Goal: Task Accomplishment & Management: Use online tool/utility

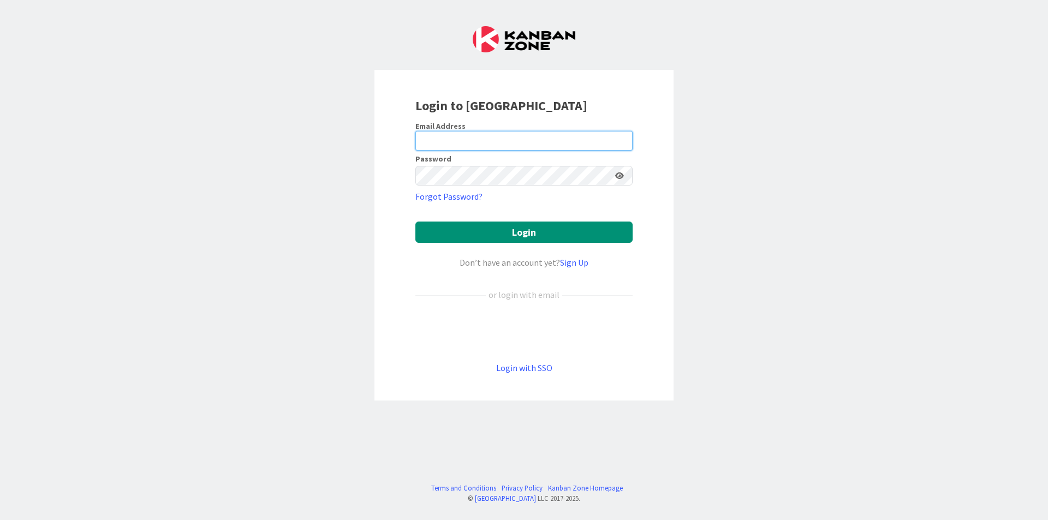
click at [556, 145] on input "email" at bounding box center [523, 141] width 217 height 20
type input "[EMAIL_ADDRESS][DOMAIN_NAME]"
click at [415, 222] on button "Login" at bounding box center [523, 232] width 217 height 21
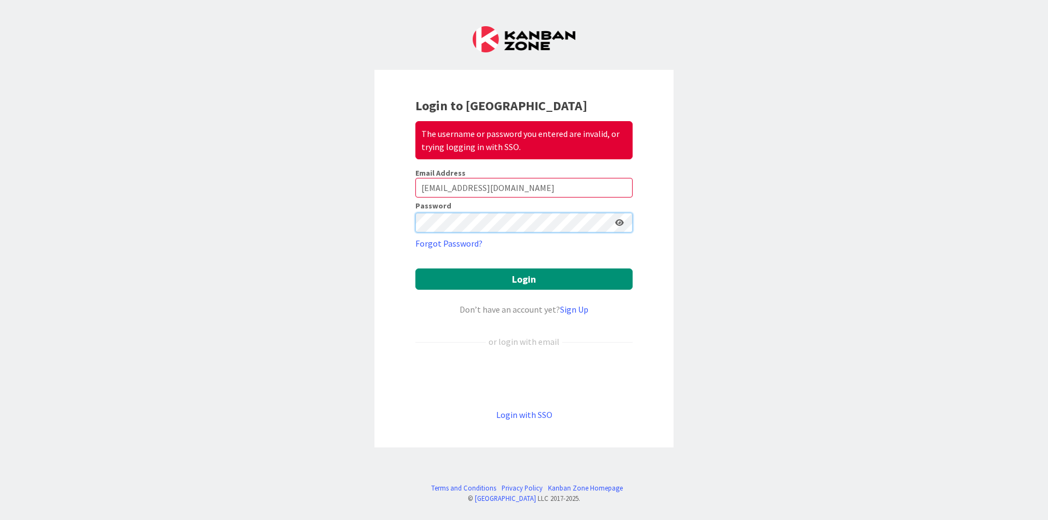
click at [415, 269] on button "Login" at bounding box center [523, 279] width 217 height 21
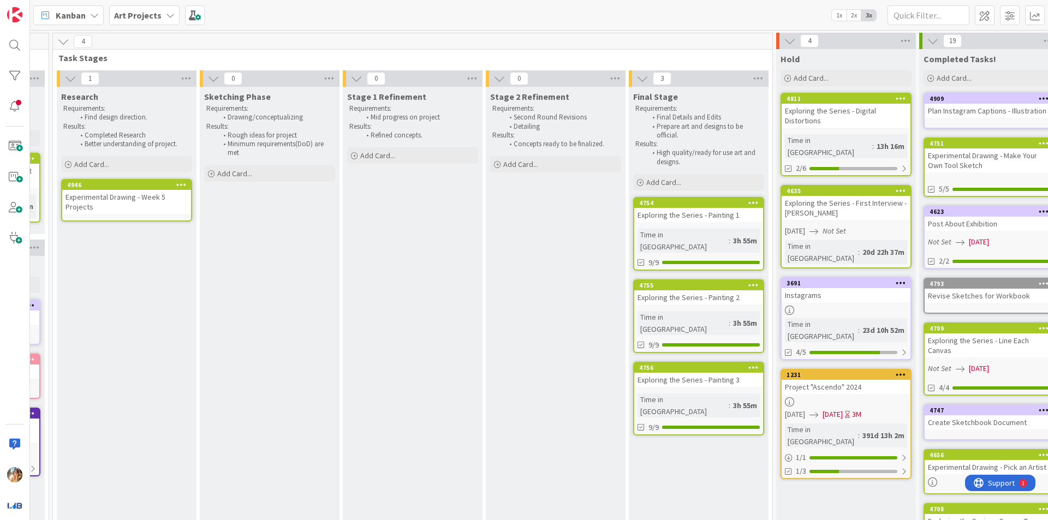
scroll to position [0, 566]
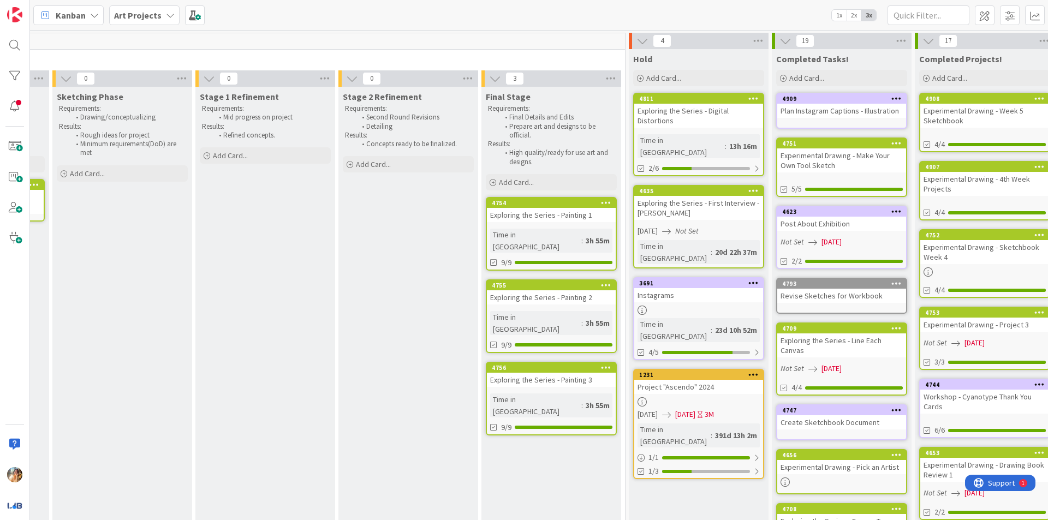
click at [974, 193] on div "Experimental Drawing - 4th Week Projects" at bounding box center [984, 184] width 129 height 24
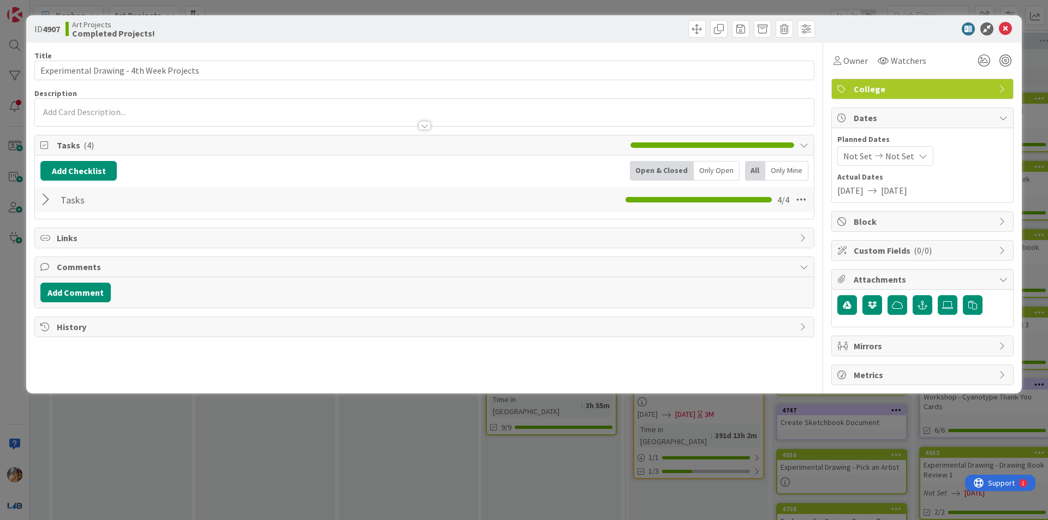
click at [53, 200] on div at bounding box center [47, 200] width 14 height 20
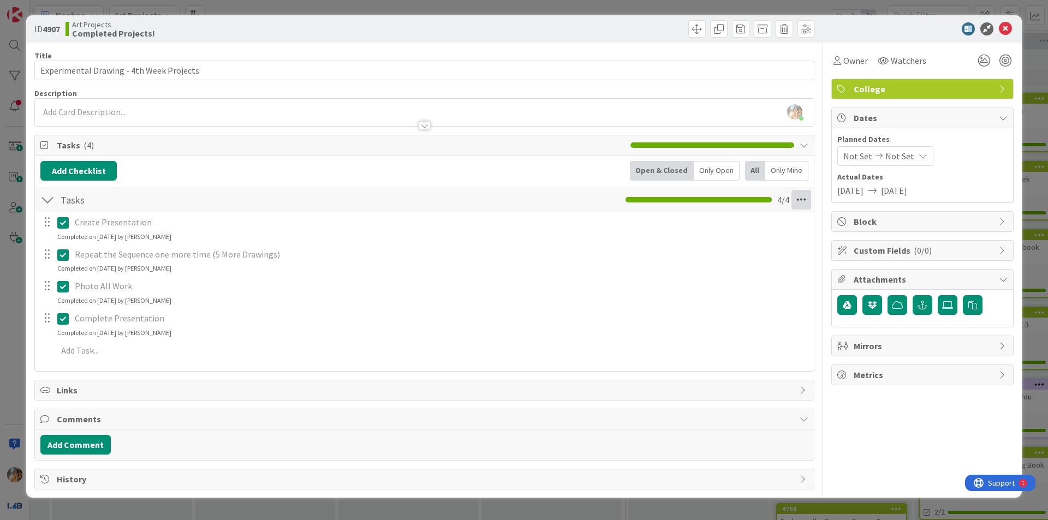
click at [809, 202] on icon at bounding box center [801, 200] width 20 height 20
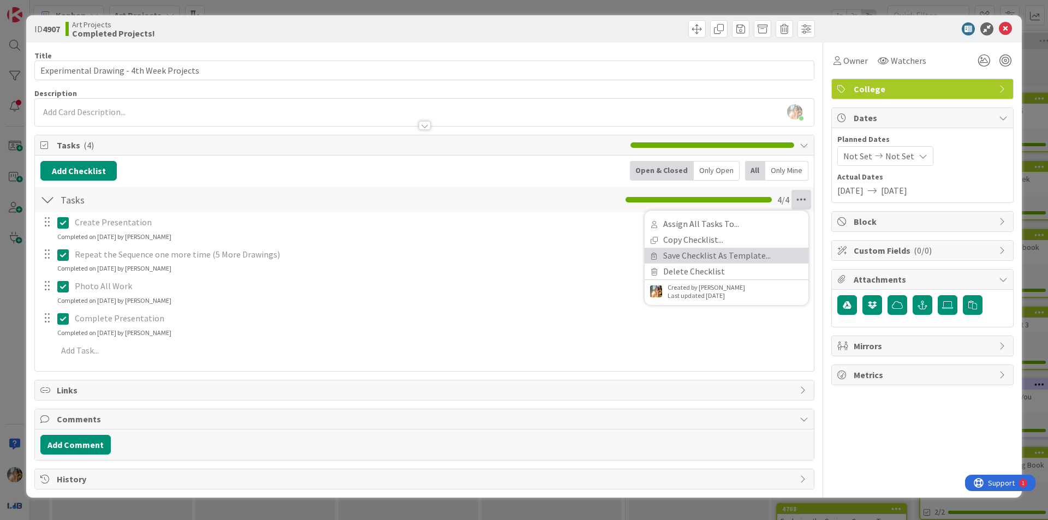
click at [720, 259] on link "Save Checklist As Template..." at bounding box center [727, 256] width 164 height 16
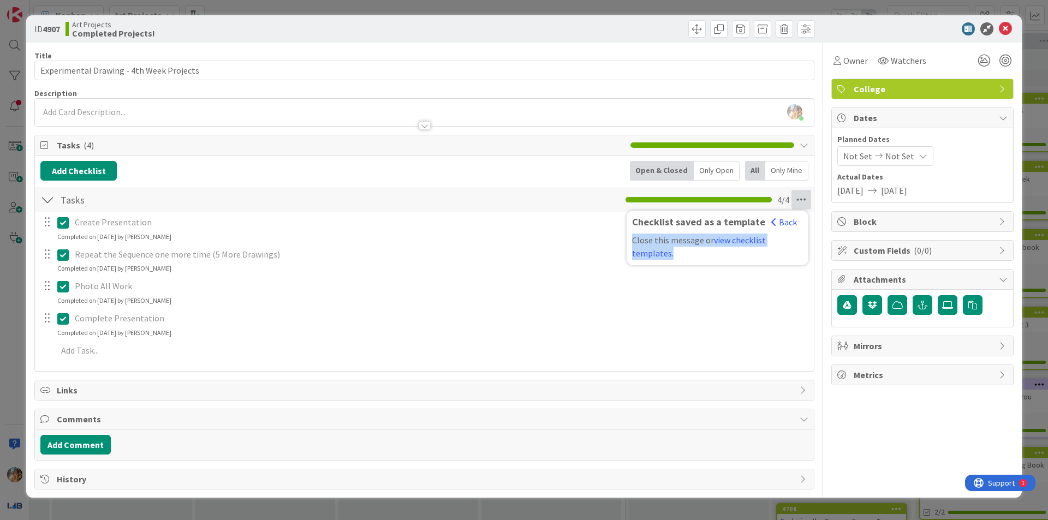
click at [720, 259] on div "Close this message or view checklist templates ." at bounding box center [717, 247] width 171 height 26
click at [0, 348] on div "ID 4907 Art Projects Completed Projects! Title 40 / 128 Experimental Drawing - …" at bounding box center [524, 260] width 1048 height 520
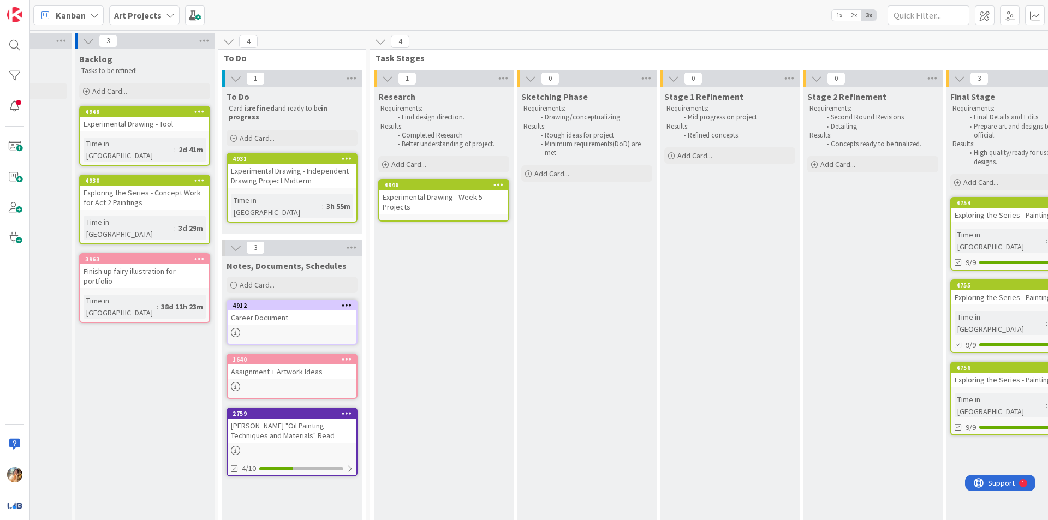
click at [418, 204] on div "Experimental Drawing - Week 5 Projects" at bounding box center [443, 202] width 129 height 24
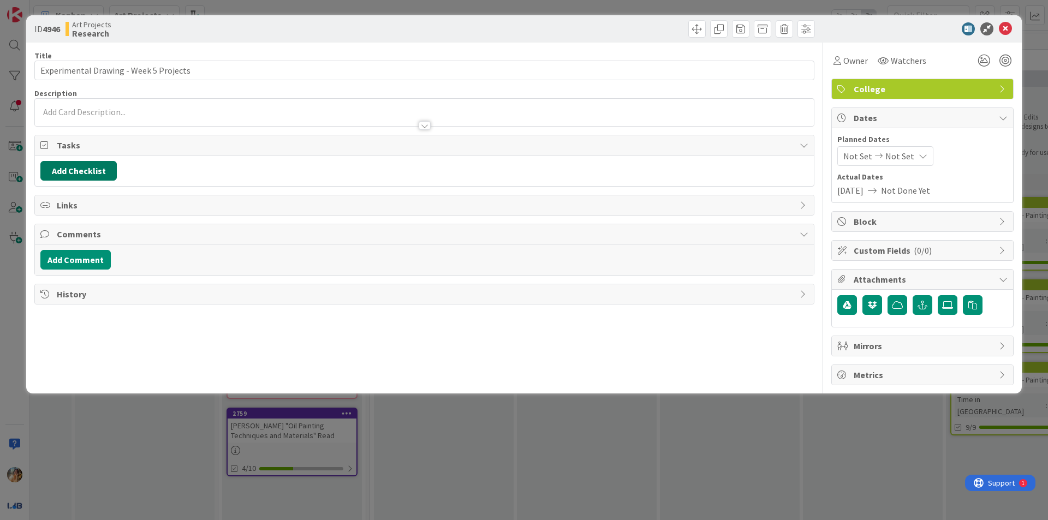
click at [94, 162] on button "Add Checklist" at bounding box center [78, 171] width 76 height 20
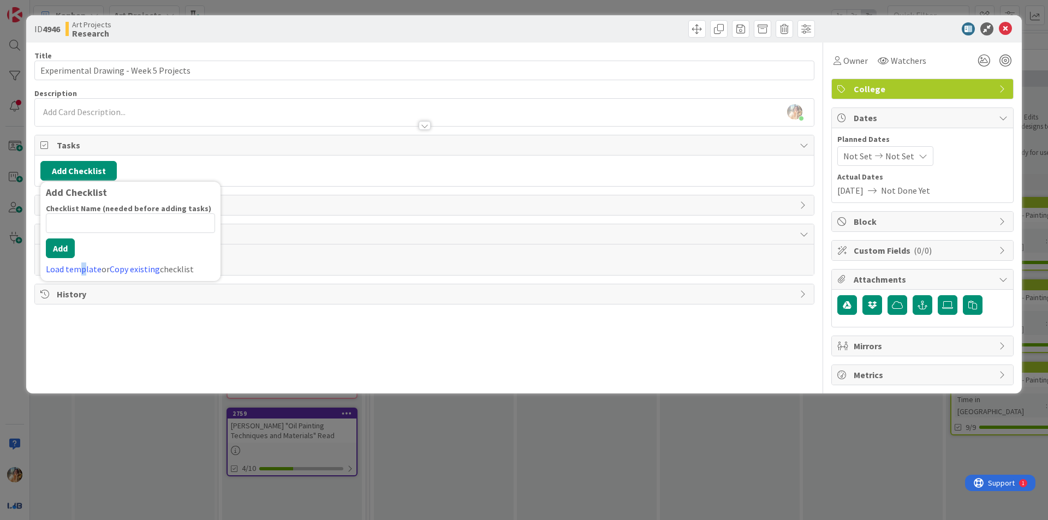
click at [82, 264] on link "Load template" at bounding box center [74, 269] width 56 height 11
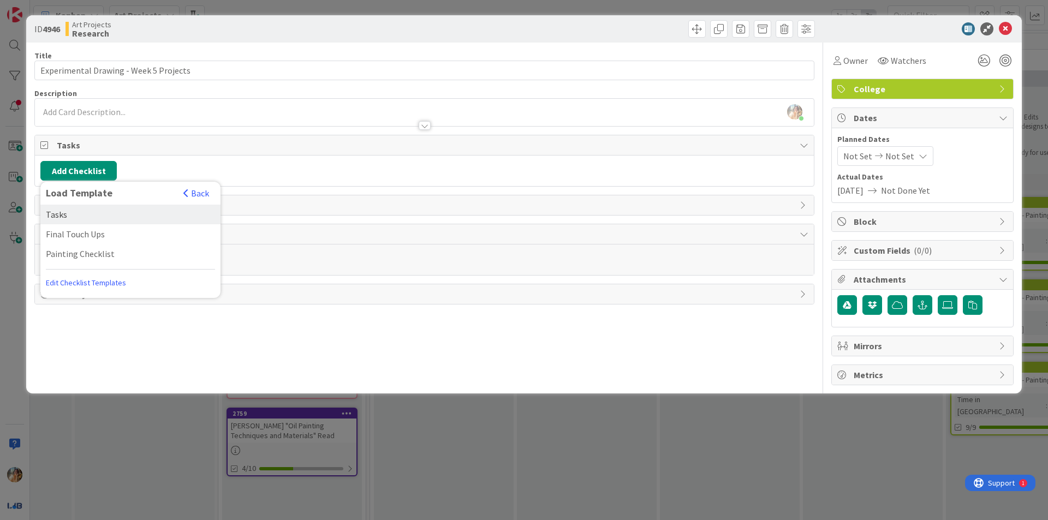
click at [81, 218] on div "Tasks" at bounding box center [130, 215] width 180 height 20
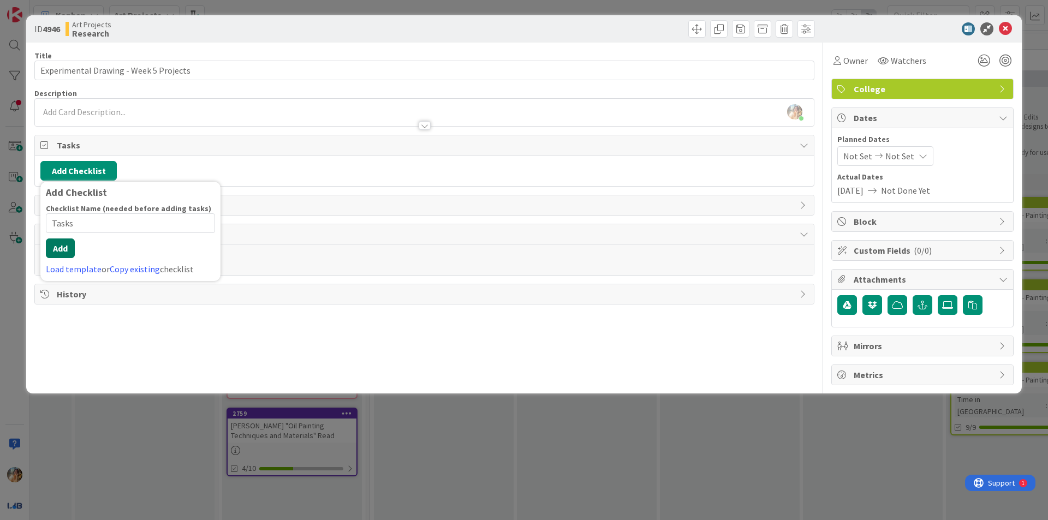
click at [60, 244] on button "Add" at bounding box center [60, 248] width 29 height 20
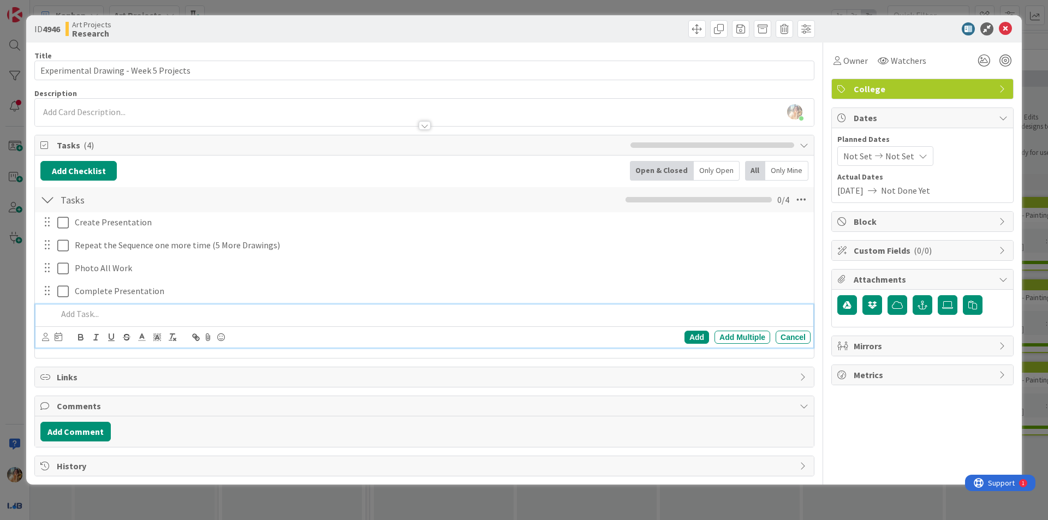
click at [55, 224] on div at bounding box center [55, 222] width 31 height 19
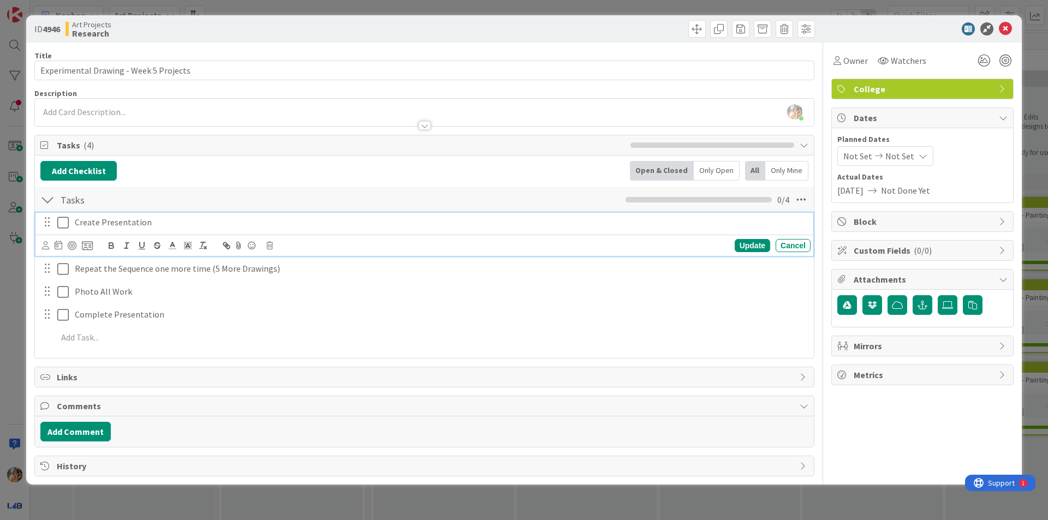
click at [58, 222] on icon at bounding box center [62, 222] width 11 height 13
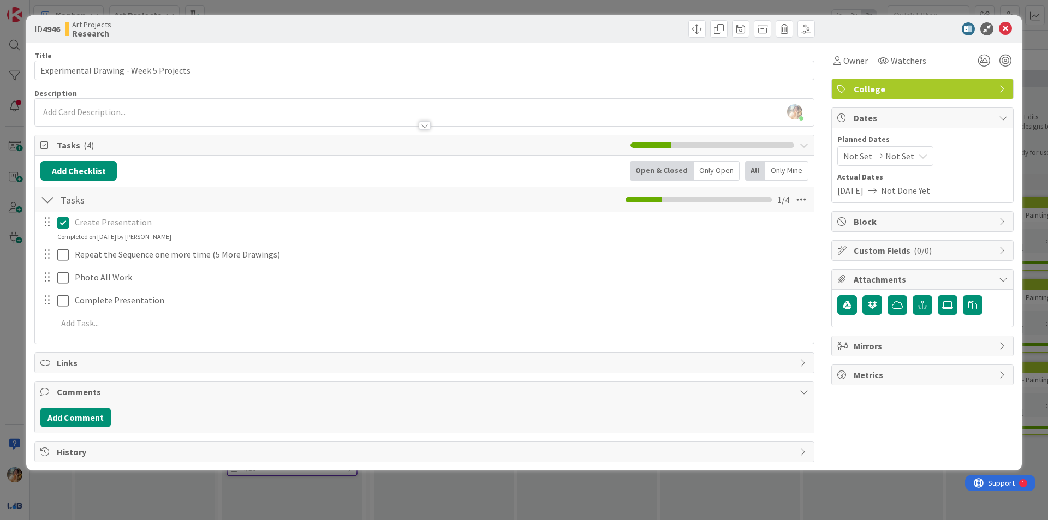
click at [168, 360] on span "Links" at bounding box center [425, 362] width 737 height 13
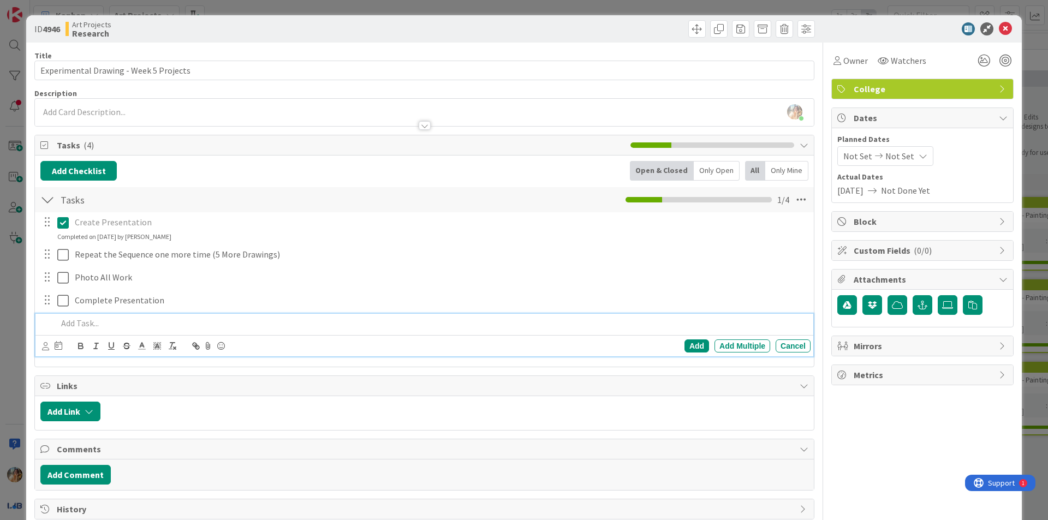
click at [144, 327] on p at bounding box center [431, 323] width 749 height 13
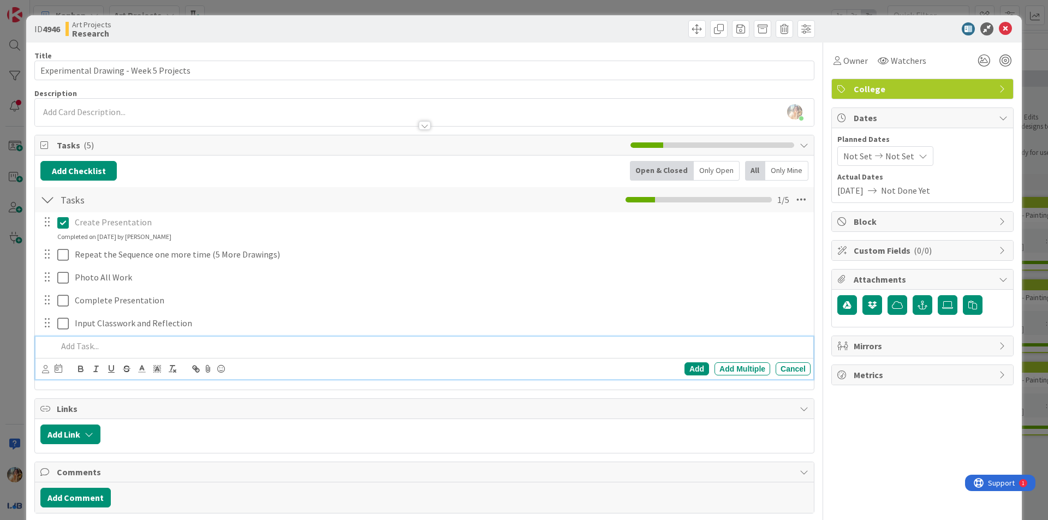
click at [46, 326] on div at bounding box center [47, 323] width 14 height 16
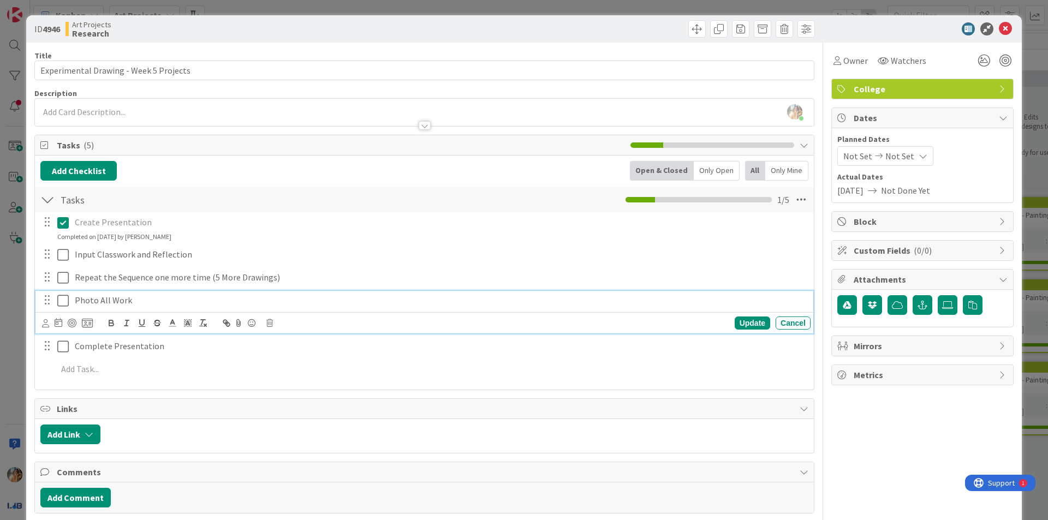
click at [109, 294] on p "Photo All Work" at bounding box center [440, 300] width 731 height 13
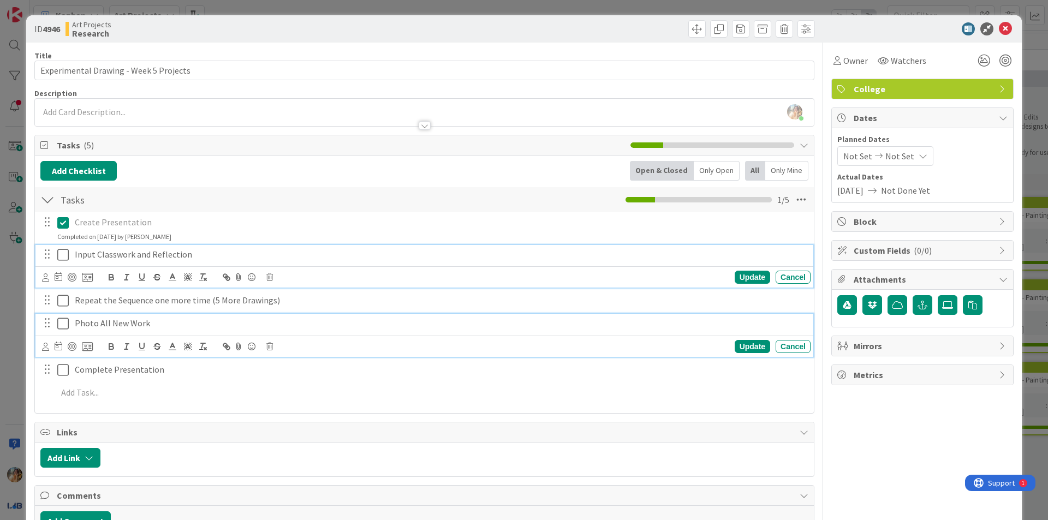
click at [217, 255] on p "Input Classwork and Reflection" at bounding box center [440, 254] width 731 height 13
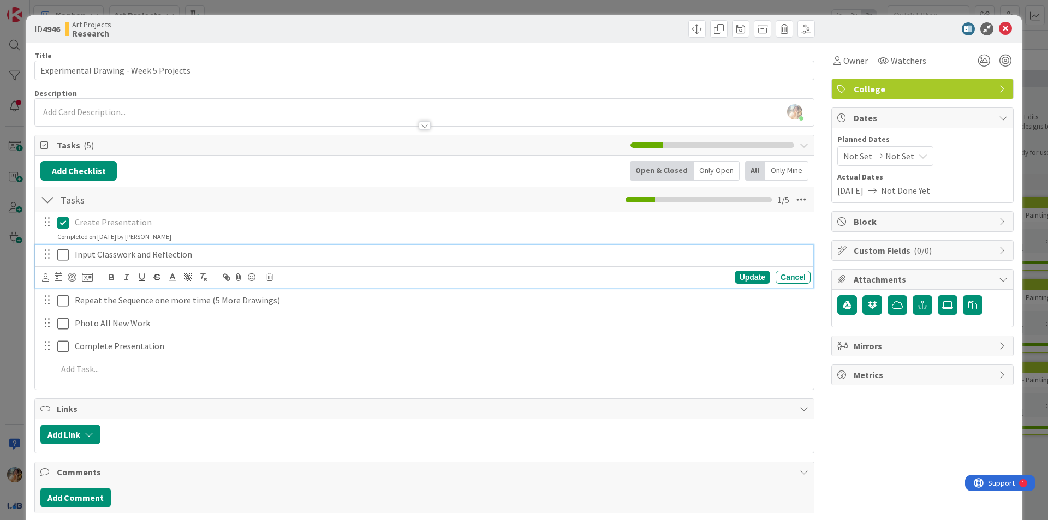
click at [448, 132] on div "Title 38 / 128 Experimental Drawing - Week 5 Projects Description [PERSON_NAME]…" at bounding box center [424, 293] width 780 height 500
drag, startPoint x: 138, startPoint y: 254, endPoint x: 220, endPoint y: 256, distance: 82.4
click at [220, 256] on p "Input Classwork and Reflection" at bounding box center [440, 254] width 731 height 13
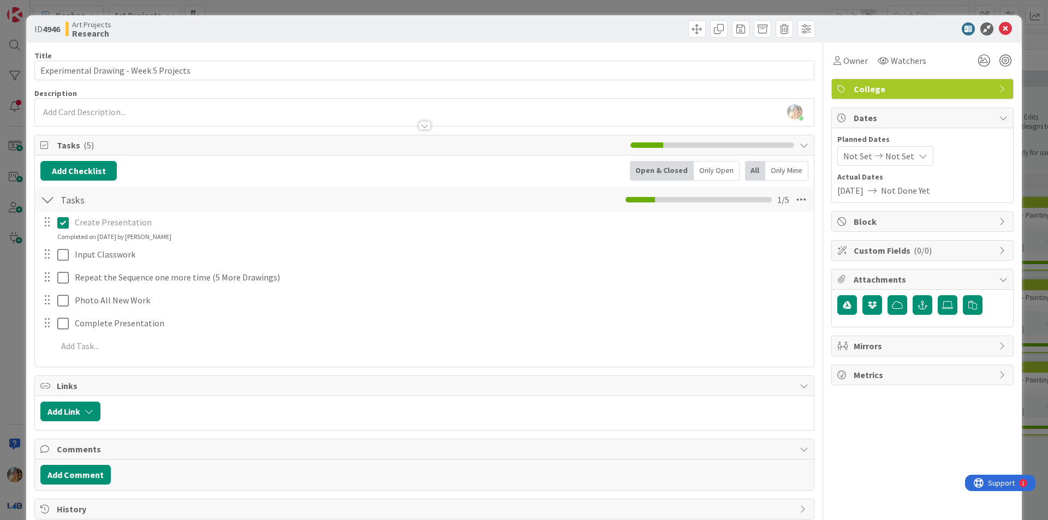
click at [56, 253] on div at bounding box center [55, 254] width 31 height 19
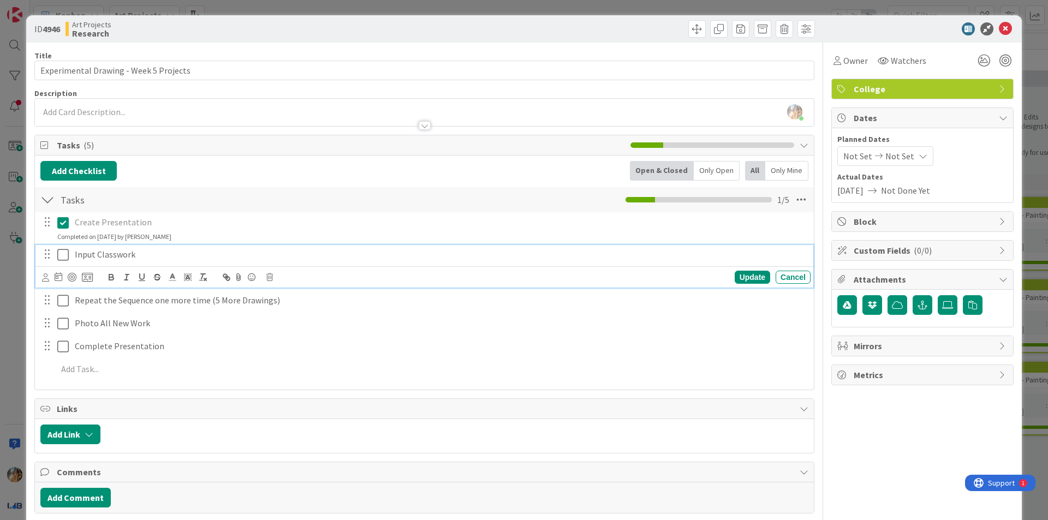
click at [61, 255] on icon at bounding box center [62, 254] width 11 height 13
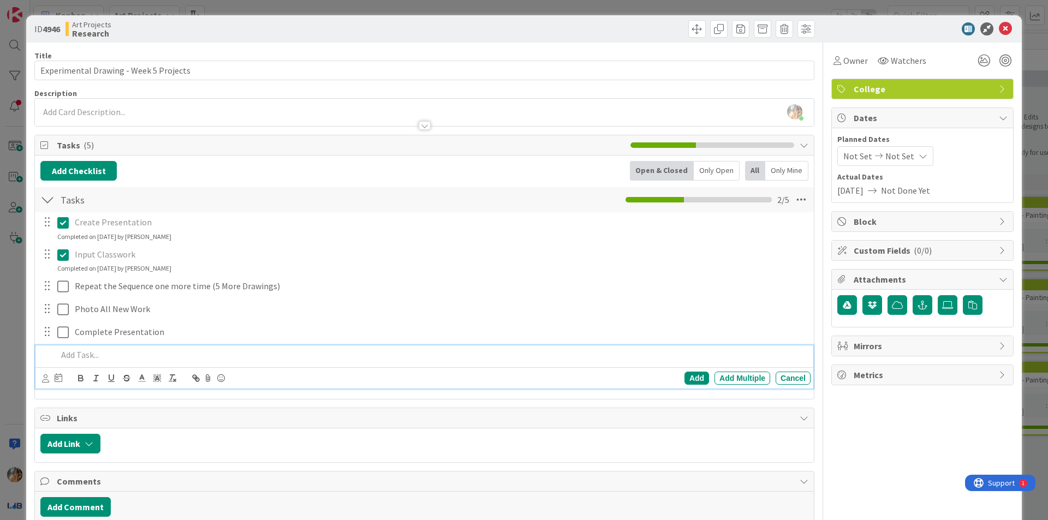
click at [108, 357] on p at bounding box center [431, 355] width 749 height 13
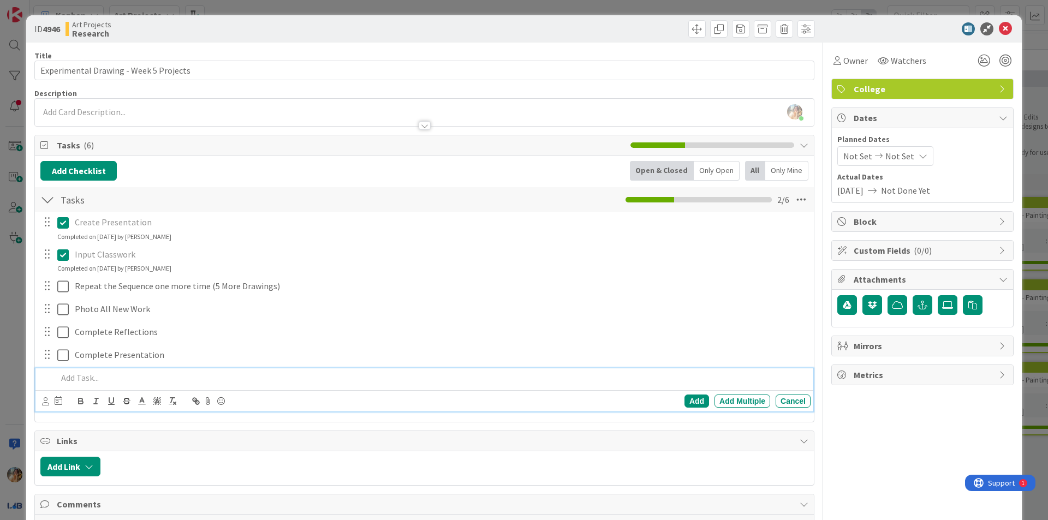
click at [31, 363] on div "ID 4946 Art Projects Research Title 38 / 128 Experimental Drawing - Week 5 Proj…" at bounding box center [523, 299] width 995 height 568
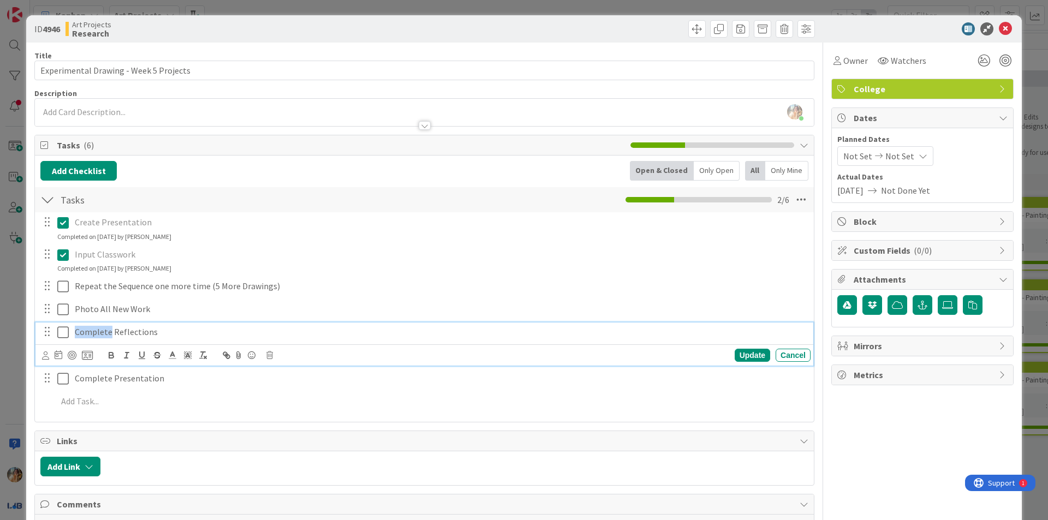
drag, startPoint x: 111, startPoint y: 335, endPoint x: 33, endPoint y: 338, distance: 77.6
click at [35, 338] on div "Tasks Checklist Name 5 / 64 Tasks 2 / 6 Create Presentation Update Cancel Compl…" at bounding box center [424, 301] width 779 height 230
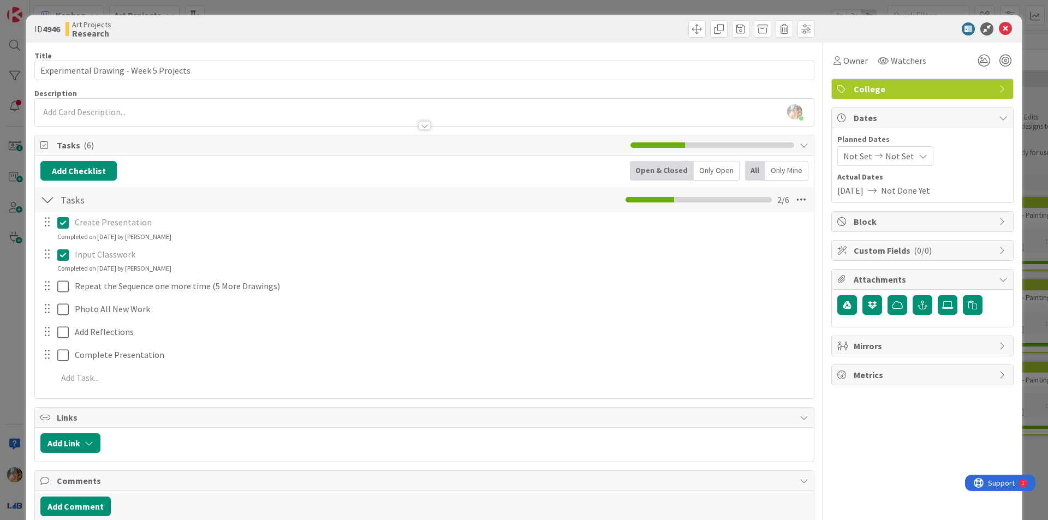
click at [0, 330] on div "ID 4946 Art Projects Research Title 38 / 128 Experimental Drawing - Week 5 Proj…" at bounding box center [524, 260] width 1048 height 520
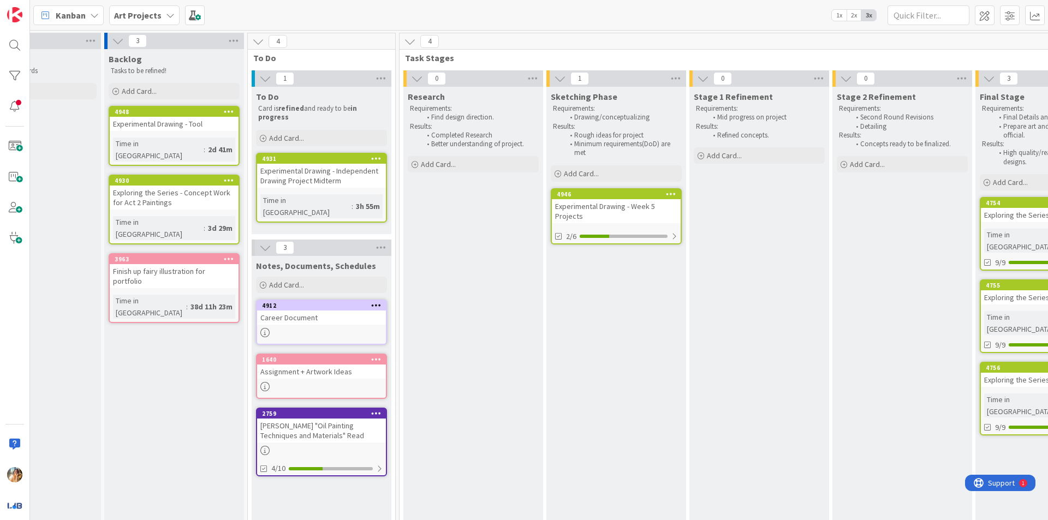
scroll to position [0, 75]
click at [352, 183] on div "Experimental Drawing - Independent Drawing Project Midterm" at bounding box center [319, 176] width 129 height 24
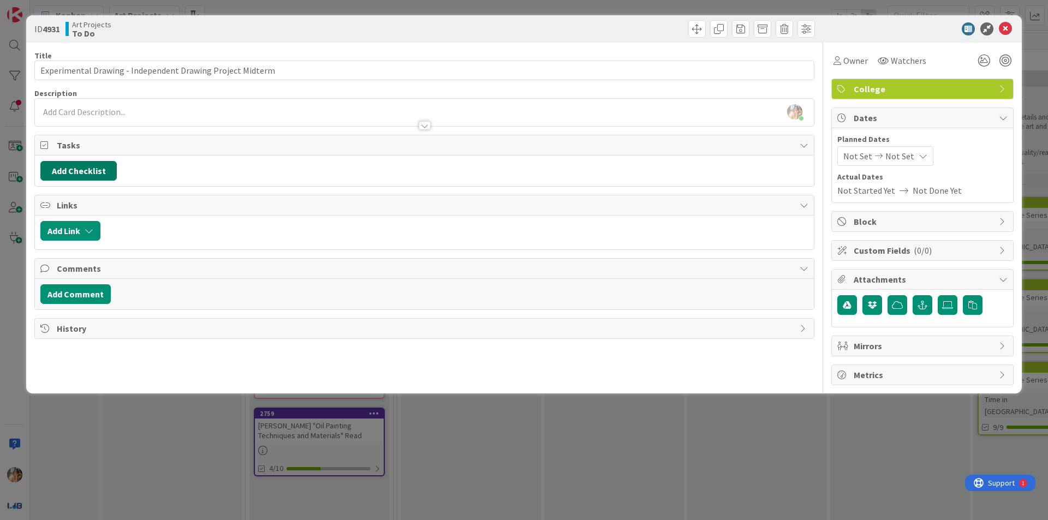
click at [90, 165] on button "Add Checklist" at bounding box center [78, 171] width 76 height 20
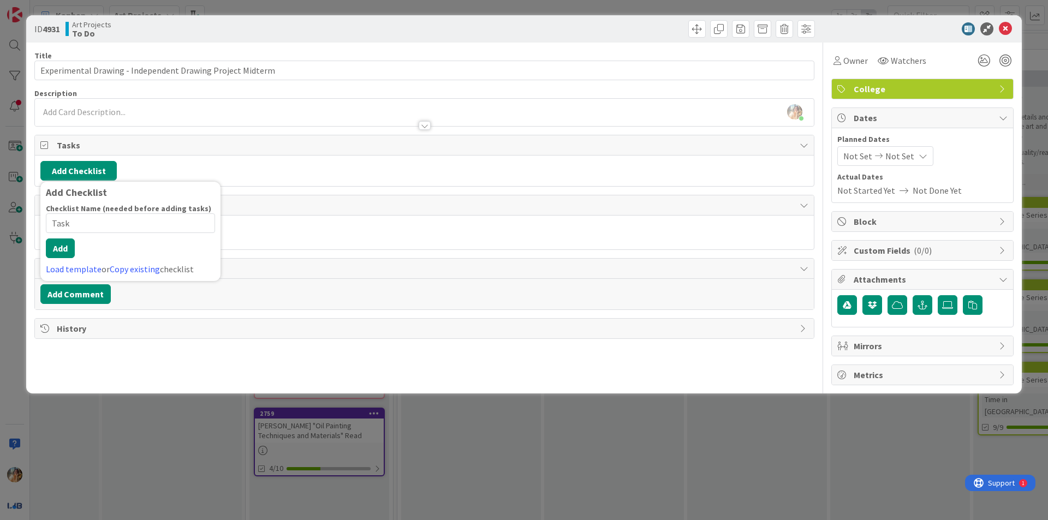
type input "Tasks"
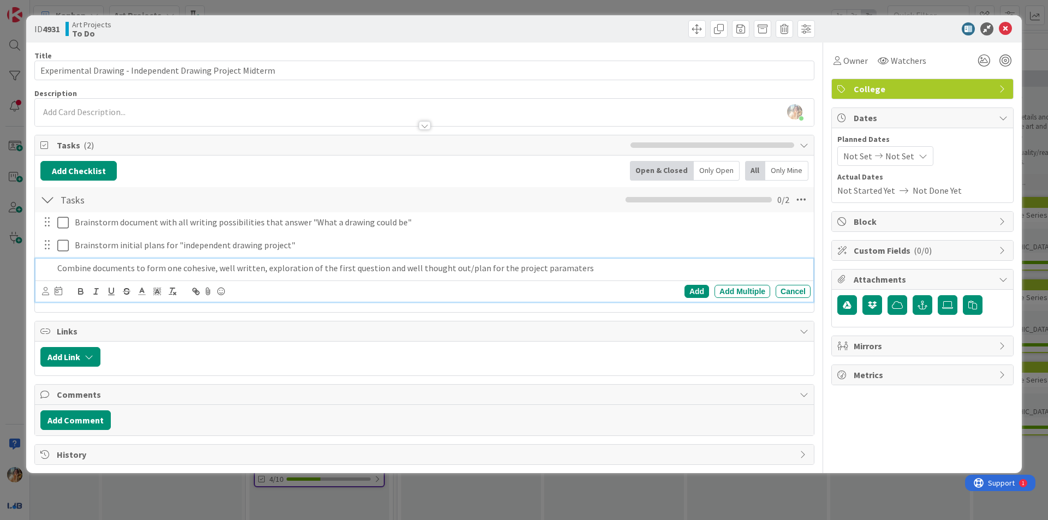
drag, startPoint x: 563, startPoint y: 274, endPoint x: 547, endPoint y: 273, distance: 15.3
click at [546, 273] on p "Combine documents to form one cohesive, well written, exploration of the first …" at bounding box center [431, 268] width 749 height 13
click at [593, 275] on div "Combine documents to form one cohesive, well written, exploration of the first …" at bounding box center [432, 268] width 758 height 19
click at [590, 266] on p "Combine documents to form one cohesive, well written, exploration of the first …" at bounding box center [431, 268] width 749 height 13
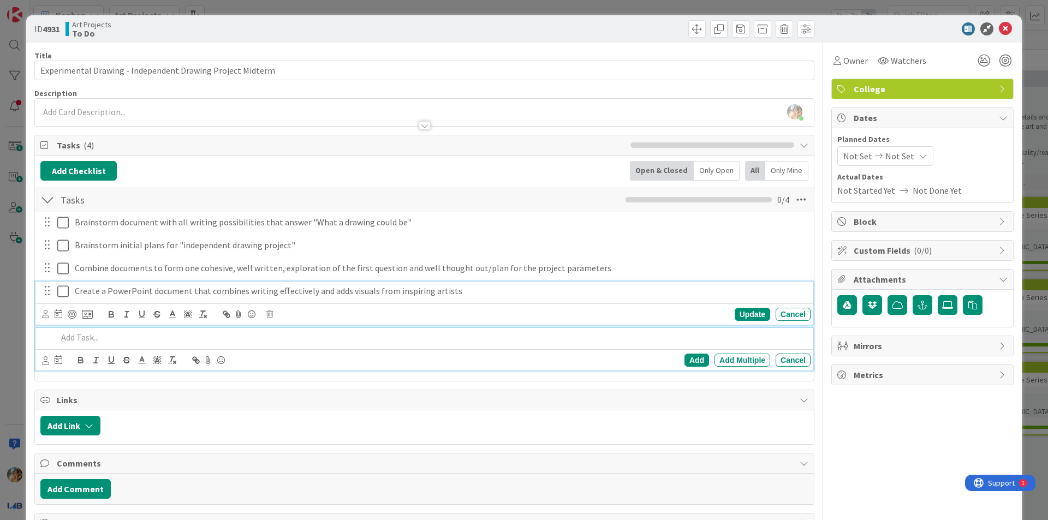
click at [308, 293] on p "Create a PowerPoint document that combines writing effectively and adds visuals…" at bounding box center [440, 291] width 731 height 13
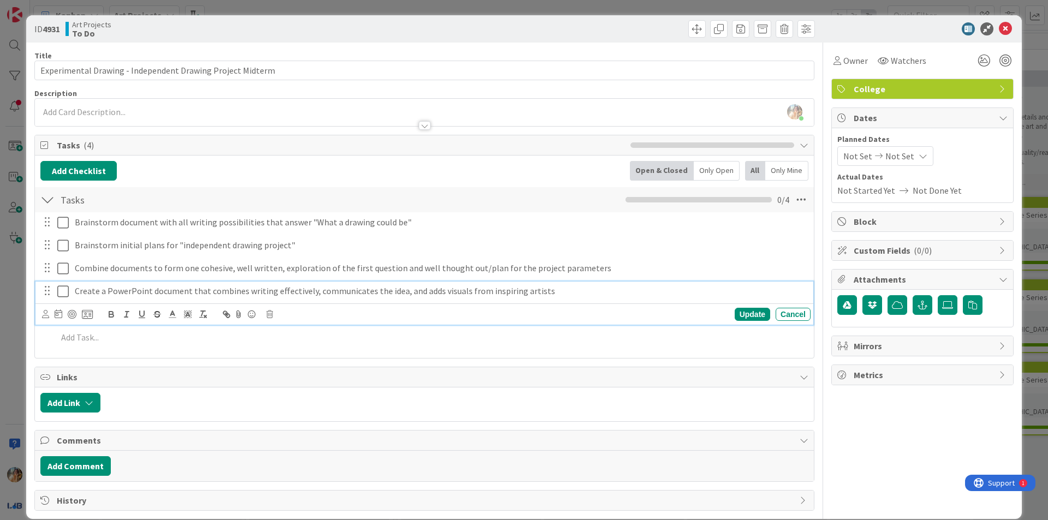
click at [330, 354] on div "Add Checklist Back Open & Closed Only Open All Only Mine Tasks Checklist Name 5…" at bounding box center [424, 257] width 779 height 202
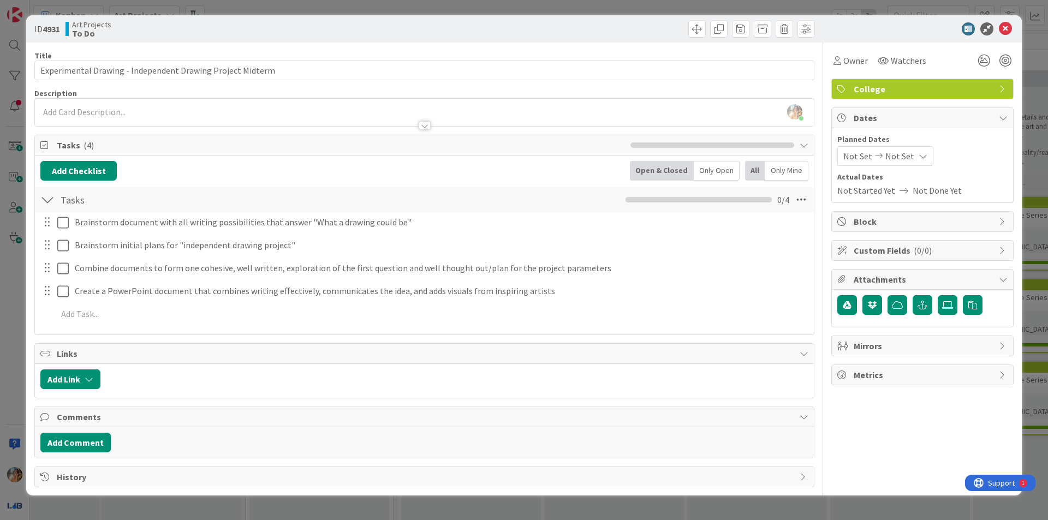
click at [0, 337] on div "ID 4931 Art Projects To Do Title 58 / 128 Experimental Drawing - Independent Dr…" at bounding box center [524, 260] width 1048 height 520
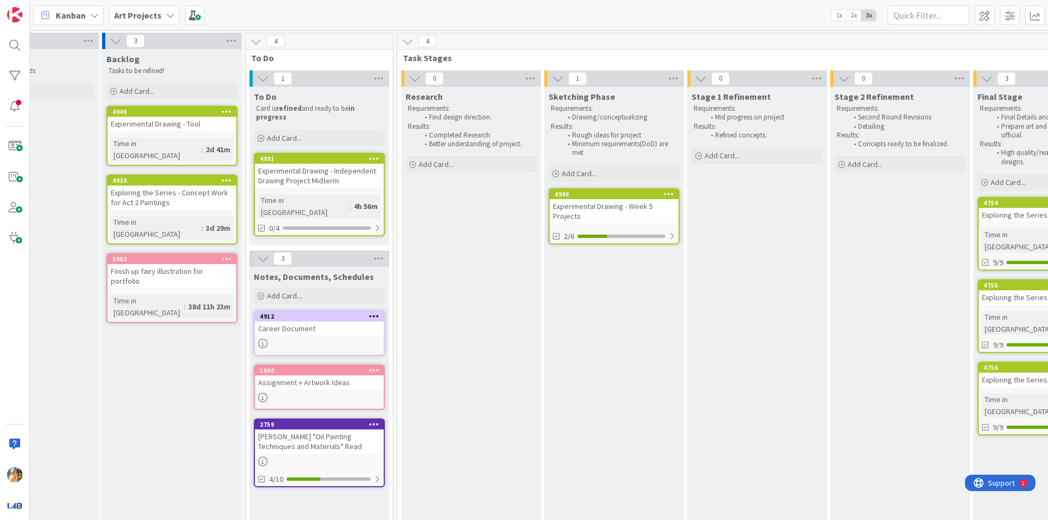
click at [211, 130] on div "Experimental Drawing - Tool" at bounding box center [172, 124] width 129 height 14
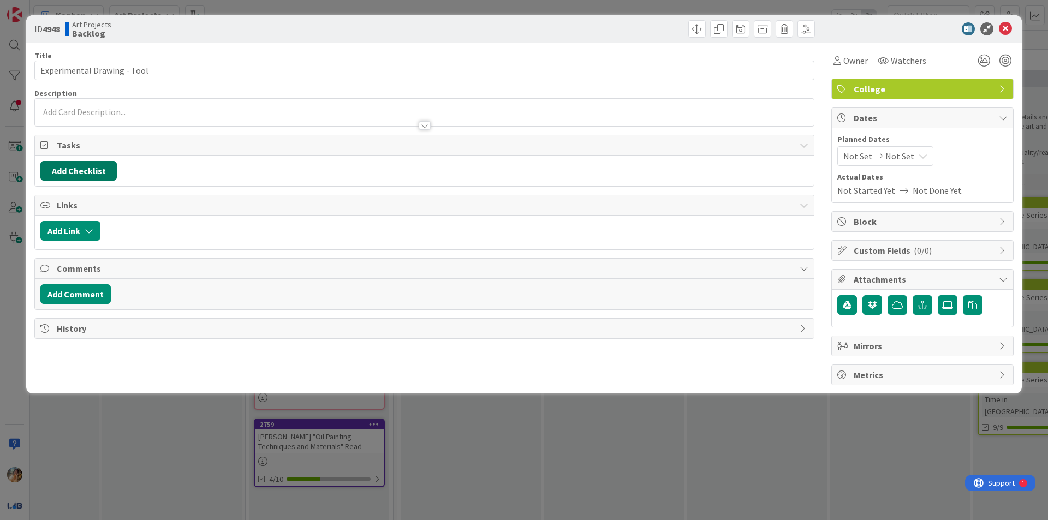
click at [100, 170] on button "Add Checklist" at bounding box center [78, 171] width 76 height 20
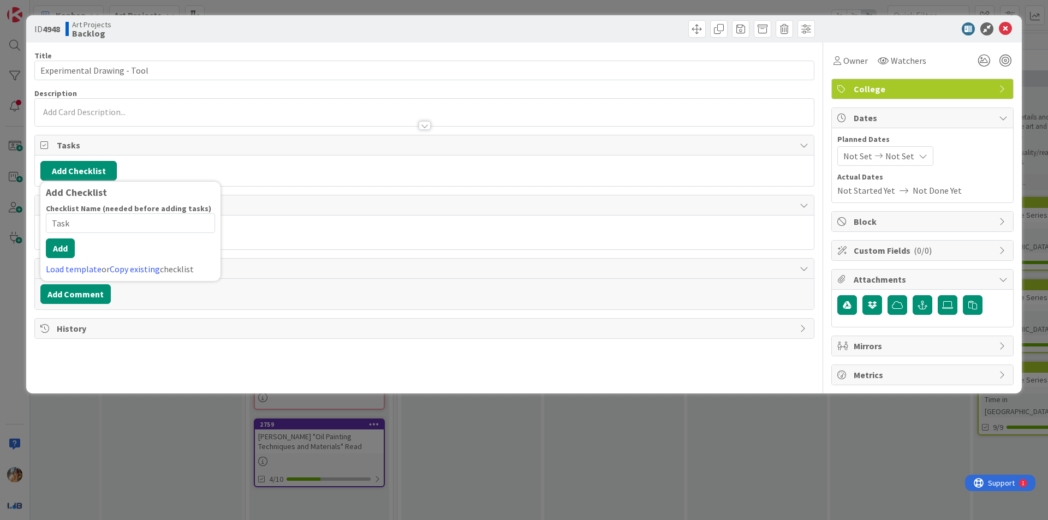
type input "Tasks"
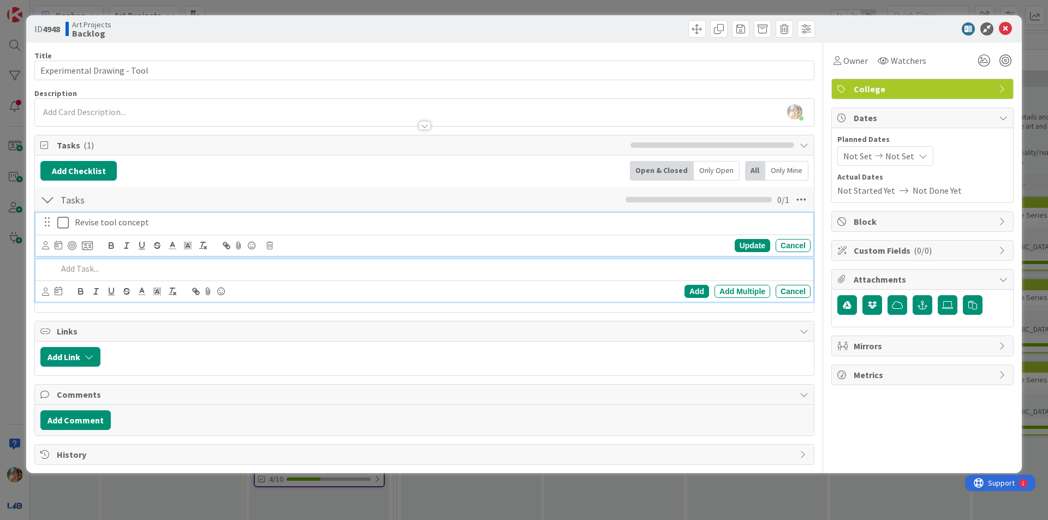
click at [237, 220] on p "Revise tool concept" at bounding box center [440, 222] width 731 height 13
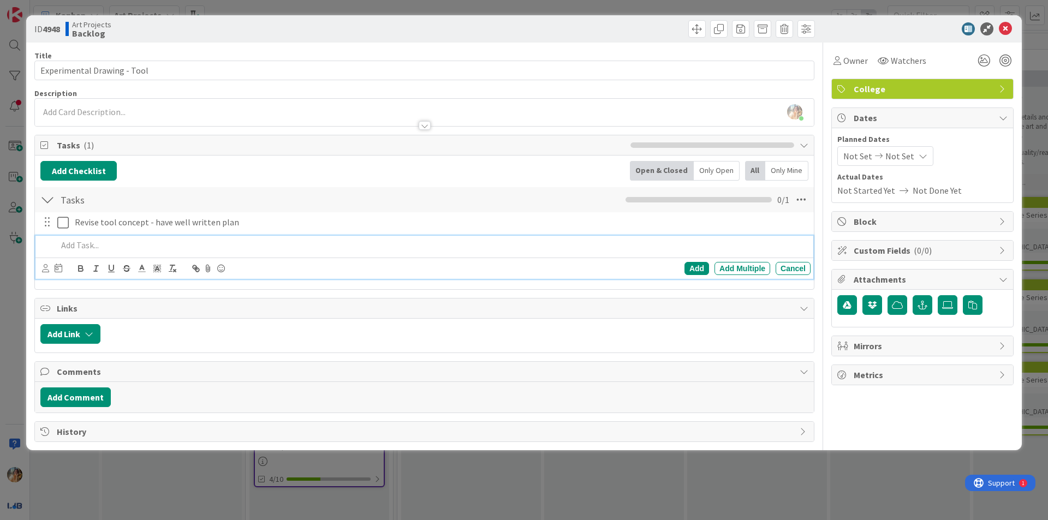
click at [276, 248] on p at bounding box center [431, 245] width 749 height 13
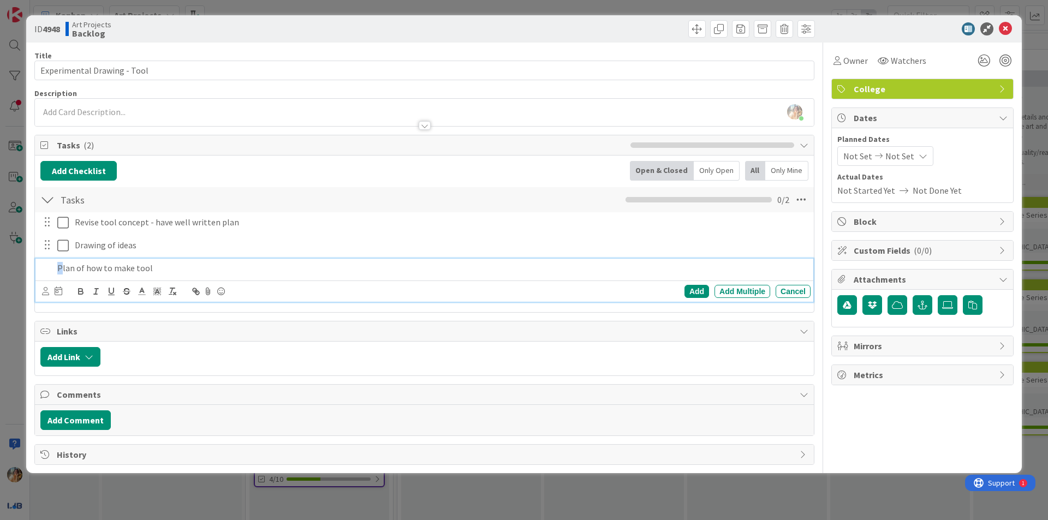
drag, startPoint x: 59, startPoint y: 269, endPoint x: 48, endPoint y: 268, distance: 11.5
click at [53, 268] on div "Plan of how to make tool" at bounding box center [432, 268] width 758 height 19
click at [56, 269] on div "plan of how to make tool" at bounding box center [432, 268] width 758 height 19
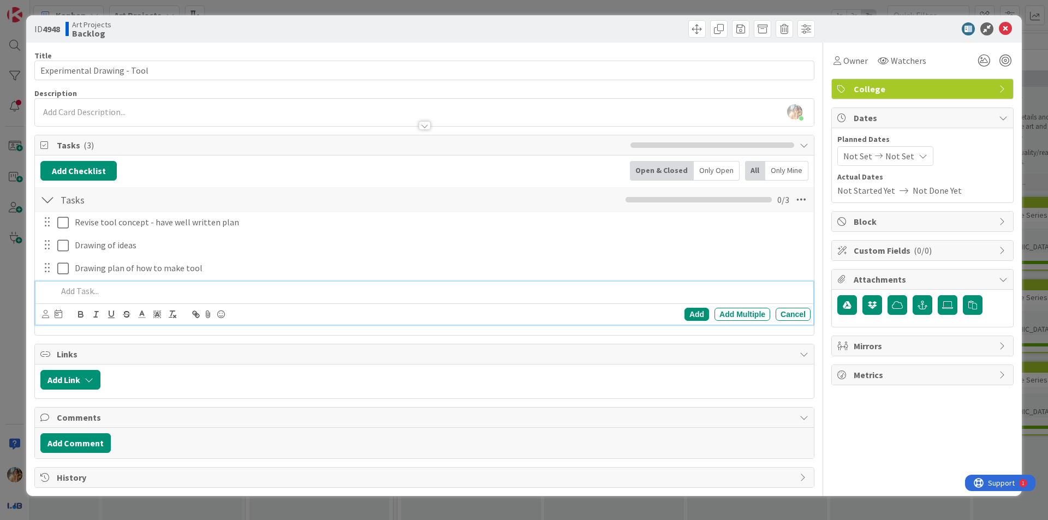
click at [304, 297] on p at bounding box center [431, 291] width 749 height 13
click at [281, 278] on div "Drawing plan of how to make tool Update Cancel" at bounding box center [424, 269] width 778 height 20
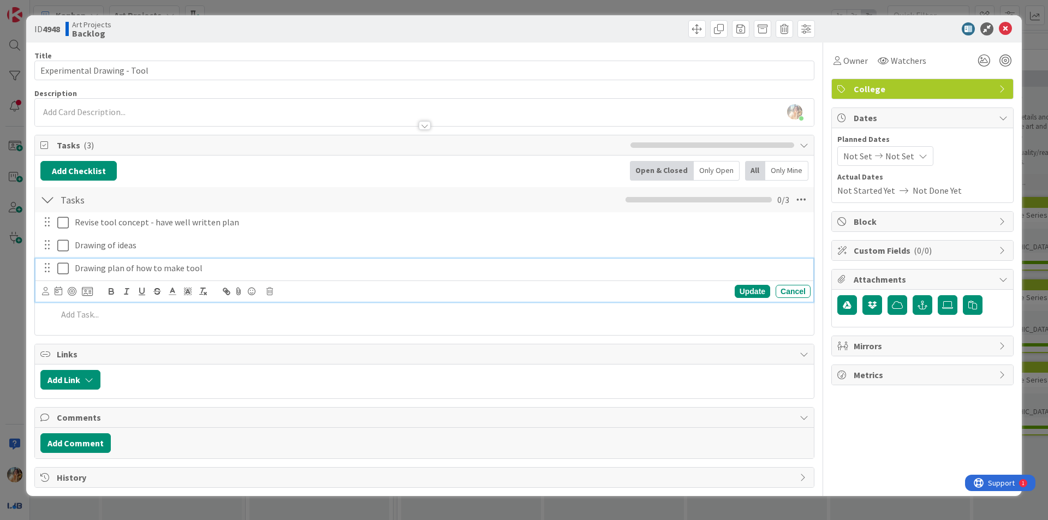
click at [265, 267] on p "Drawing plan of how to make tool" at bounding box center [440, 268] width 731 height 13
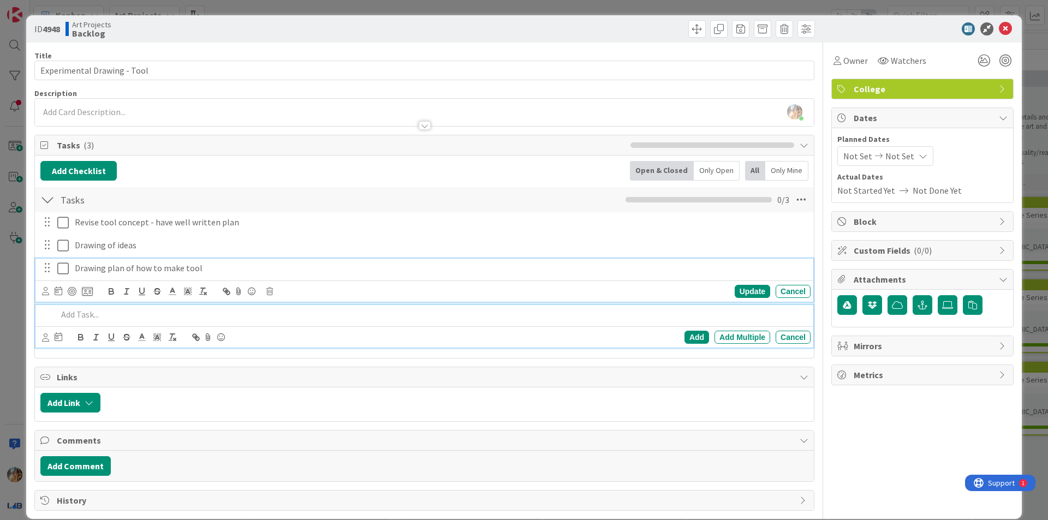
click at [334, 311] on p at bounding box center [431, 314] width 749 height 13
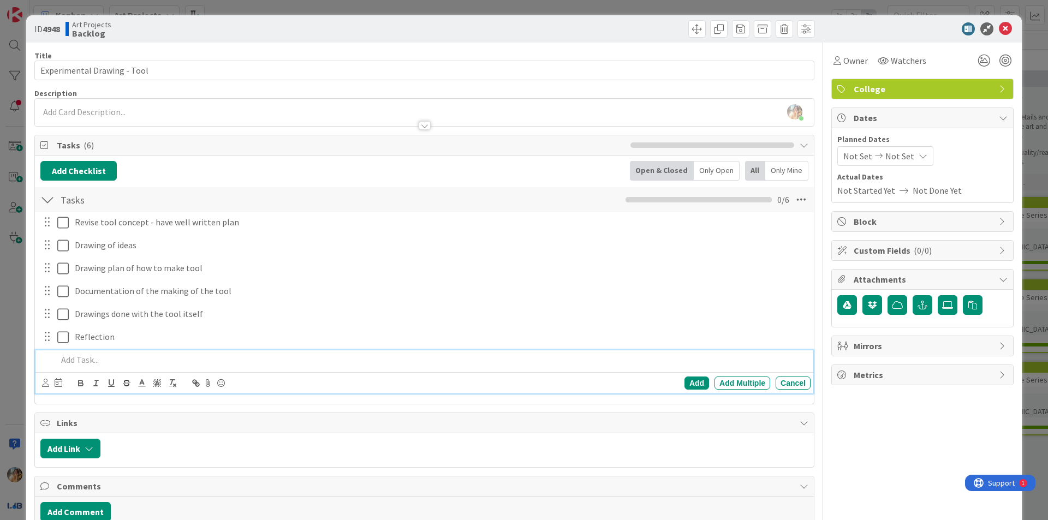
click at [0, 303] on div "ID 4948 Art Projects Backlog Title 27 / 128 Experimental Drawing - Tool Descrip…" at bounding box center [524, 260] width 1048 height 520
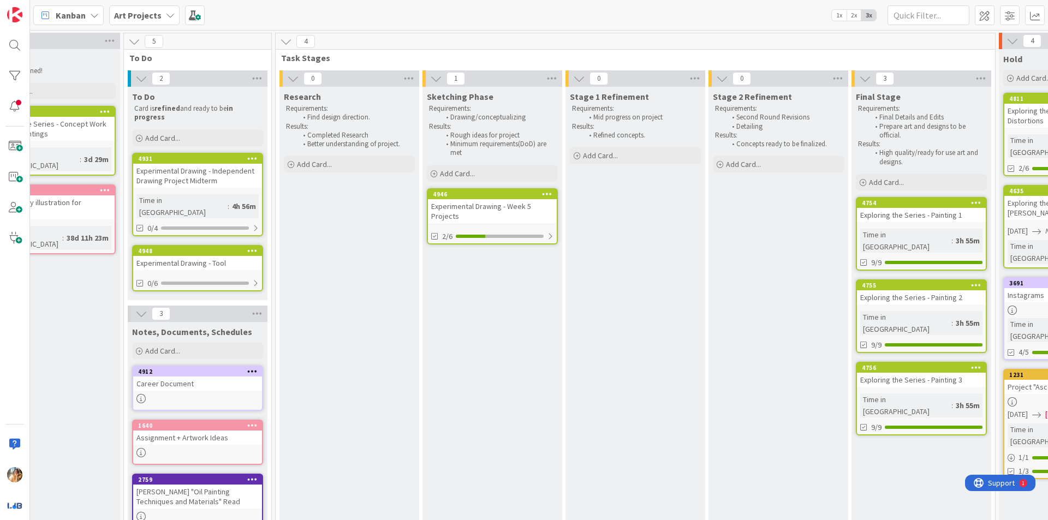
scroll to position [0, 205]
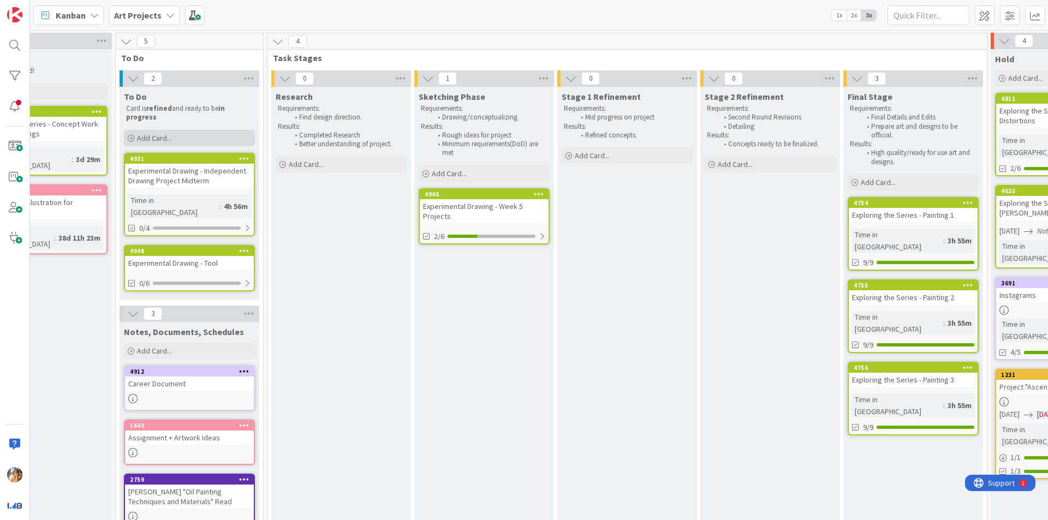
click at [201, 135] on div "Add Card..." at bounding box center [189, 138] width 131 height 16
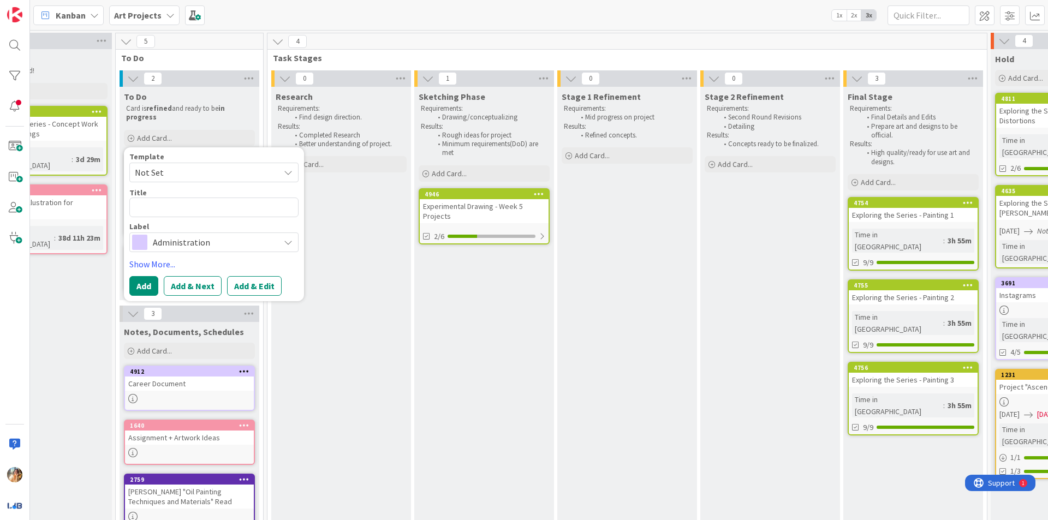
click at [223, 239] on span "Administration" at bounding box center [213, 242] width 121 height 15
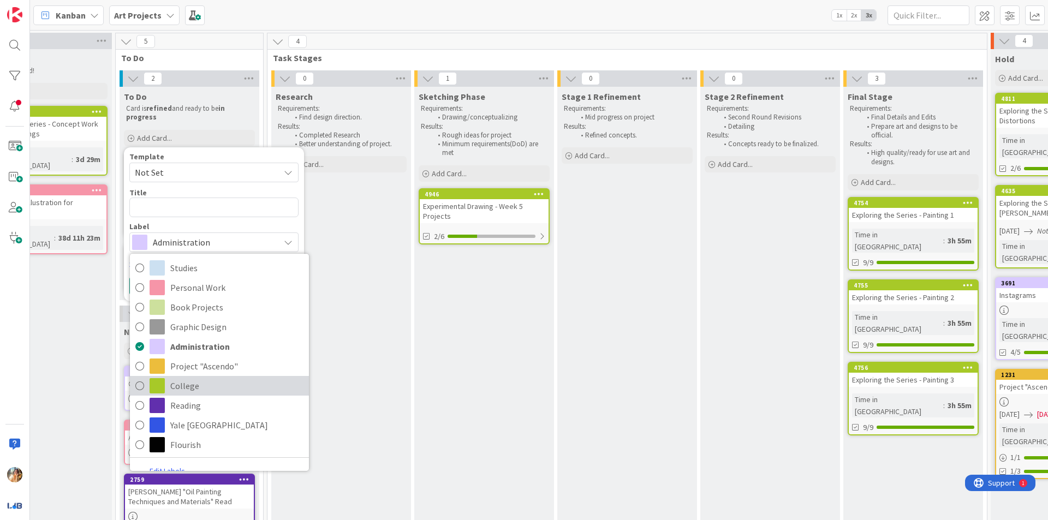
click at [227, 379] on span "College" at bounding box center [236, 386] width 133 height 16
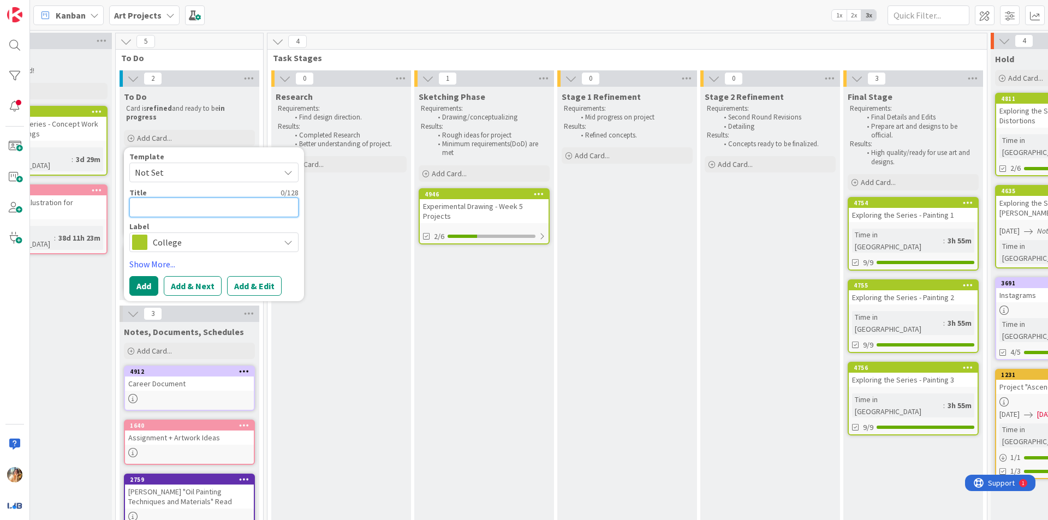
click at [235, 207] on textarea at bounding box center [213, 208] width 169 height 20
type textarea "x"
type textarea "E"
type textarea "x"
type textarea "Ex"
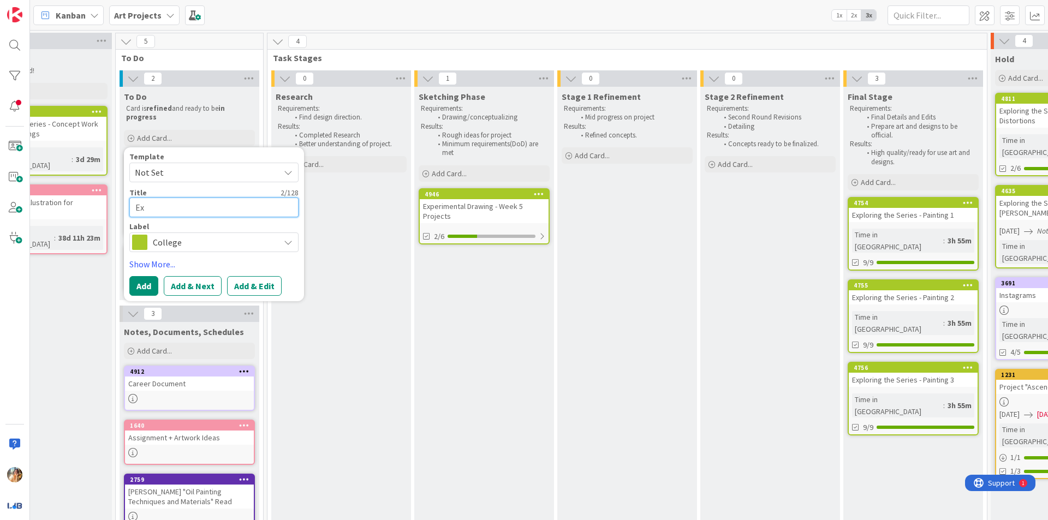
type textarea "x"
type textarea "Exp"
type textarea "x"
type textarea "Expl"
type textarea "x"
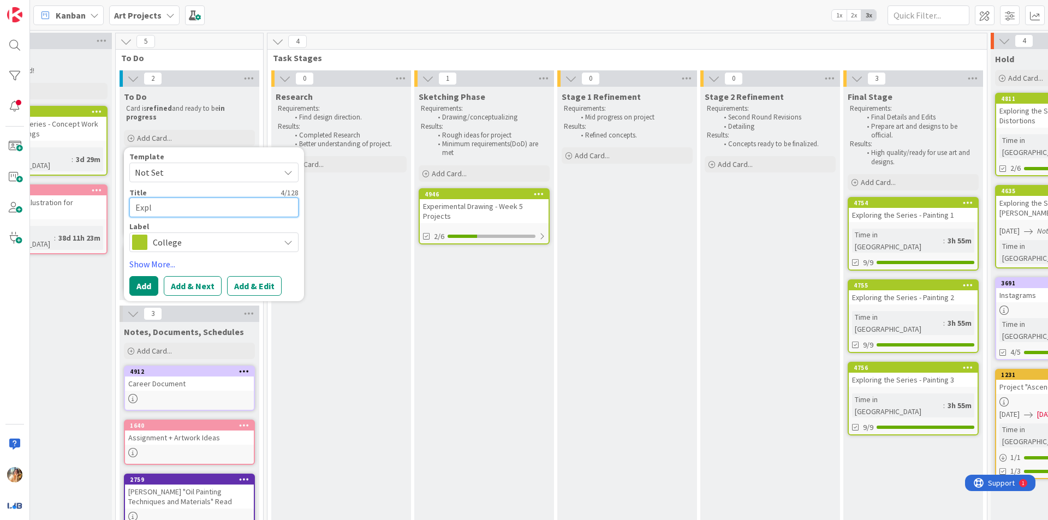
type textarea "Explo"
type textarea "x"
type textarea "Explor"
type textarea "x"
type textarea "Explori"
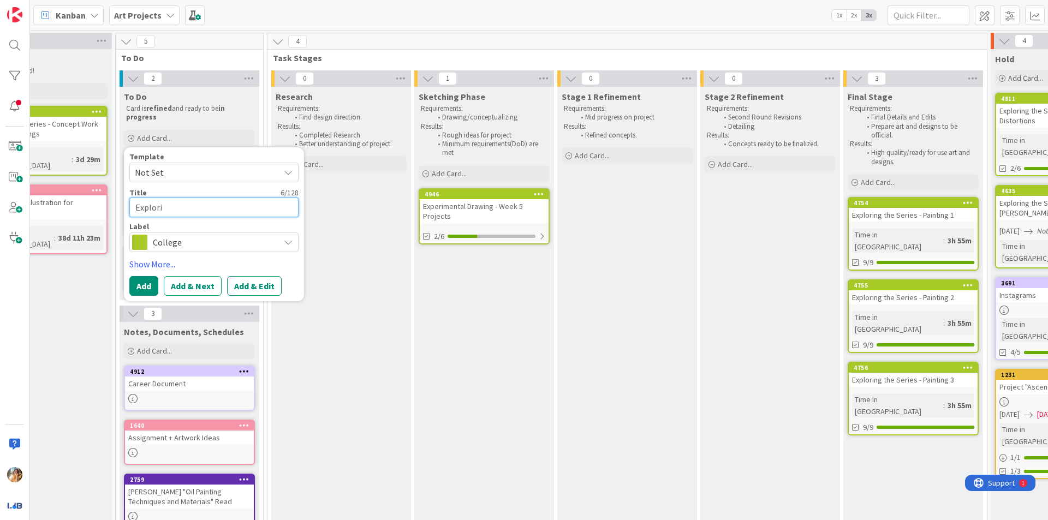
type textarea "x"
type textarea "Explorin"
type textarea "x"
type textarea "Exploring"
type textarea "x"
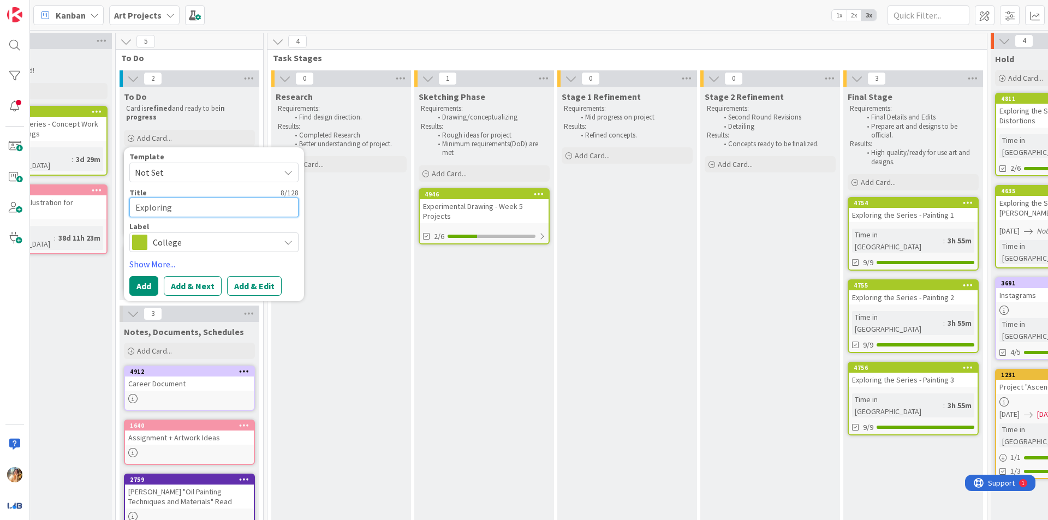
type textarea "Exploring t"
type textarea "x"
type textarea "Exploring th"
type textarea "x"
type textarea "Exploring the"
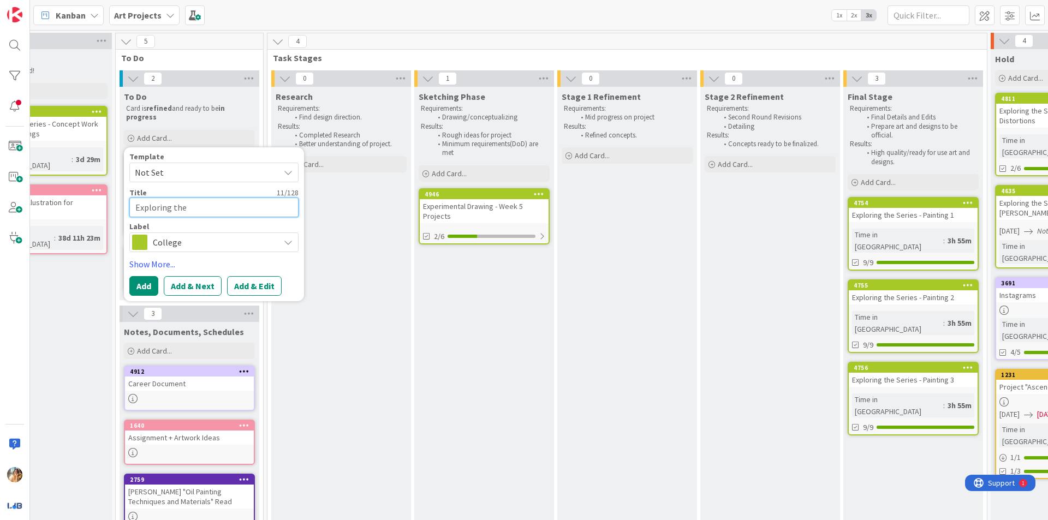
type textarea "x"
type textarea "Exploring the"
type textarea "x"
type textarea "Exploring the S"
type textarea "x"
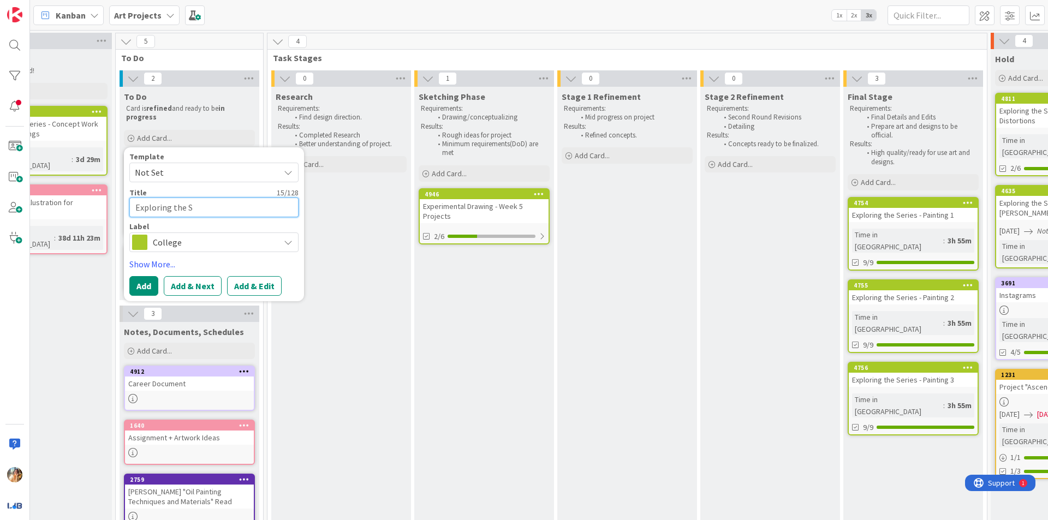
type textarea "Exploring the Se"
type textarea "x"
type textarea "Exploring the Ser"
type textarea "x"
type textarea "Exploring the Seri"
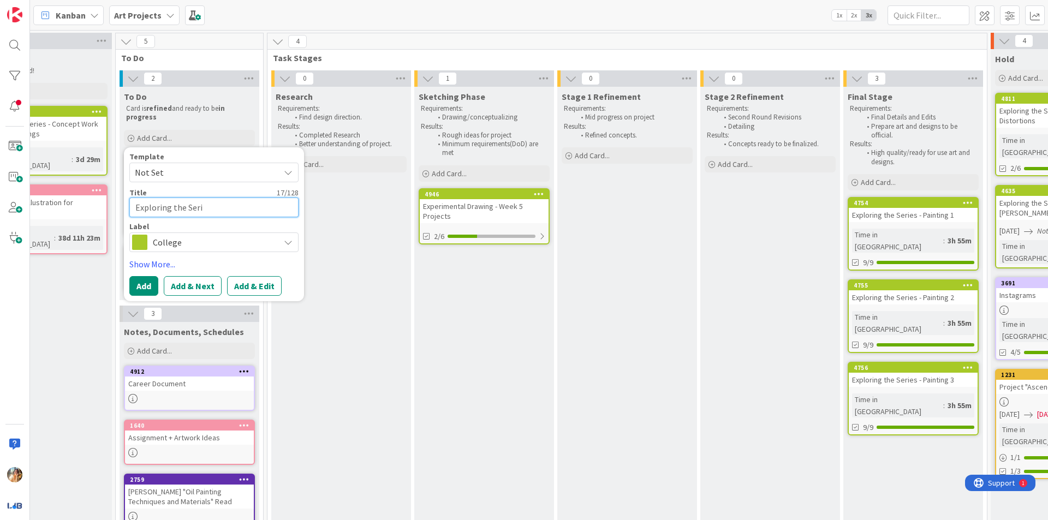
type textarea "x"
type textarea "Exploring the Serie"
type textarea "x"
type textarea "Exploring the Series"
type textarea "x"
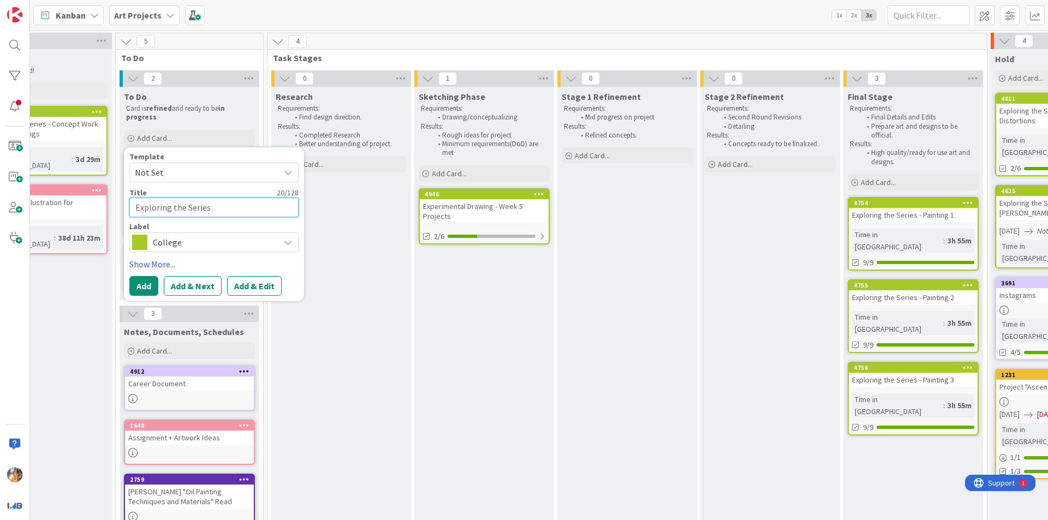
type textarea "Exploring the Series"
type textarea "x"
type textarea "Exploring the Series 0"
type textarea "x"
type textarea "Exploring the Series"
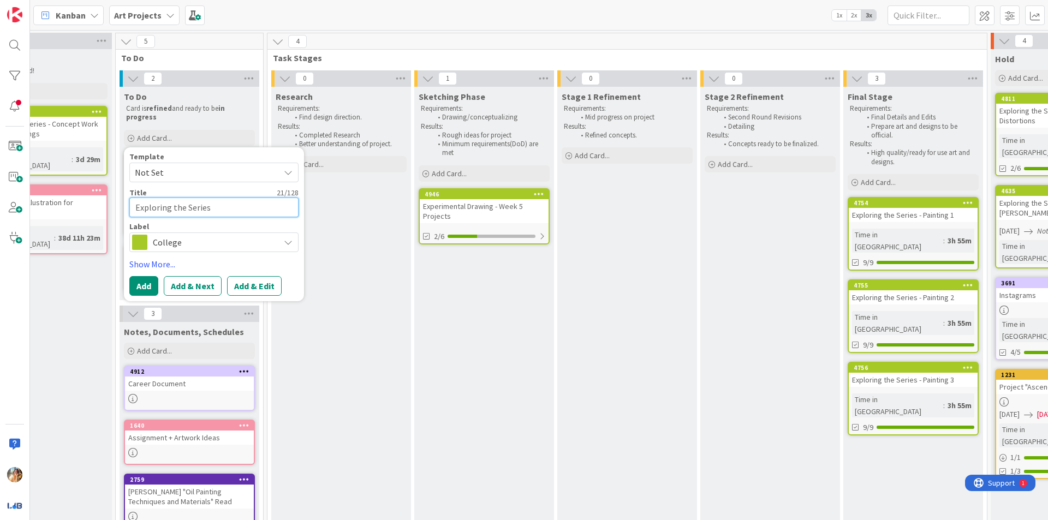
type textarea "x"
type textarea "Exploring the Series -"
type textarea "x"
type textarea "Exploring the Series -"
type textarea "x"
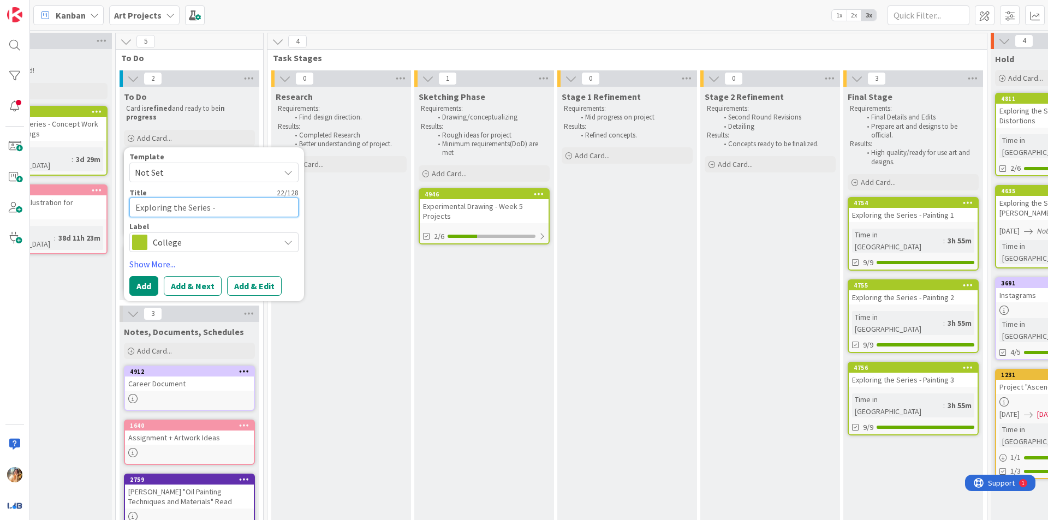
type textarea "Exploring the Series - D"
type textarea "x"
type textarea "Exploring the Series - Dis"
type textarea "x"
type textarea "Exploring the Series - Disc"
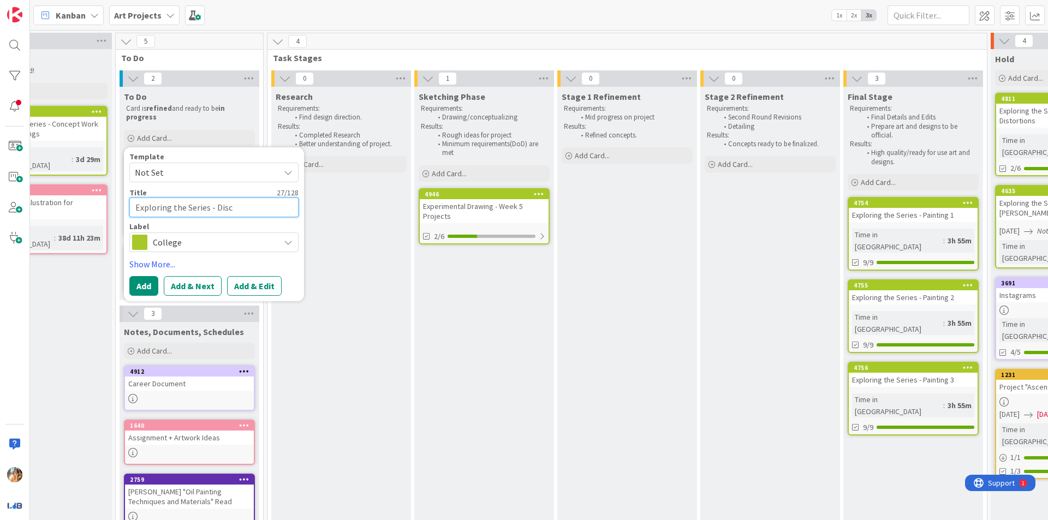
type textarea "x"
type textarea "Exploring the Series - Discu"
type textarea "x"
type textarea "Exploring the Series - Discus"
type textarea "x"
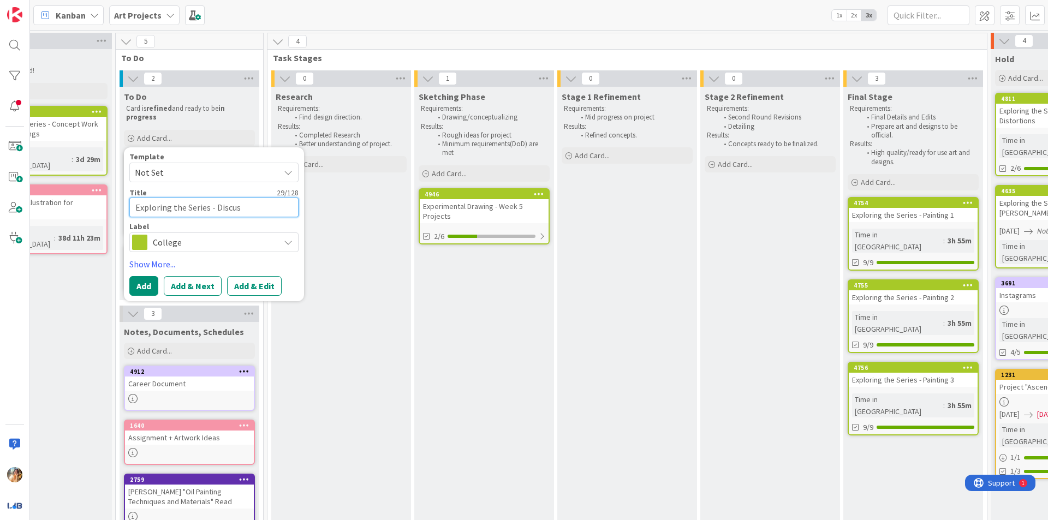
type textarea "Exploring the Series - Discuss"
type textarea "x"
type textarea "Exploring the Series - Discussi"
type textarea "x"
type textarea "Exploring the Series - Discussio"
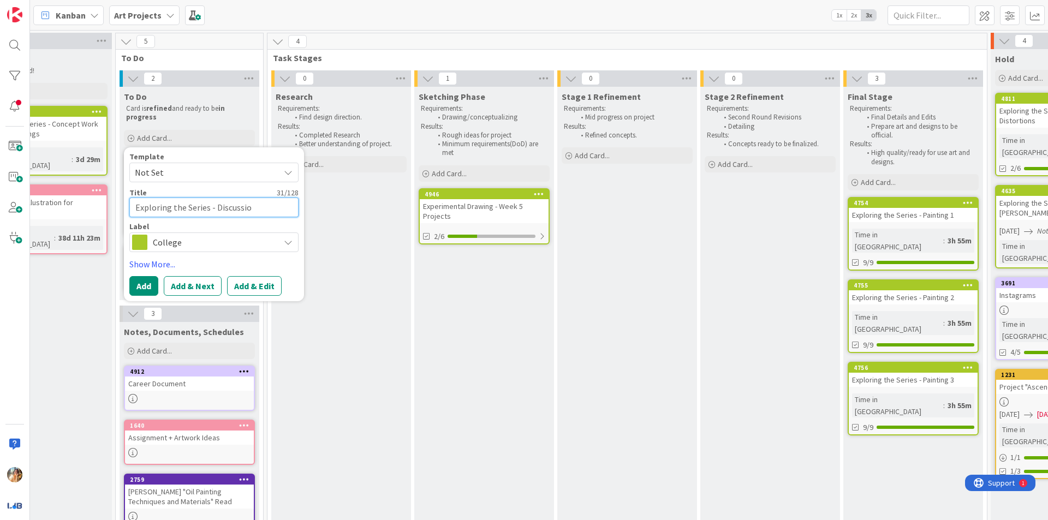
type textarea "x"
type textarea "Exploring the Series - Discussion"
type textarea "x"
type textarea "Exploring the Series - Discussion"
type textarea "x"
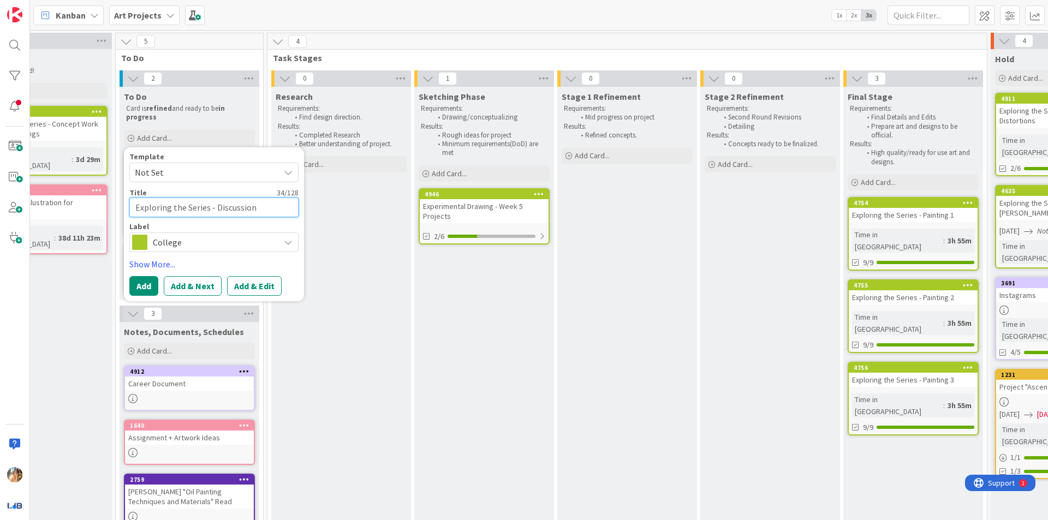
type textarea "Exploring the Series - Discussion P"
type textarea "x"
type textarea "Exploring the Series - Discussion Po"
type textarea "x"
type textarea "Exploring the Series - Discussion Pos"
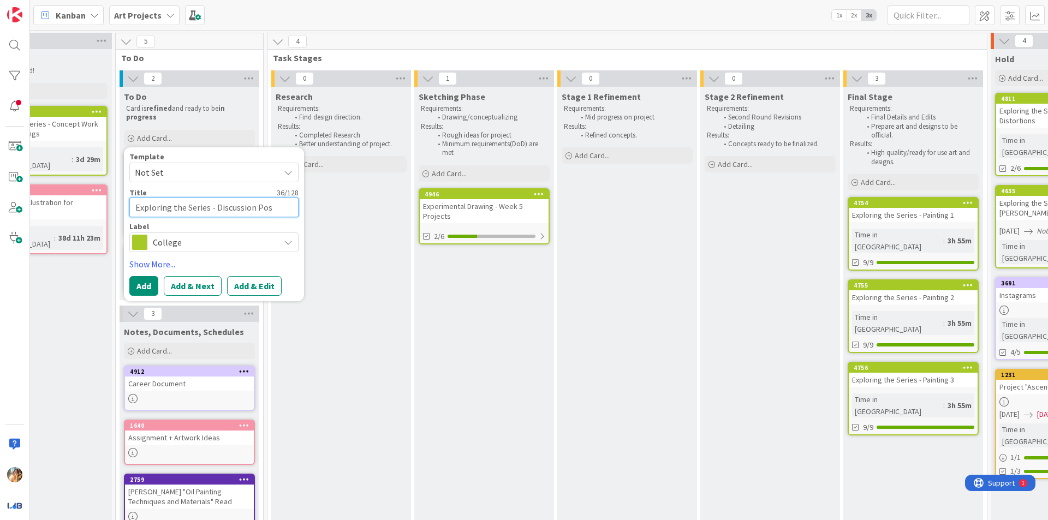
type textarea "x"
type textarea "Exploring the Series - Discussion Post"
click at [148, 285] on button "Add" at bounding box center [143, 286] width 29 height 20
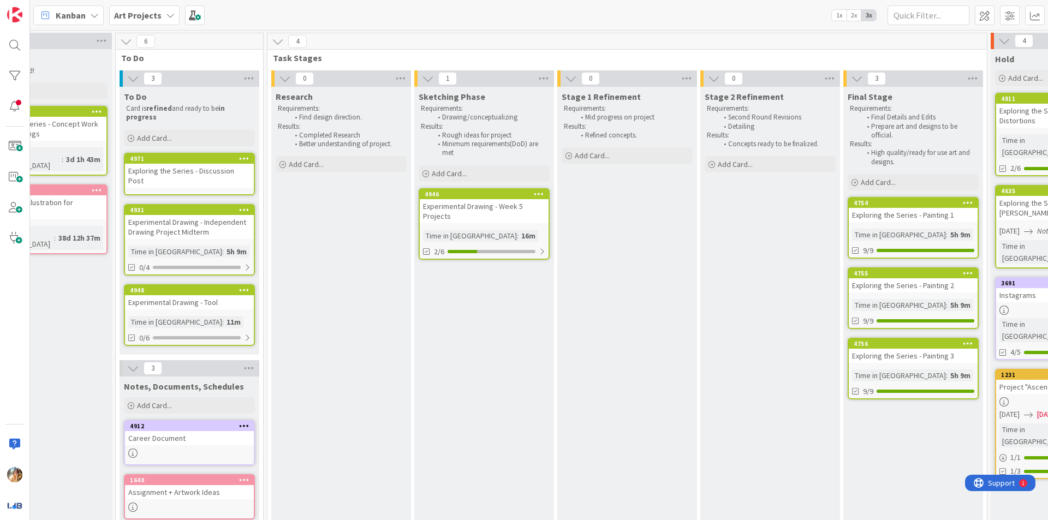
click at [495, 216] on div "Experimental Drawing - Week 5 Projects" at bounding box center [484, 211] width 129 height 24
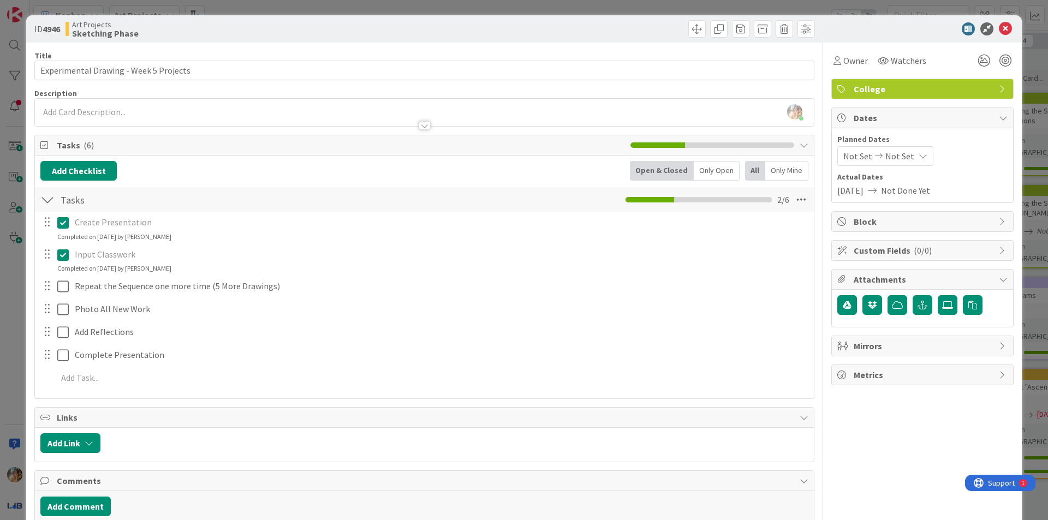
click at [0, 325] on div "ID 4946 Art Projects Sketching Phase Title 38 / 128 Experimental Drawing - Week…" at bounding box center [524, 260] width 1048 height 520
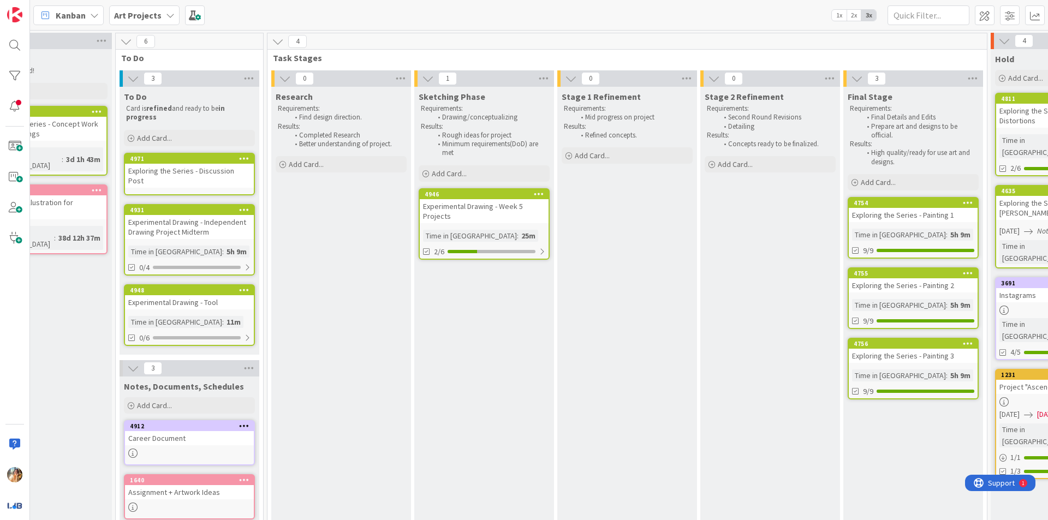
click at [222, 220] on div "Experimental Drawing - Independent Drawing Project Midterm" at bounding box center [189, 227] width 129 height 24
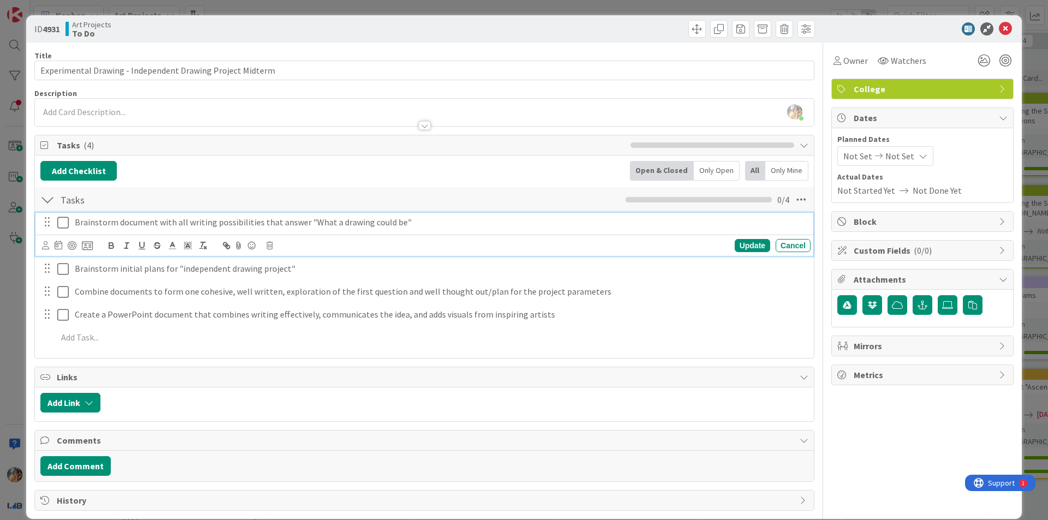
click at [442, 219] on p "Brainstorm document with all writing possibilities that answer "What a drawing …" at bounding box center [440, 222] width 731 height 13
click at [449, 229] on div "Brainstorm document with all writing possibilities that answer "What a drawing …" at bounding box center [440, 222] width 740 height 19
click at [403, 223] on p "Brainstorm document with all writing possibilities that answer "What a drawing …" at bounding box center [440, 222] width 731 height 13
drag, startPoint x: 462, startPoint y: 220, endPoint x: 401, endPoint y: 224, distance: 61.8
click at [401, 224] on p "Brainstorm document with all writing possibilities that answer "What a drawing …" at bounding box center [440, 222] width 731 height 13
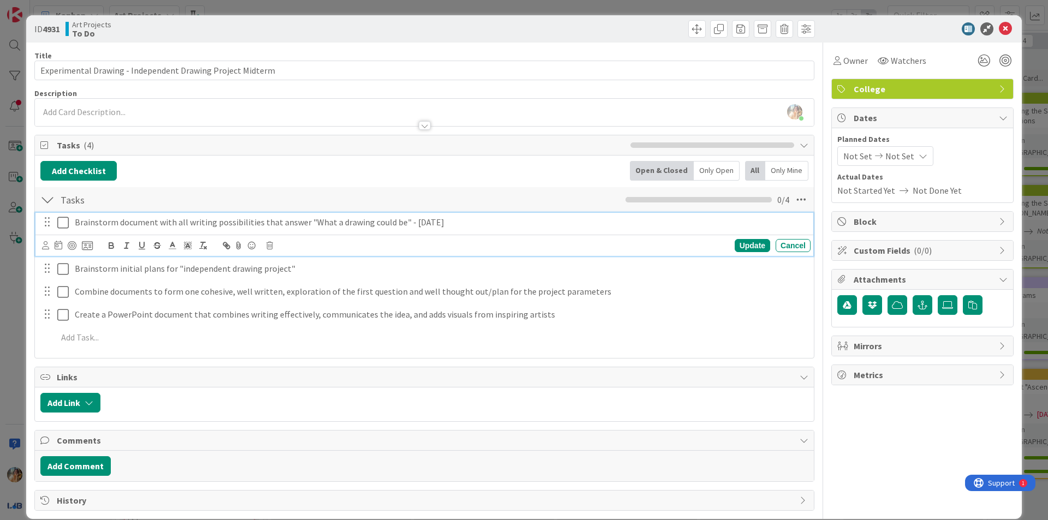
copy p "- [DATE]"
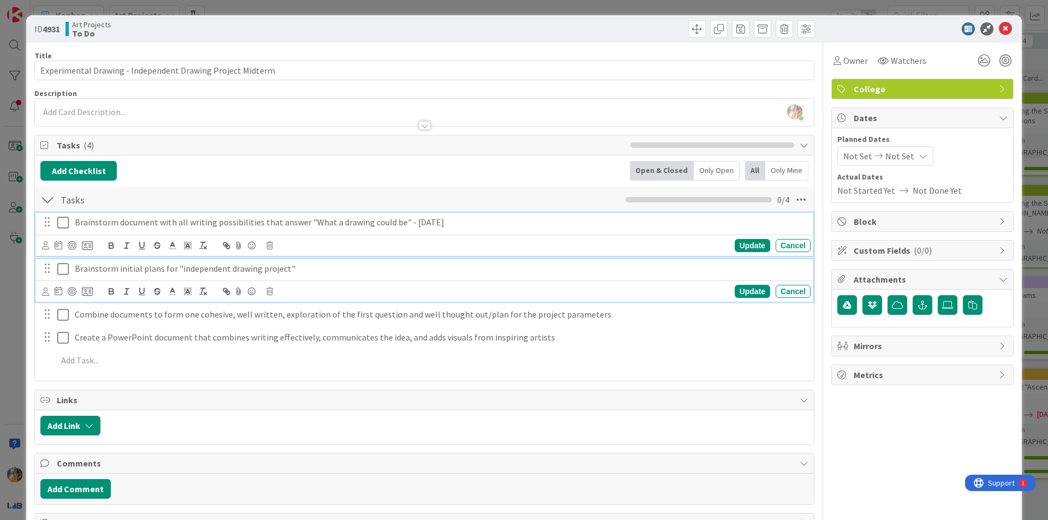
click at [302, 270] on p "Brainstorm initial plans for "independent drawing project"" at bounding box center [440, 269] width 731 height 13
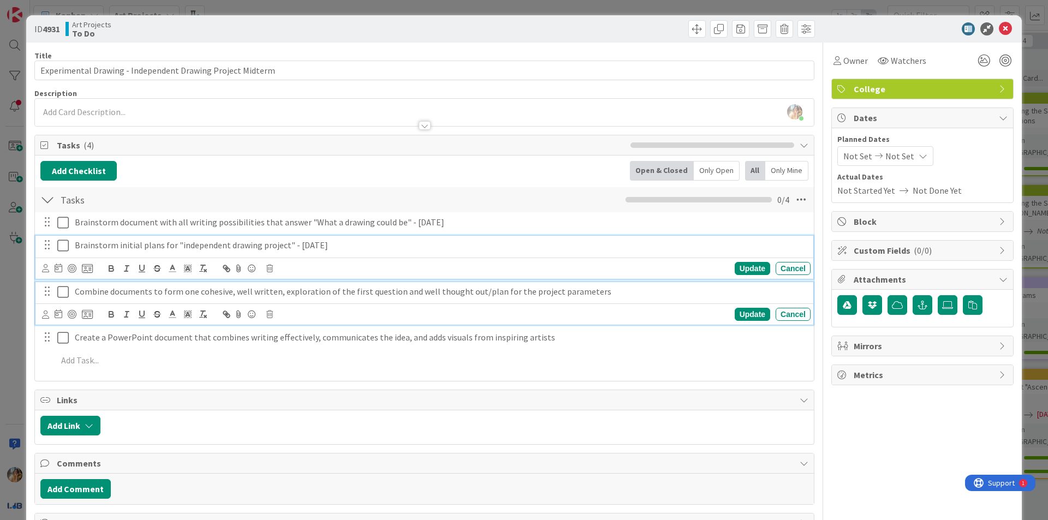
click at [332, 298] on div "Combine documents to form one cohesive, well written, exploration of the first …" at bounding box center [440, 291] width 740 height 19
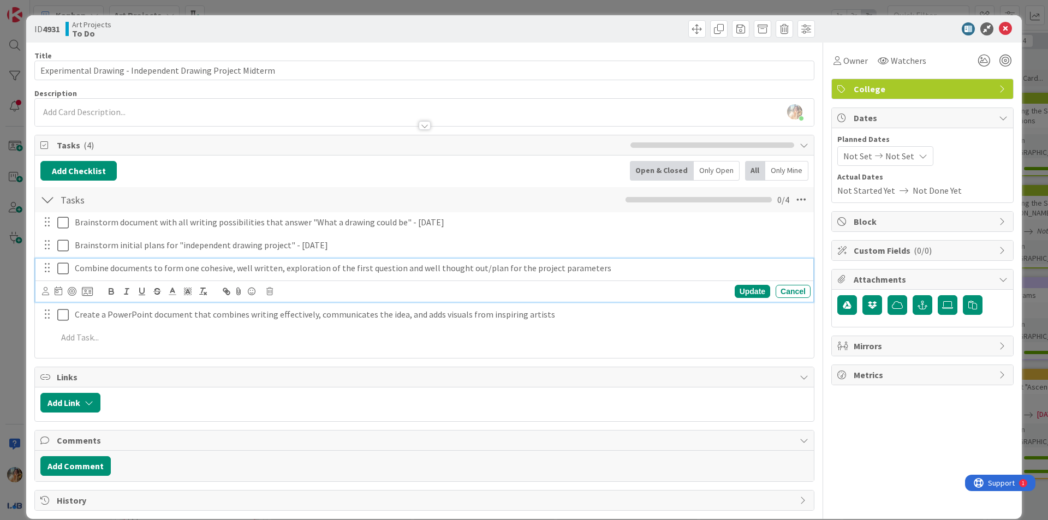
click at [589, 272] on p "Combine documents to form one cohesive, well written, exploration of the first …" at bounding box center [440, 268] width 731 height 13
click at [620, 269] on p "Combine documents to form one cohesive, well written, exploration of the first …" at bounding box center [440, 268] width 731 height 13
click at [661, 270] on p "Combine documents to form one cohesive, well written, exploration of the first …" at bounding box center [440, 268] width 731 height 13
click at [671, 300] on div "Update Cancel" at bounding box center [424, 291] width 778 height 21
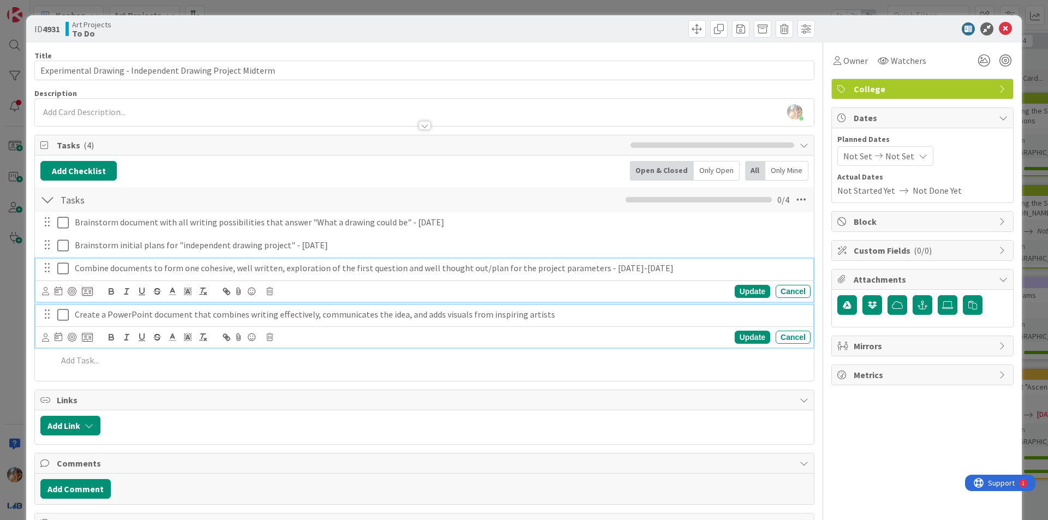
click at [666, 319] on p "Create a PowerPoint document that combines writing effectively, communicates th…" at bounding box center [440, 314] width 731 height 13
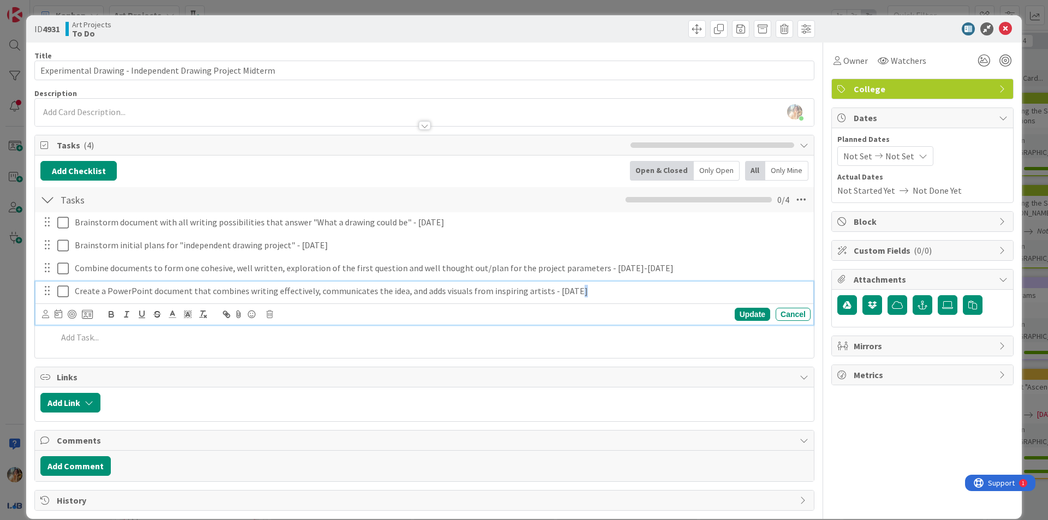
click at [563, 295] on p "Create a PowerPoint document that combines writing effectively, communicates th…" at bounding box center [440, 291] width 731 height 13
click at [570, 294] on p "Create a PowerPoint document that combines writing effectively, communicates th…" at bounding box center [440, 291] width 731 height 13
drag, startPoint x: 569, startPoint y: 292, endPoint x: 558, endPoint y: 292, distance: 10.9
click at [558, 292] on p "Create a PowerPoint document that combines writing effectively, communicates th…" at bounding box center [440, 291] width 731 height 13
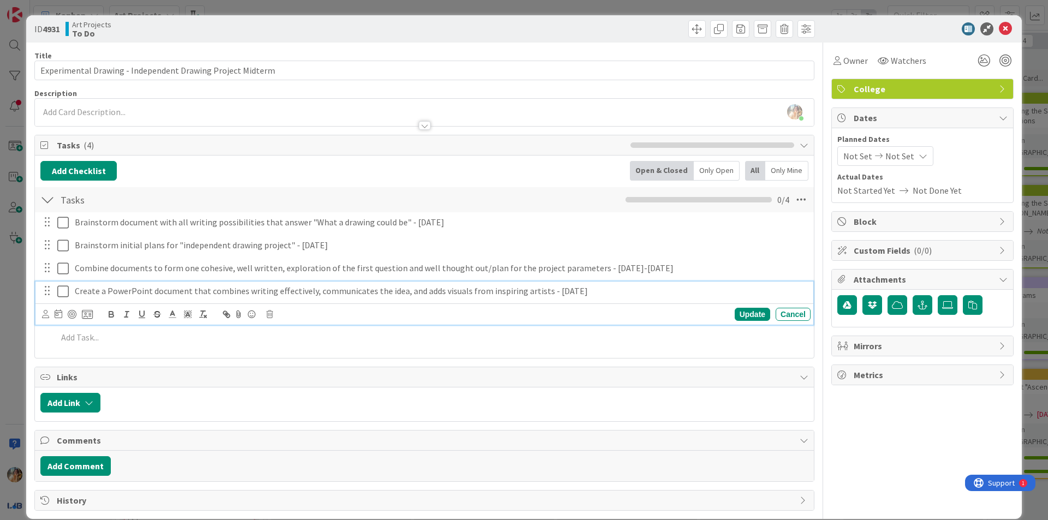
click at [619, 290] on p "Create a PowerPoint document that combines writing effectively, communicates th…" at bounding box center [440, 291] width 731 height 13
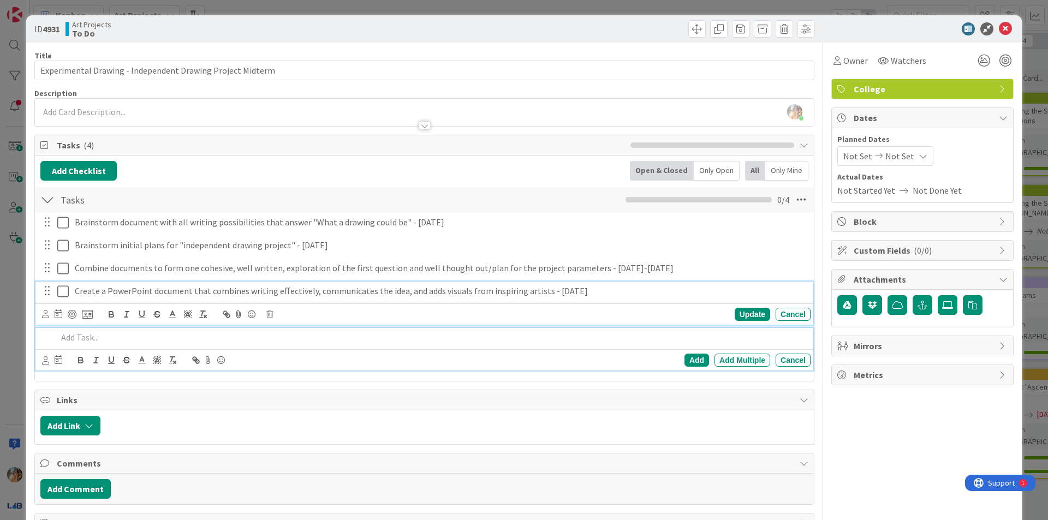
click at [628, 330] on div at bounding box center [432, 337] width 758 height 19
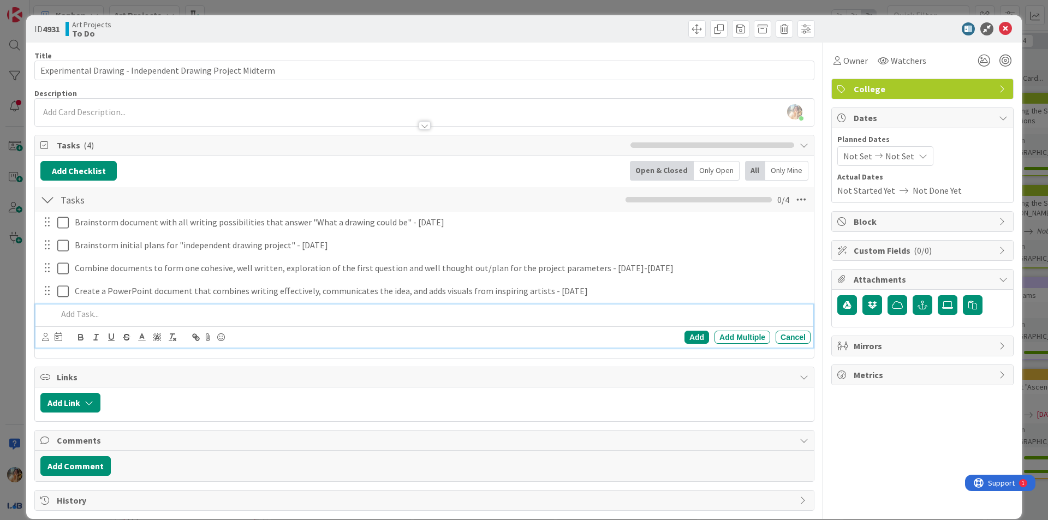
click at [284, 354] on div "Add Checklist Open & Closed Only Open All Only Mine Tasks Checklist Name 5 / 64…" at bounding box center [424, 257] width 779 height 202
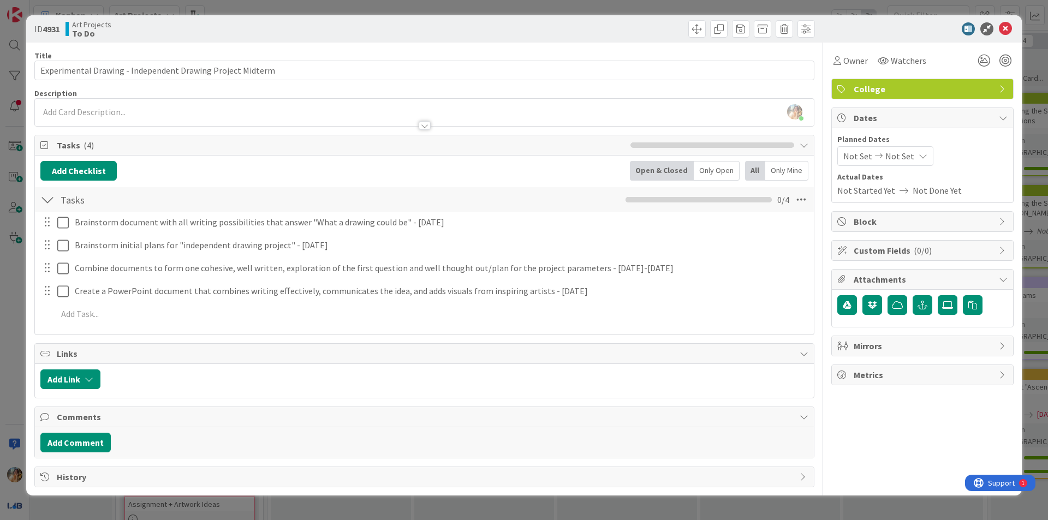
click at [0, 342] on div "ID 4931 Art Projects To Do Title 58 / 128 Experimental Drawing - Independent Dr…" at bounding box center [524, 260] width 1048 height 520
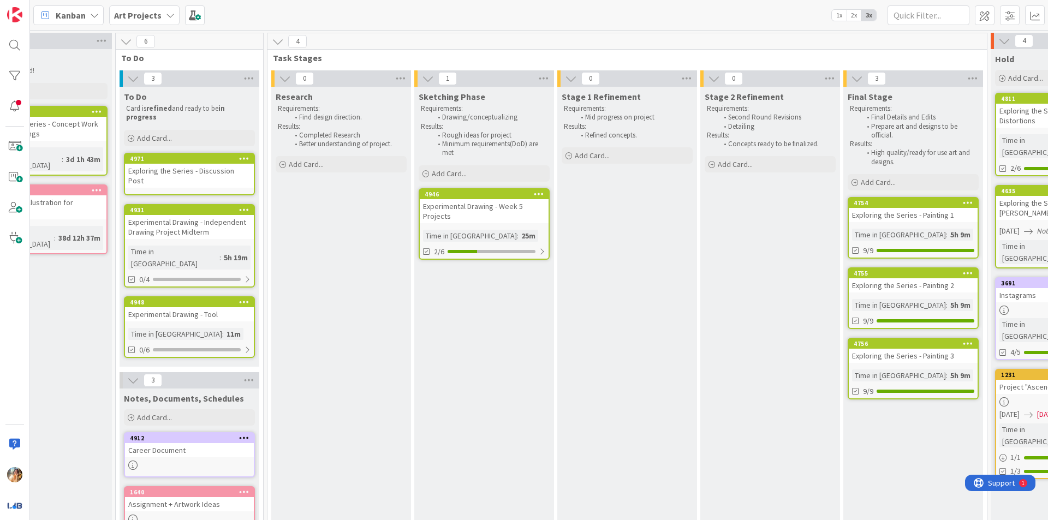
click at [486, 219] on div "Experimental Drawing - Week 5 Projects" at bounding box center [484, 211] width 129 height 24
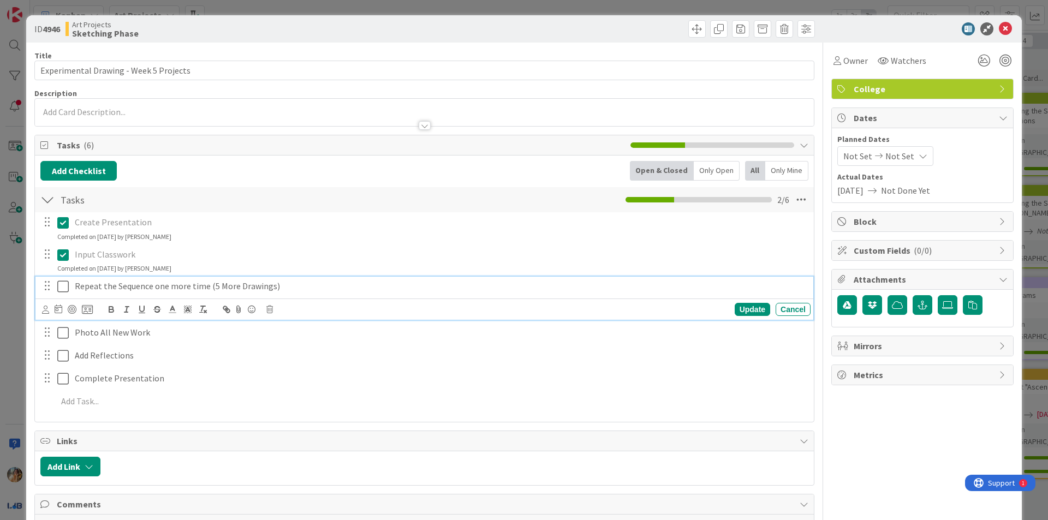
click at [306, 290] on p "Repeat the Sequence one more time (5 More Drawings)" at bounding box center [440, 286] width 731 height 13
drag, startPoint x: 298, startPoint y: 283, endPoint x: 293, endPoint y: 284, distance: 5.5
click at [293, 284] on p "Repeat the Sequence one more time (5 More Drawings) - [DATE]" at bounding box center [440, 286] width 731 height 13
click at [299, 287] on p "Repeat the Sequence one more time (5 More Drawings) - [DATE]" at bounding box center [440, 286] width 731 height 13
drag, startPoint x: 305, startPoint y: 288, endPoint x: 296, endPoint y: 286, distance: 9.0
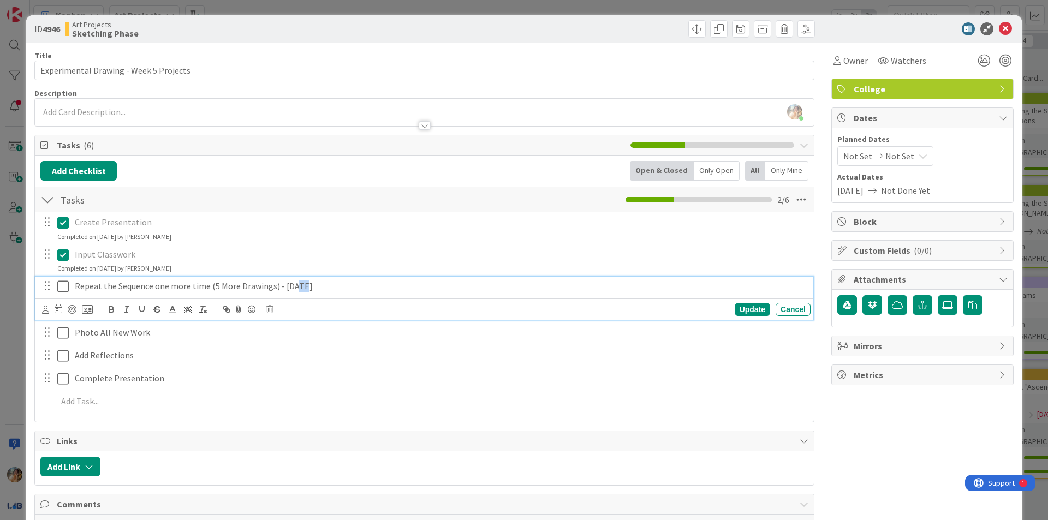
click at [296, 286] on p "Repeat the Sequence one more time (5 More Drawings) - [DATE]" at bounding box center [440, 286] width 731 height 13
click at [33, 285] on div "ID 4946 Art Projects Sketching Phase Title 38 / 128 Experimental Drawing - Week…" at bounding box center [523, 299] width 995 height 568
drag, startPoint x: 342, startPoint y: 289, endPoint x: 277, endPoint y: 287, distance: 65.5
click at [277, 287] on p "Repeat the Sequence one more time (5 More Drawings) - [DATE]" at bounding box center [440, 286] width 731 height 13
copy p "- [DATE]"
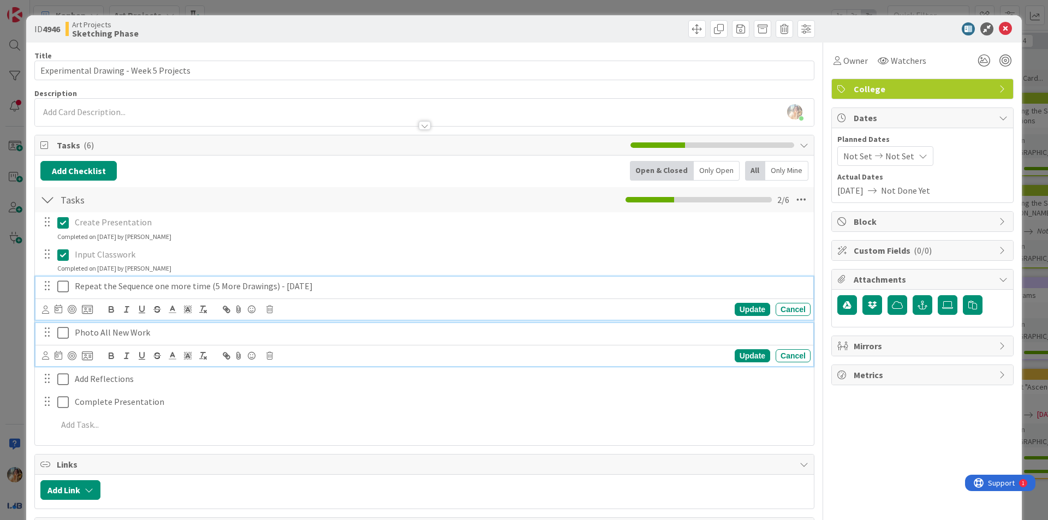
click at [199, 331] on p "Photo All New Work" at bounding box center [440, 332] width 731 height 13
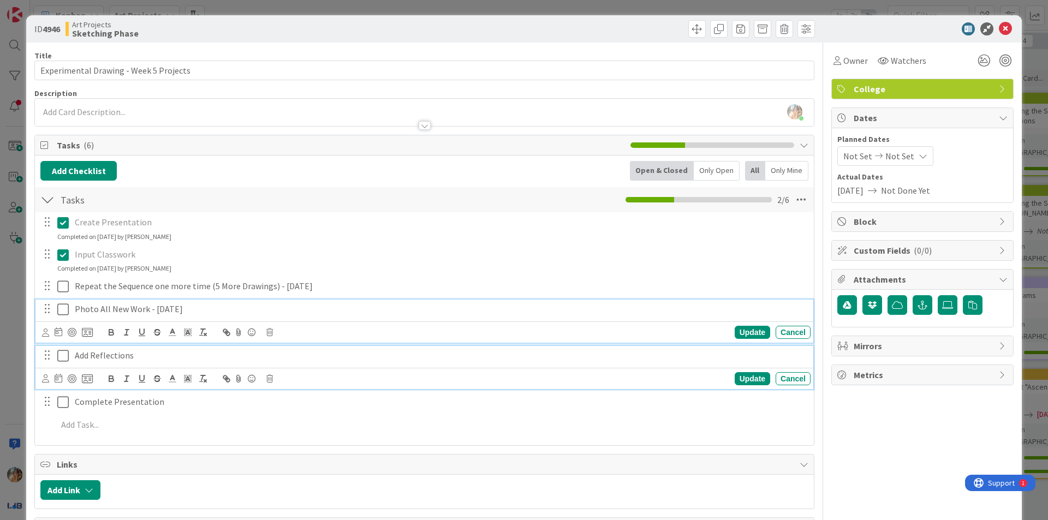
click at [199, 353] on p "Add Reflections" at bounding box center [440, 355] width 731 height 13
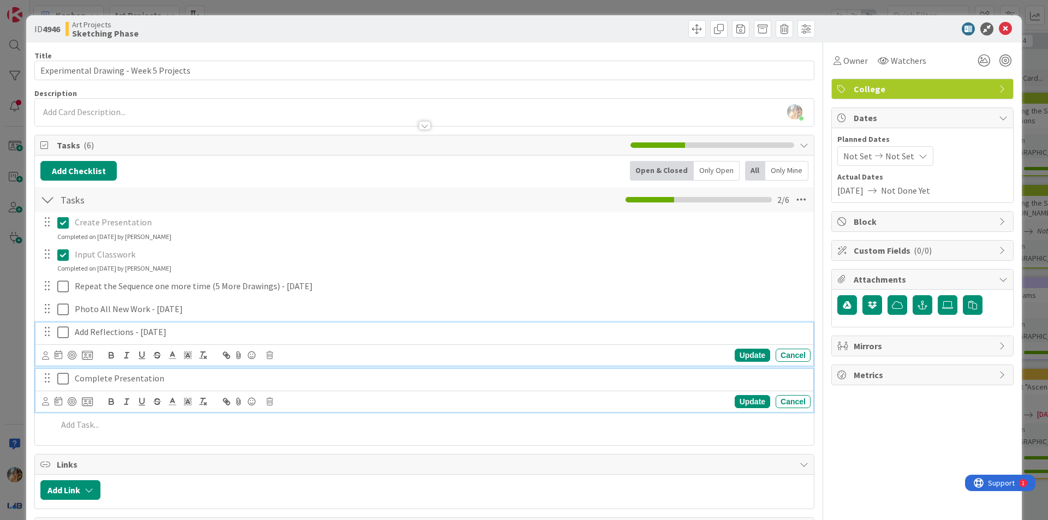
click at [197, 377] on p "Complete Presentation" at bounding box center [440, 378] width 731 height 13
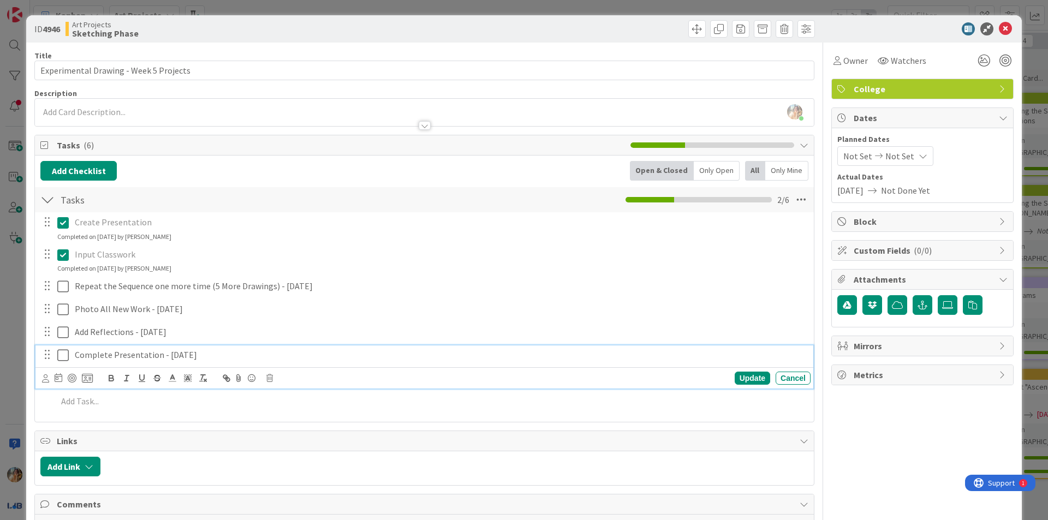
click at [34, 402] on div "Tasks ( 6 ) Add Checklist Open & Closed Only Open All Only Mine Tasks Checklist…" at bounding box center [424, 279] width 780 height 288
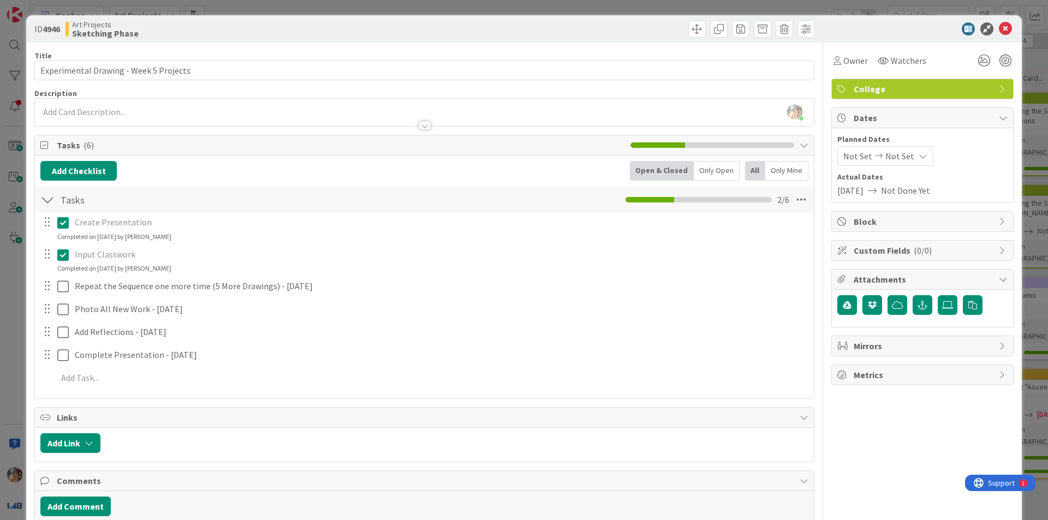
click at [13, 381] on div "ID 4946 Art Projects Sketching Phase Title 38 / 128 Experimental Drawing - Week…" at bounding box center [524, 260] width 1048 height 520
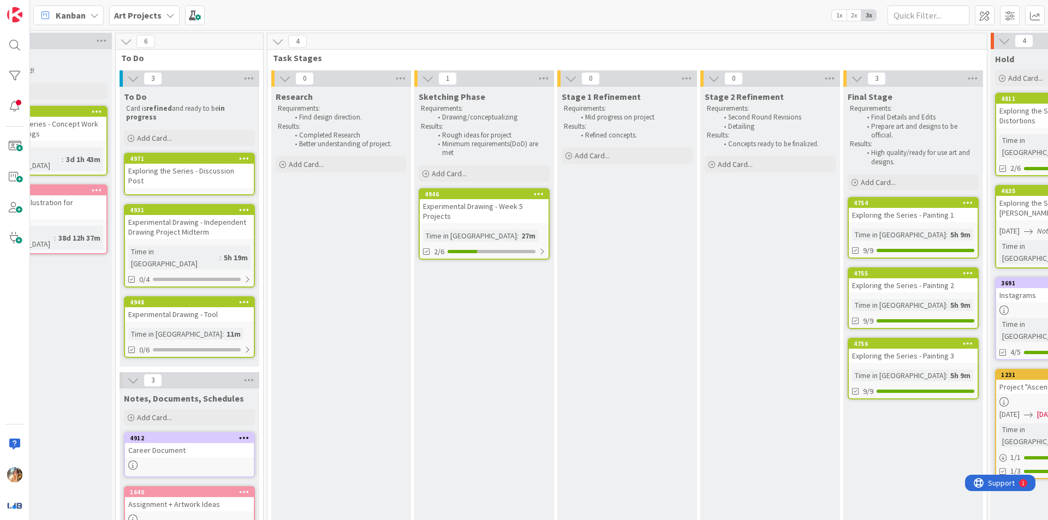
click at [216, 174] on div "Exploring the Series - Discussion Post" at bounding box center [189, 176] width 129 height 24
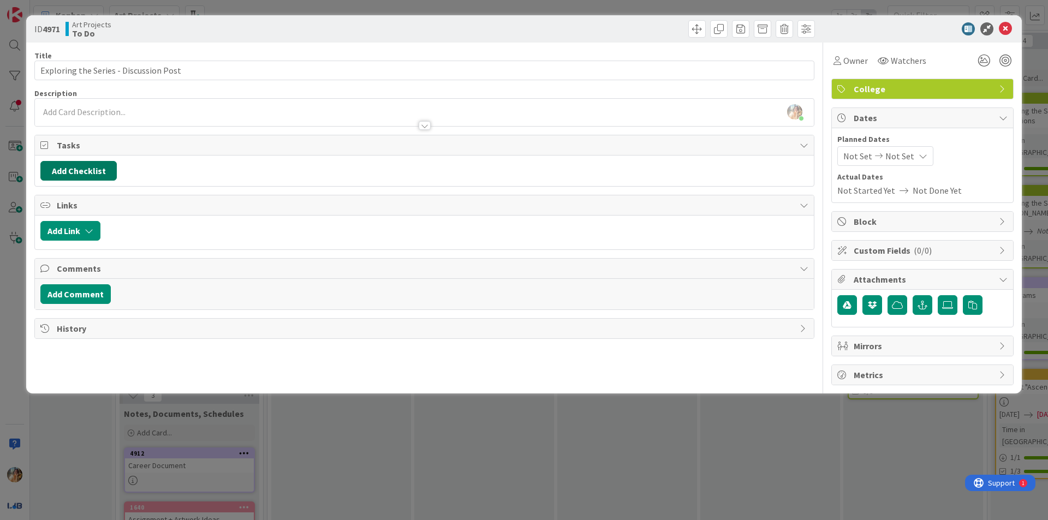
click at [92, 176] on button "Add Checklist" at bounding box center [78, 171] width 76 height 20
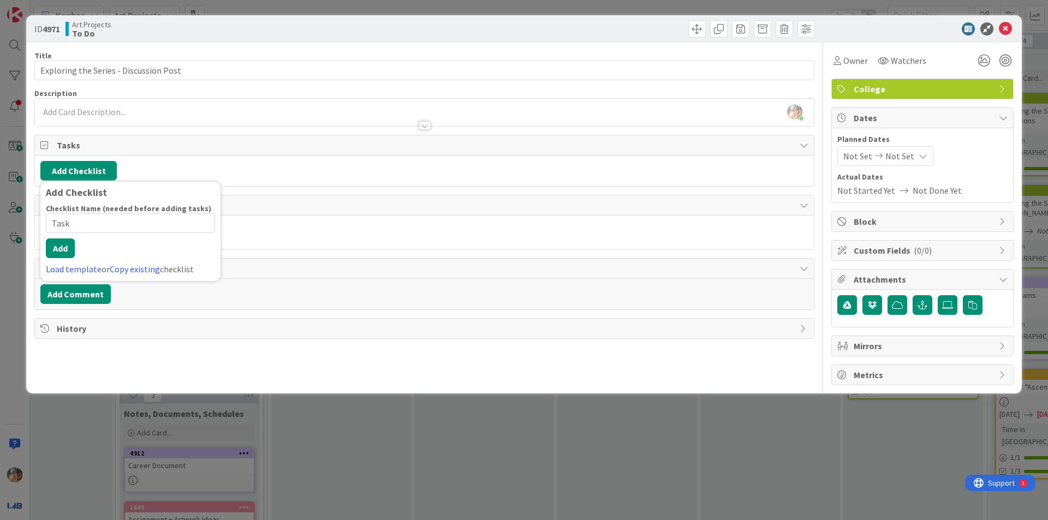
type input "Tasks"
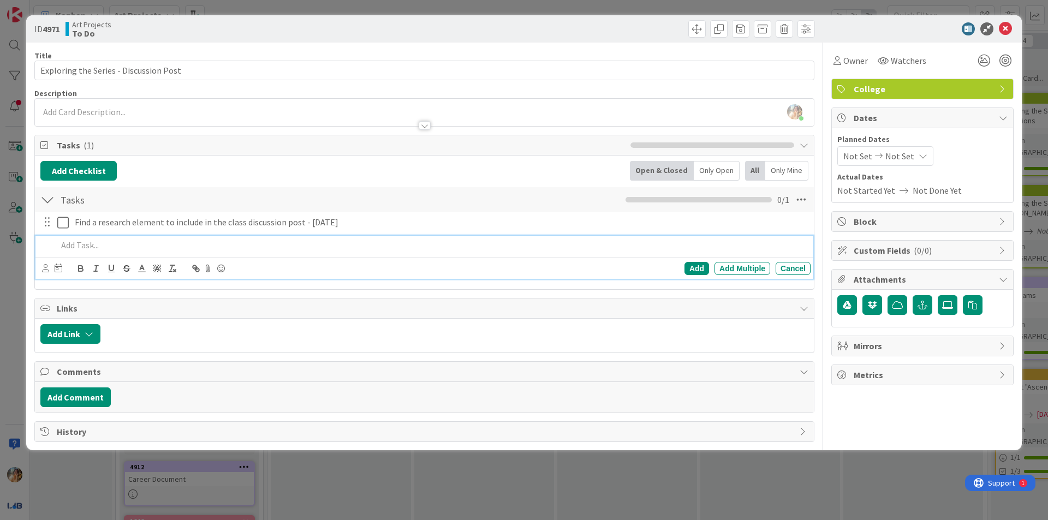
click at [477, 162] on div "Add Checklist Back Open & Closed Only Open All Only Mine" at bounding box center [424, 171] width 768 height 20
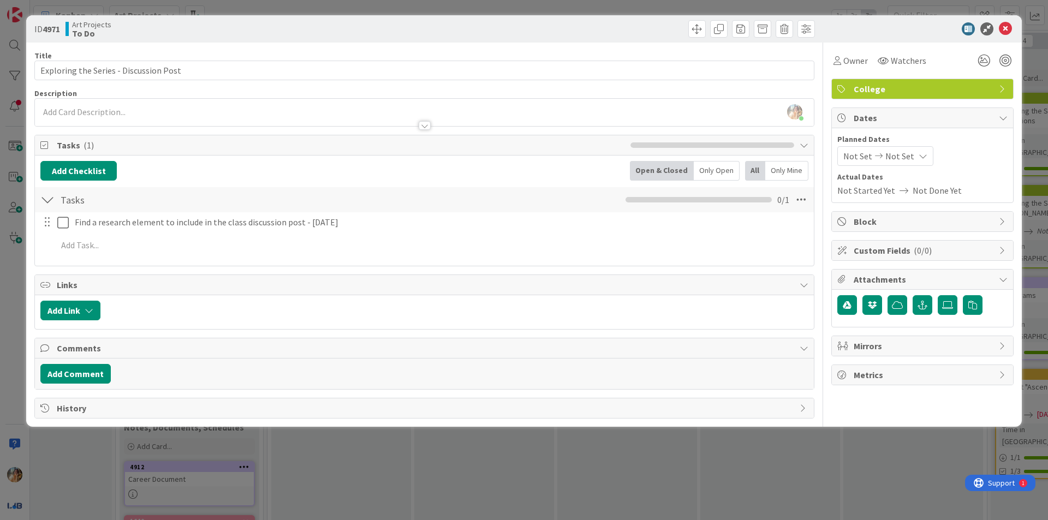
click at [0, 345] on div "ID 4971 Art Projects To Do Title 38 / 128 Exploring the Series - Discussion Pos…" at bounding box center [524, 260] width 1048 height 520
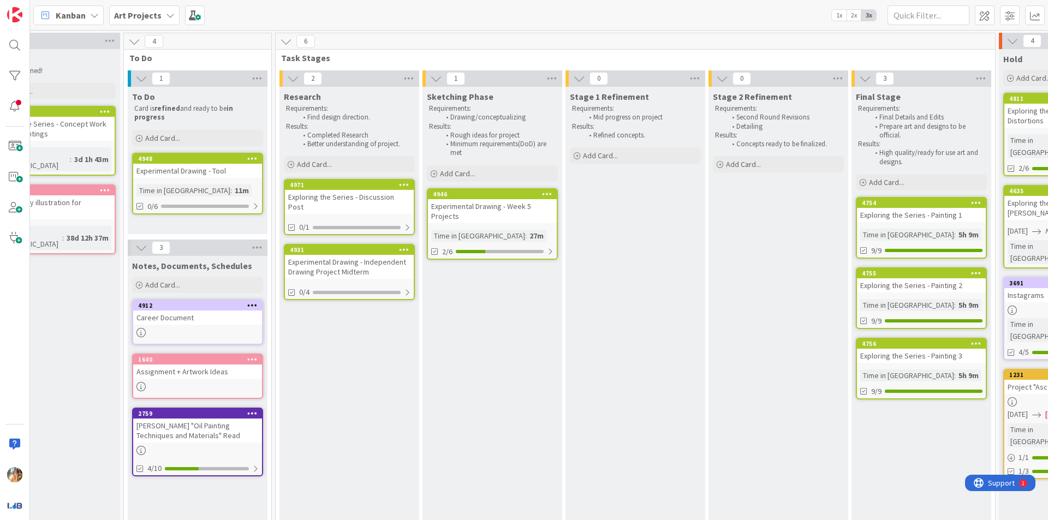
click at [239, 187] on div "Time in [GEOGRAPHIC_DATA] : 11m" at bounding box center [197, 190] width 122 height 12
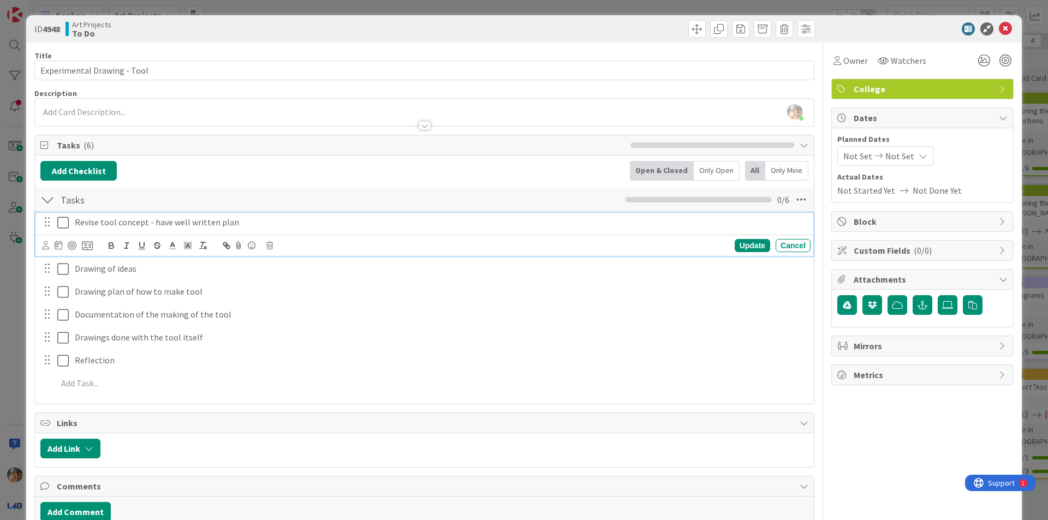
click at [290, 218] on p "Revise tool concept - have well written plan" at bounding box center [440, 222] width 731 height 13
click at [253, 220] on p "Revise tool concept - have well written plan - [DATE]" at bounding box center [440, 222] width 731 height 13
drag, startPoint x: 265, startPoint y: 222, endPoint x: 258, endPoint y: 221, distance: 6.6
click at [258, 221] on p "Revise tool concept - have well written plan - [DATE]" at bounding box center [440, 222] width 731 height 13
drag, startPoint x: 264, startPoint y: 223, endPoint x: 253, endPoint y: 222, distance: 11.0
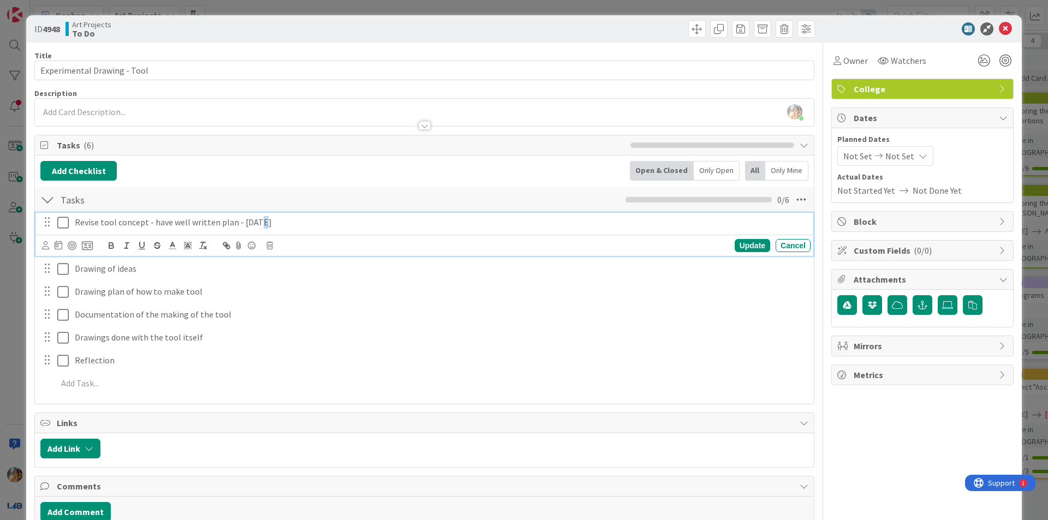
click at [253, 222] on p "Revise tool concept - have well written plan - [DATE]" at bounding box center [440, 222] width 731 height 13
click at [295, 169] on div "Add Checklist Open & Closed Only Open All Only Mine" at bounding box center [424, 171] width 768 height 20
click at [248, 225] on p "Revise tool concept - have well written plan - [DATE]" at bounding box center [440, 222] width 731 height 13
click at [251, 226] on p "Revise tool concept - have well written plan - [DATE]" at bounding box center [440, 222] width 731 height 13
drag, startPoint x: 301, startPoint y: 219, endPoint x: 233, endPoint y: 217, distance: 67.7
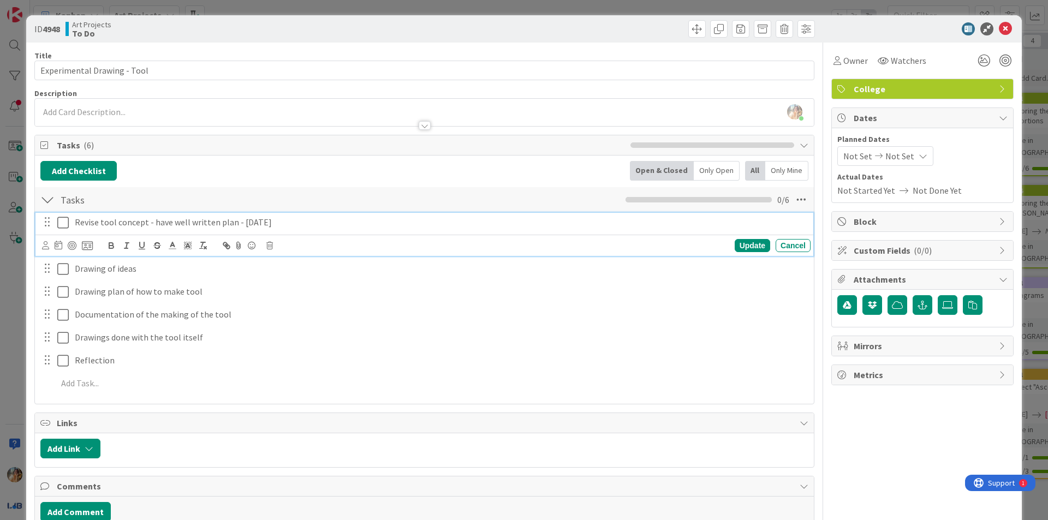
click at [233, 217] on p "Revise tool concept - have well written plan - [DATE]" at bounding box center [440, 222] width 731 height 13
copy p "- [DATE]"
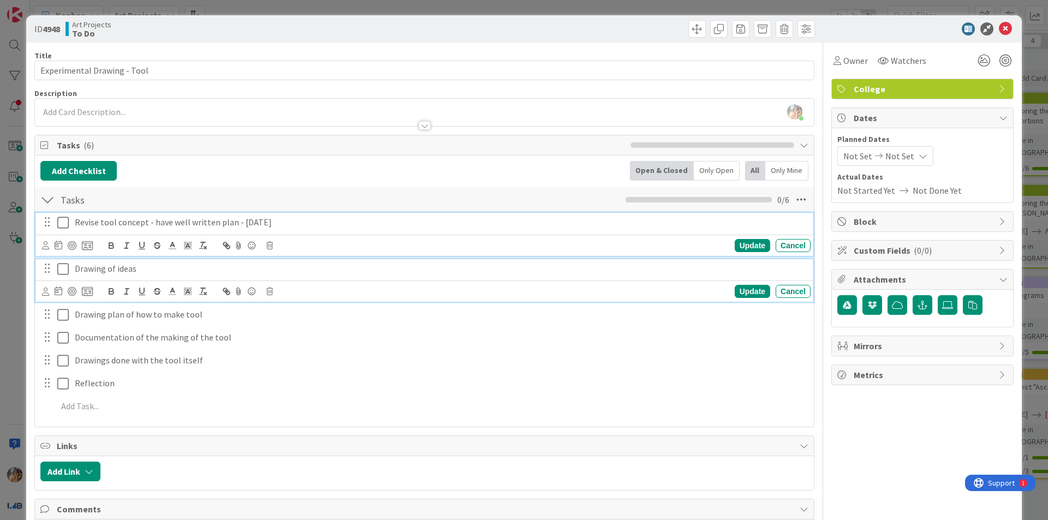
click at [190, 274] on p "Drawing of ideas" at bounding box center [440, 269] width 731 height 13
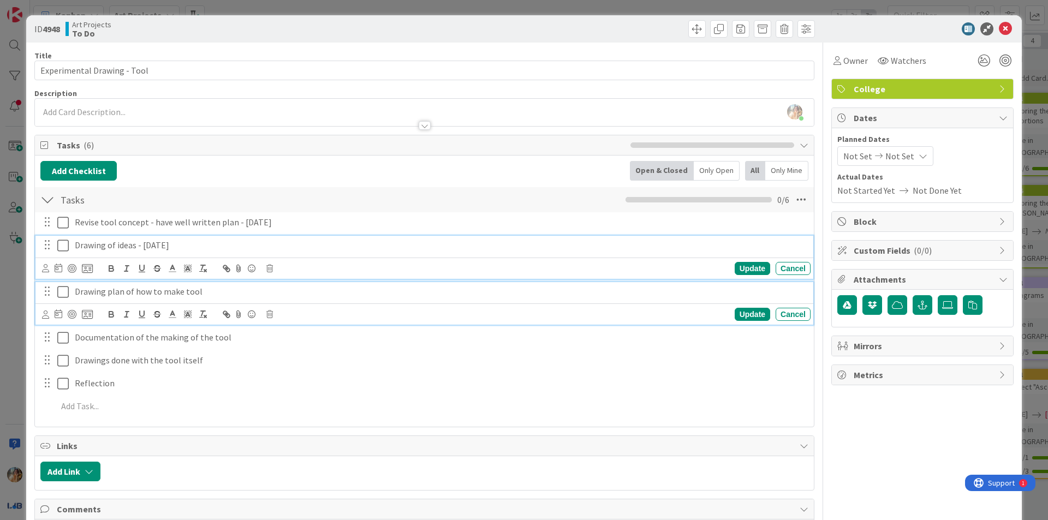
click at [230, 296] on p "Drawing plan of how to make tool" at bounding box center [440, 291] width 731 height 13
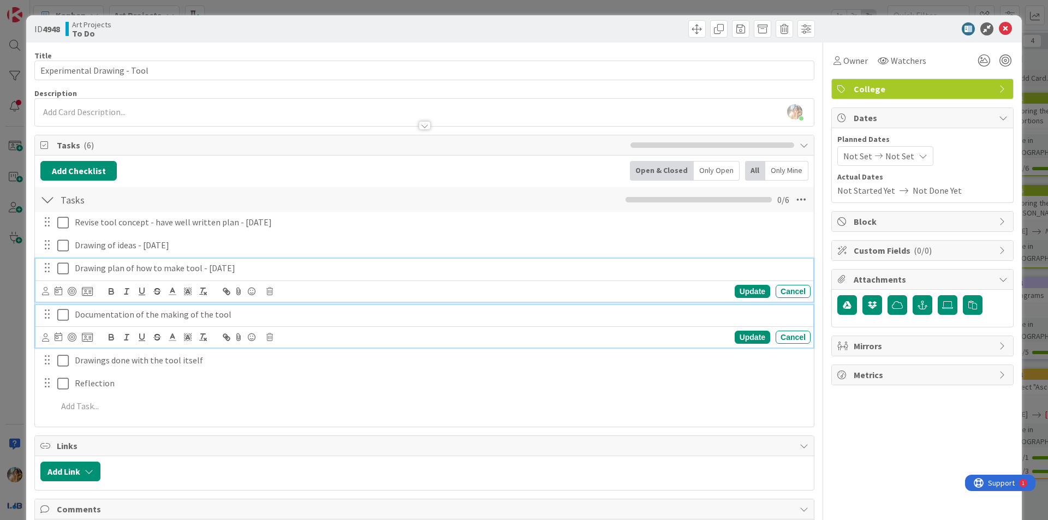
click at [253, 320] on p "Documentation of the making of the tool" at bounding box center [440, 314] width 731 height 13
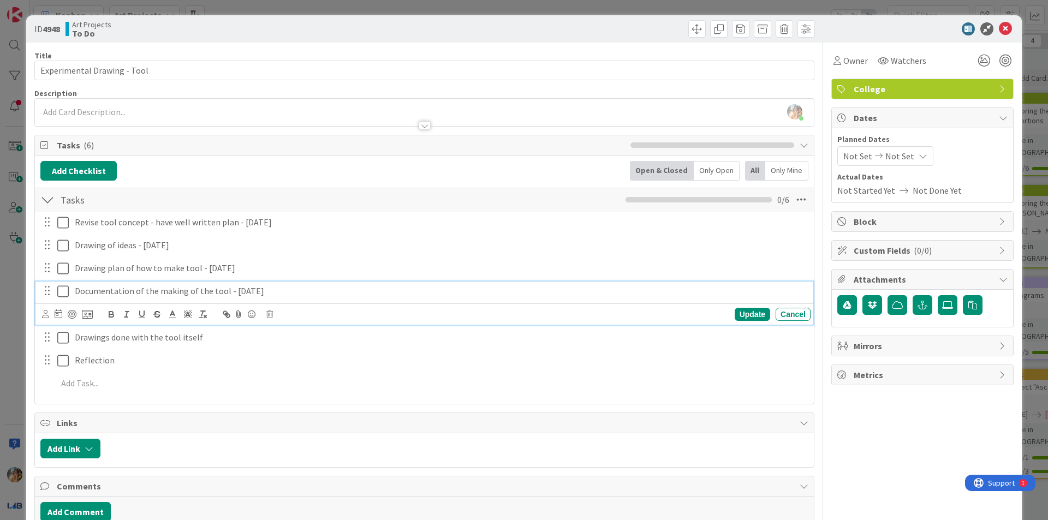
drag, startPoint x: 254, startPoint y: 293, endPoint x: 243, endPoint y: 292, distance: 10.9
click at [243, 292] on p "Documentation of the making of the tool - [DATE]" at bounding box center [440, 291] width 731 height 13
drag, startPoint x: 285, startPoint y: 296, endPoint x: 275, endPoint y: 296, distance: 10.4
click at [283, 296] on p "Documentation of the making of the tool - [DATE]" at bounding box center [440, 291] width 731 height 13
drag, startPoint x: 275, startPoint y: 296, endPoint x: 224, endPoint y: 296, distance: 50.8
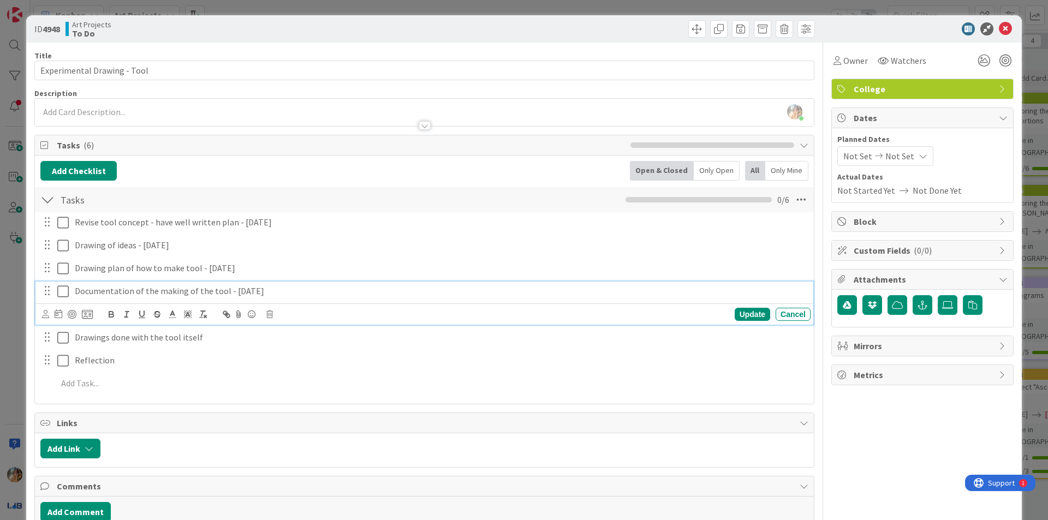
click at [224, 296] on p "Documentation of the making of the tool - [DATE]" at bounding box center [440, 291] width 731 height 13
copy p "- [DATE]"
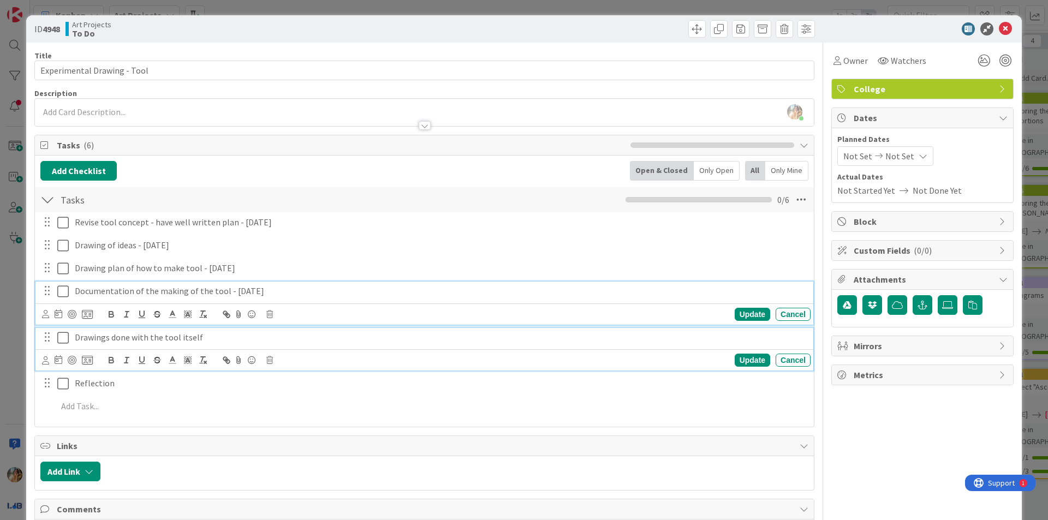
click at [236, 335] on p "Drawings done with the tool itself" at bounding box center [440, 337] width 731 height 13
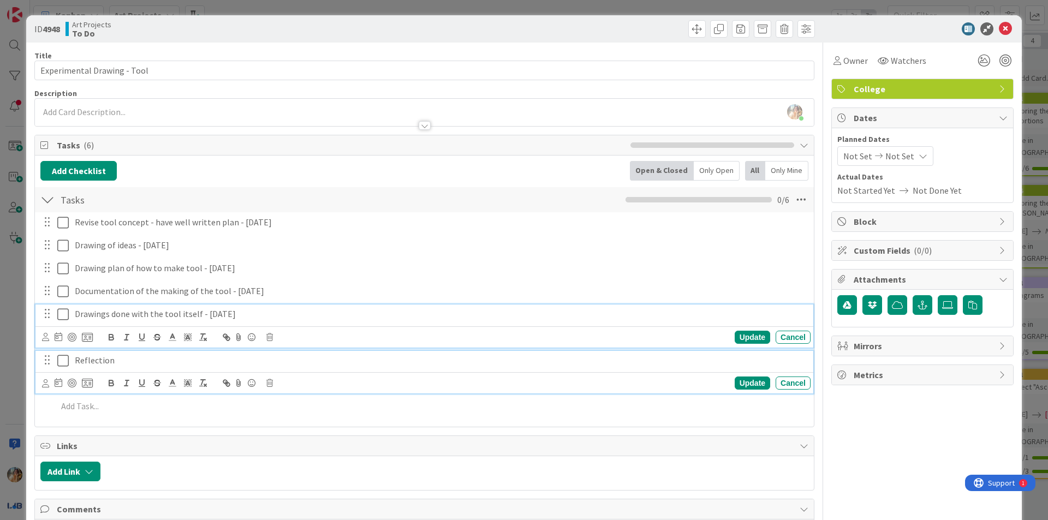
click at [252, 362] on p "Reflection" at bounding box center [440, 360] width 731 height 13
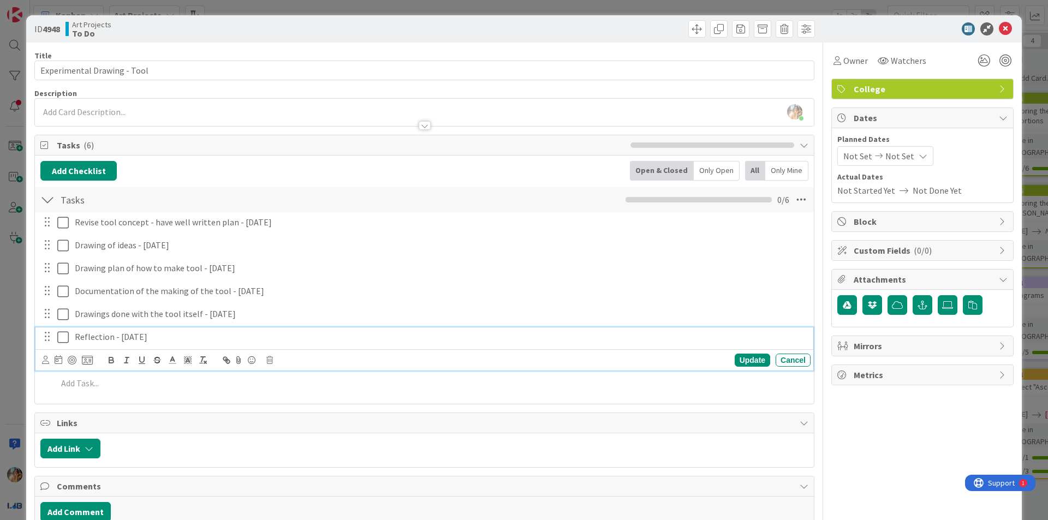
drag, startPoint x: 142, startPoint y: 338, endPoint x: 132, endPoint y: 336, distance: 10.6
click at [132, 336] on p "Reflection - [DATE]" at bounding box center [440, 337] width 731 height 13
click at [32, 342] on div "ID 4948 Art Projects To Do Title 27 / 128 Experimental Drawing - Tool Descripti…" at bounding box center [523, 290] width 995 height 550
drag, startPoint x: 176, startPoint y: 341, endPoint x: 62, endPoint y: 343, distance: 114.6
click at [62, 343] on div "Reflection - [DATE]" at bounding box center [425, 336] width 771 height 19
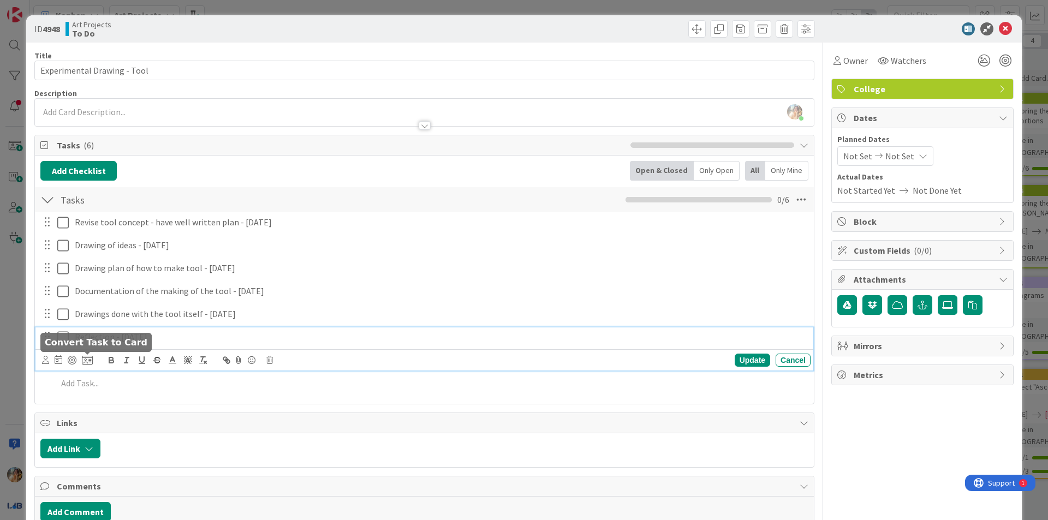
copy p "Reflection - [DATE]"
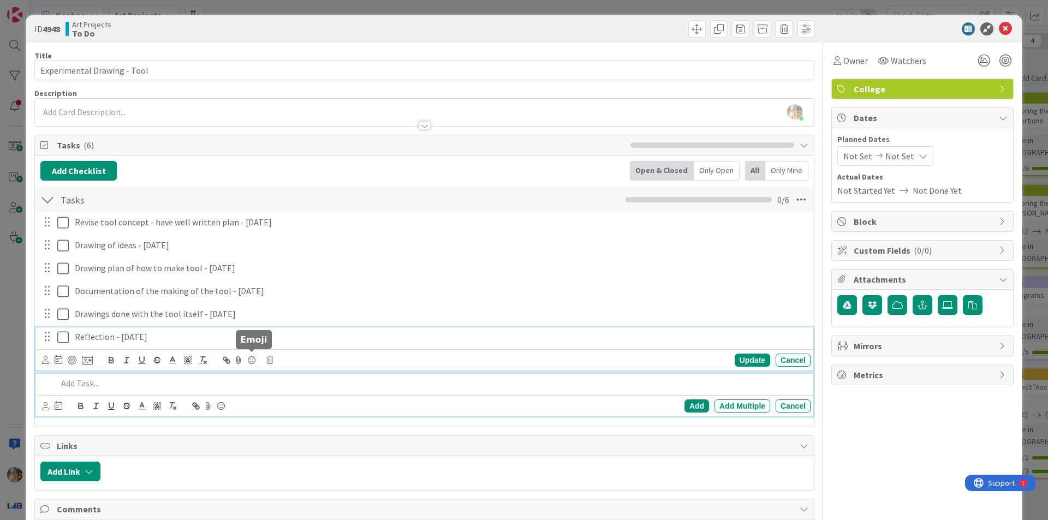
click at [282, 384] on p at bounding box center [431, 383] width 749 height 13
click at [31, 309] on div "ID 4948 Art Projects To Do Title 27 / 128 Experimental Drawing - Tool Descripti…" at bounding box center [523, 301] width 995 height 572
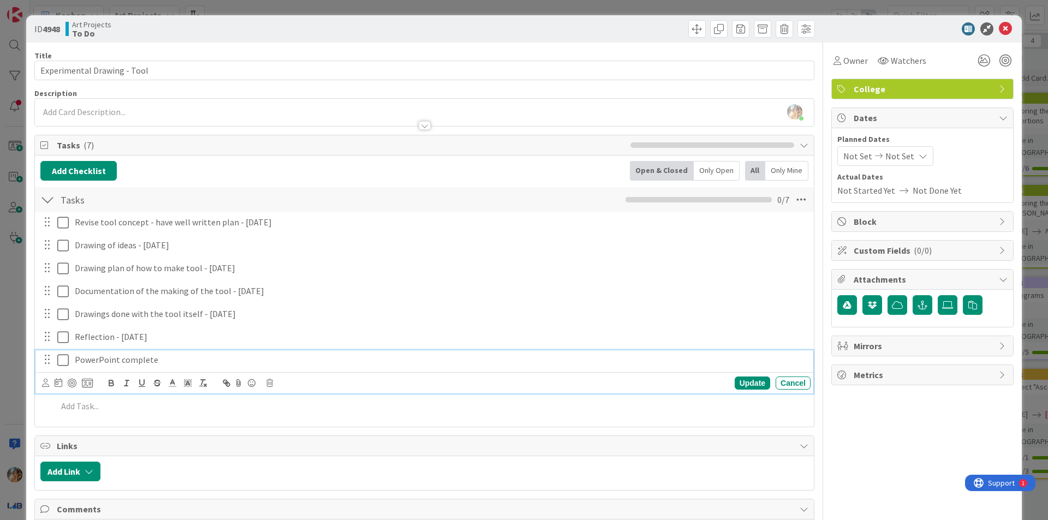
click at [184, 365] on p "PowerPoint complete" at bounding box center [440, 360] width 731 height 13
click at [33, 341] on div "ID 4948 Art Projects To Do Title 27 / 128 Experimental Drawing - Tool Descripti…" at bounding box center [523, 301] width 995 height 572
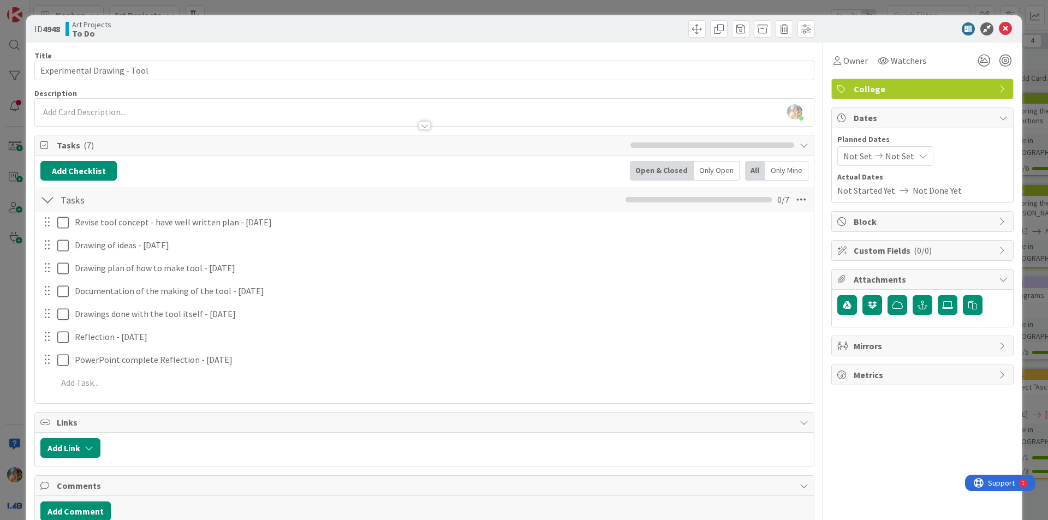
click at [0, 349] on div "ID 4948 Art Projects To Do Title 27 / 128 Experimental Drawing - Tool Descripti…" at bounding box center [524, 260] width 1048 height 520
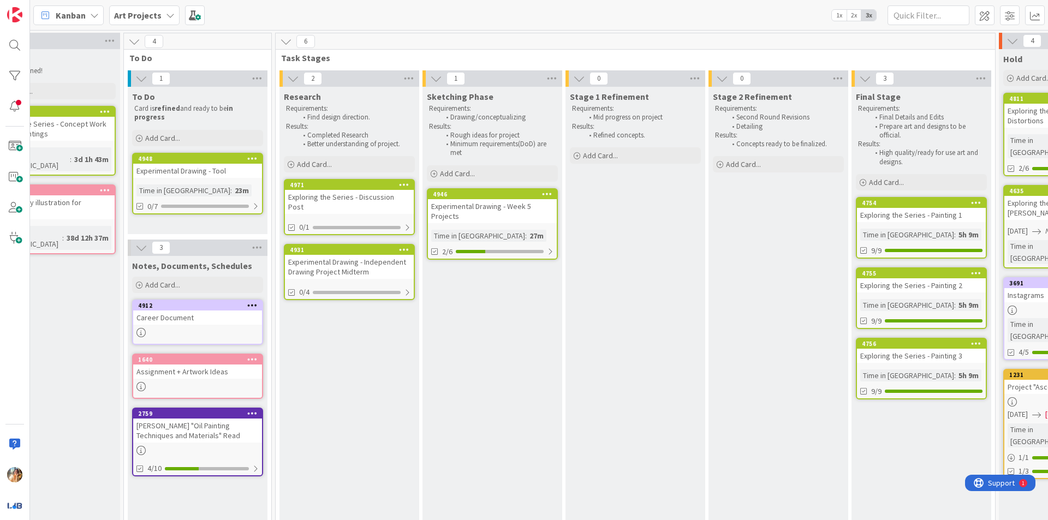
click at [457, 208] on div "Experimental Drawing - Week 5 Projects" at bounding box center [492, 211] width 129 height 24
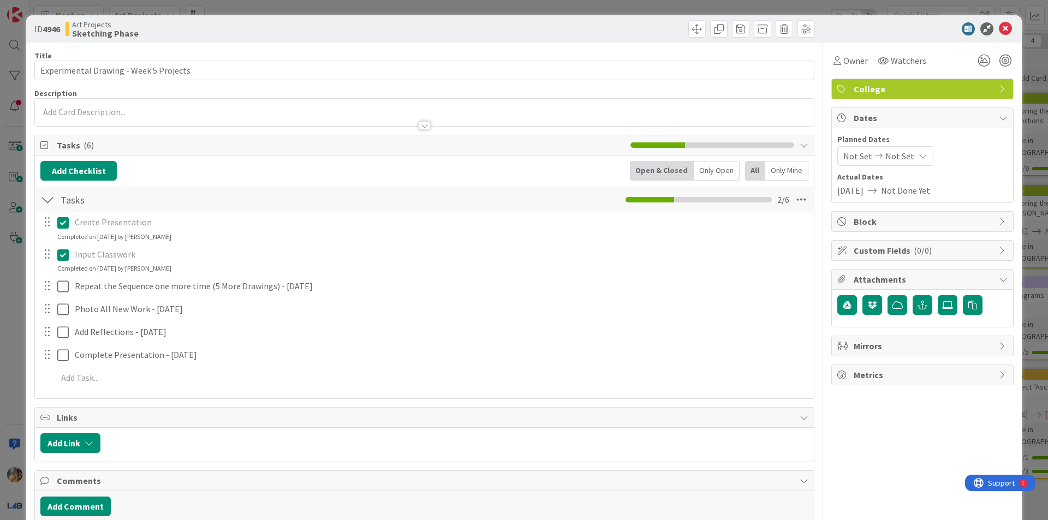
click at [0, 255] on div "ID 4946 Art Projects Sketching Phase Title 38 / 128 Experimental Drawing - Week…" at bounding box center [524, 260] width 1048 height 520
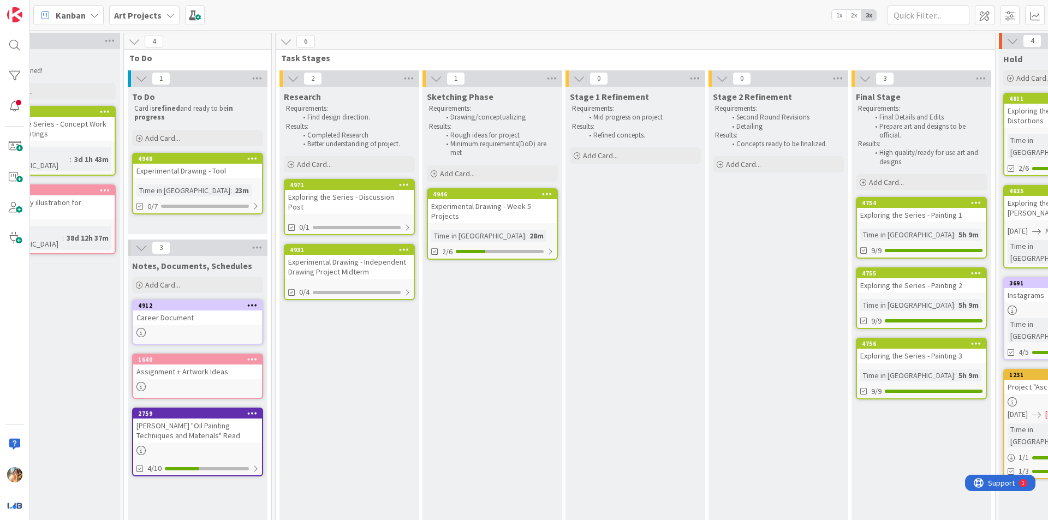
click at [373, 258] on div "Experimental Drawing - Independent Drawing Project Midterm" at bounding box center [349, 267] width 129 height 24
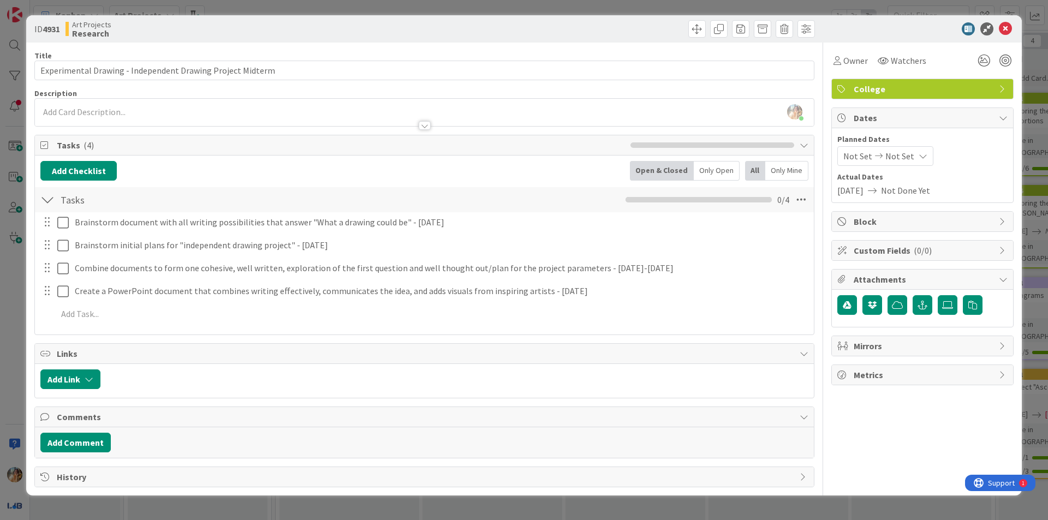
click at [0, 312] on div "ID 4931 Art Projects Research Title 58 / 128 Experimental Drawing - Independent…" at bounding box center [524, 260] width 1048 height 520
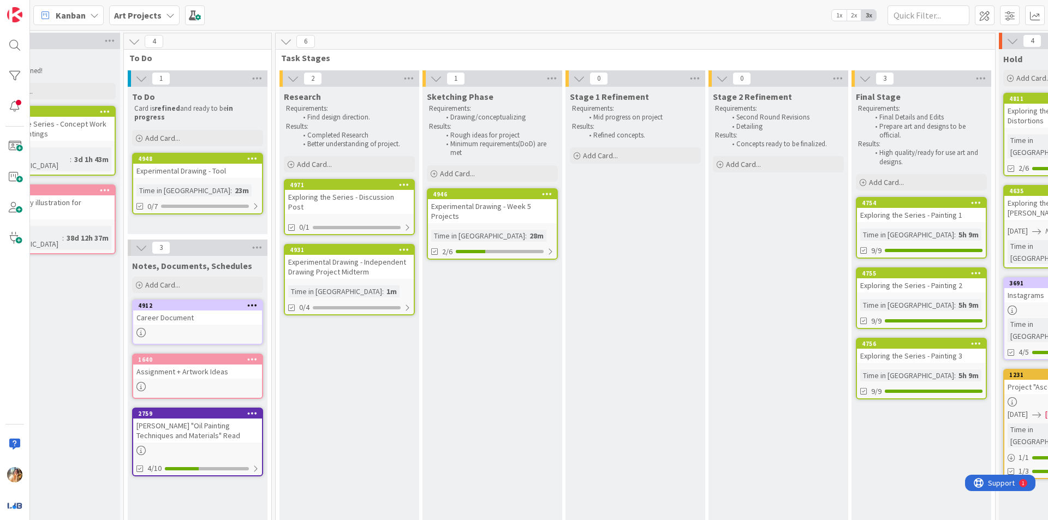
click at [226, 181] on div "4948 Experimental Drawing - Tool Time in Column : 23m 0/7" at bounding box center [197, 184] width 131 height 62
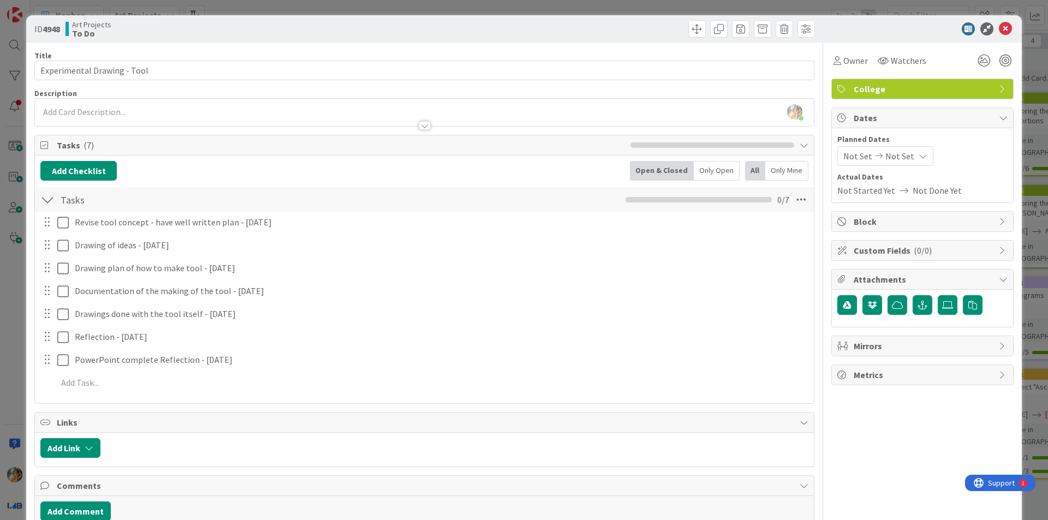
click at [0, 258] on div "ID 4948 Art Projects To Do Title 27 / 128 Experimental Drawing - Tool Descripti…" at bounding box center [524, 260] width 1048 height 520
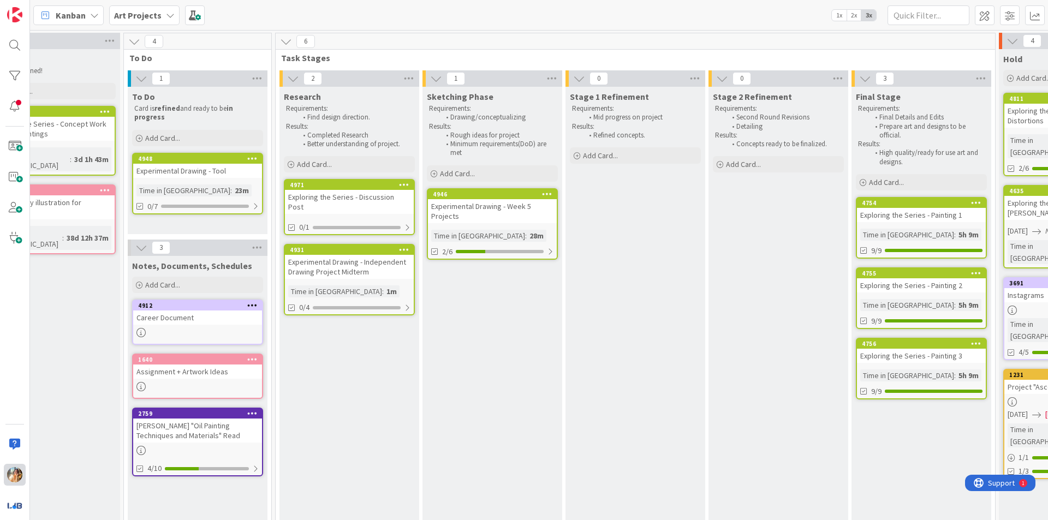
click at [15, 473] on img at bounding box center [14, 474] width 15 height 15
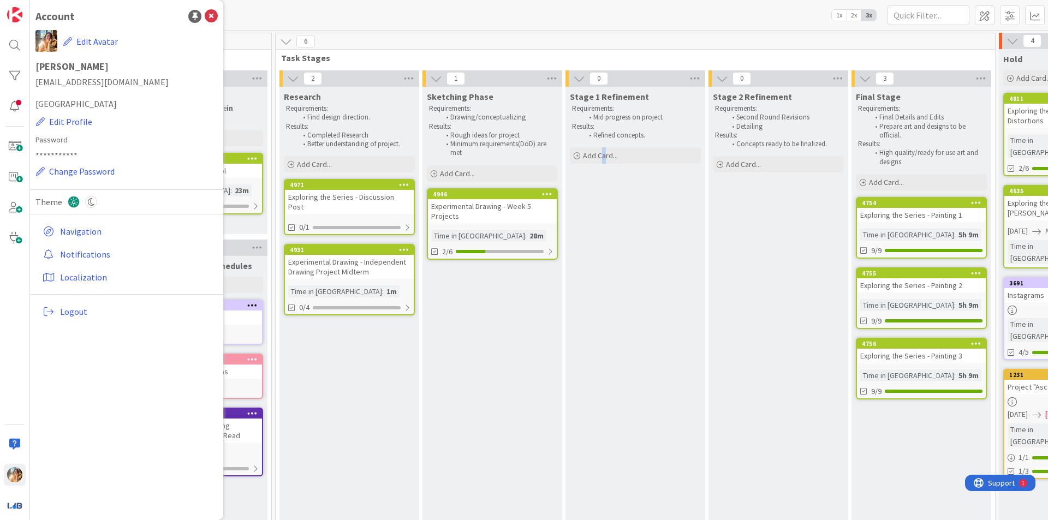
click at [604, 395] on div "Stage 1 Refinement Requirements: Mid progress on project Results: Refined conce…" at bounding box center [635, 454] width 140 height 735
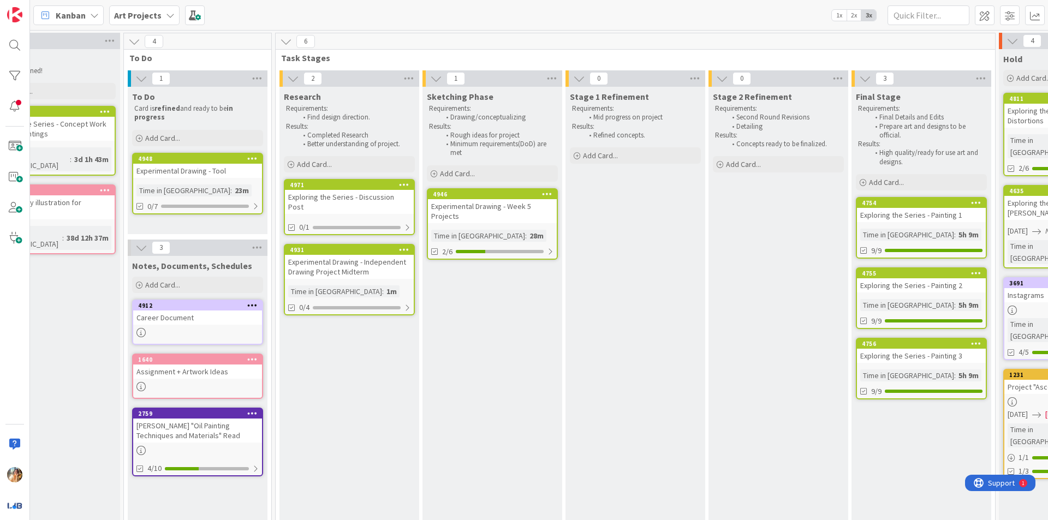
click at [694, 385] on div "Stage 1 Refinement Requirements: Mid progress on project Results: Refined conce…" at bounding box center [635, 454] width 140 height 735
click at [747, 339] on div "Stage 2 Refinement Requirements: Second Round Revisions Detailing Results: Conc…" at bounding box center [778, 454] width 140 height 735
click at [2, 472] on div at bounding box center [15, 260] width 30 height 520
click at [81, 470] on div "Backlog Tasks to be refined! Add Card... 4930 Exploring the Series - Concept Wo…" at bounding box center [50, 438] width 140 height 779
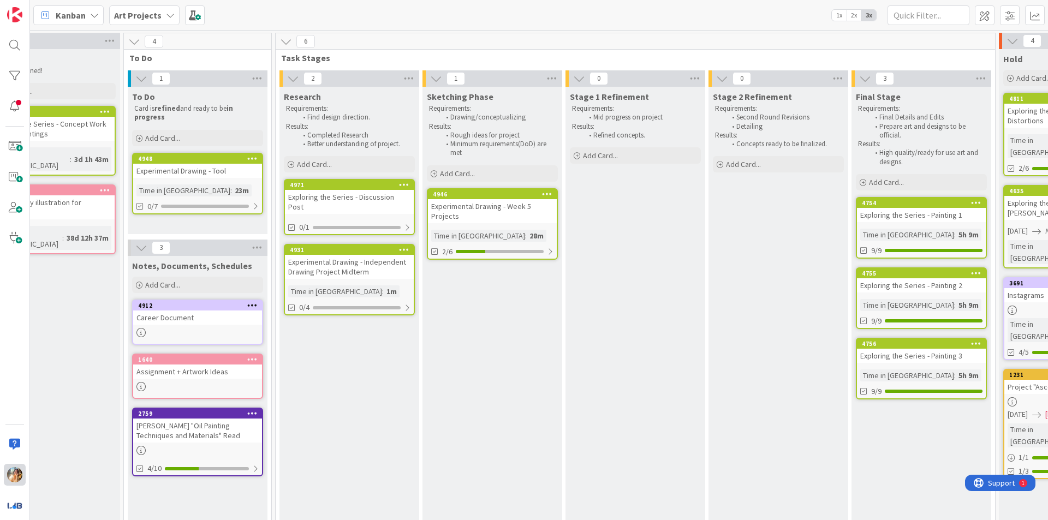
click at [17, 471] on img at bounding box center [14, 474] width 15 height 15
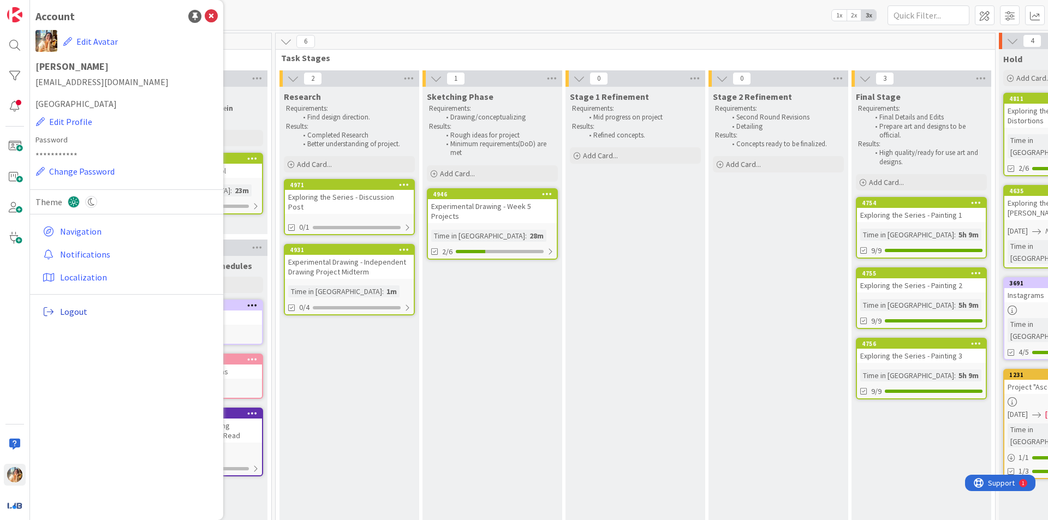
click at [103, 317] on span "Logout" at bounding box center [136, 311] width 153 height 13
